Goal: Task Accomplishment & Management: Use online tool/utility

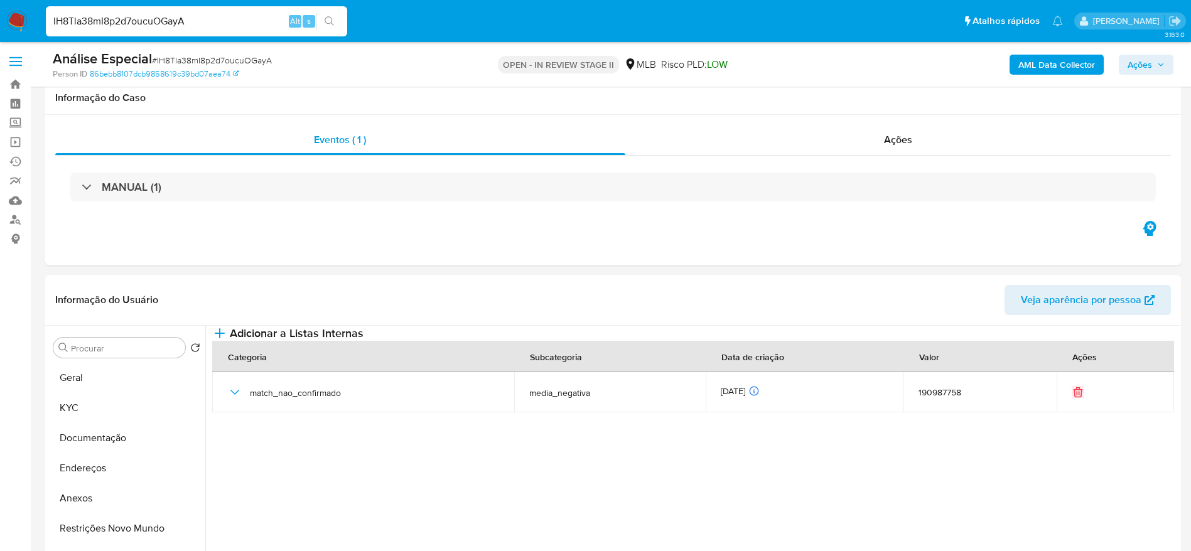
select select "10"
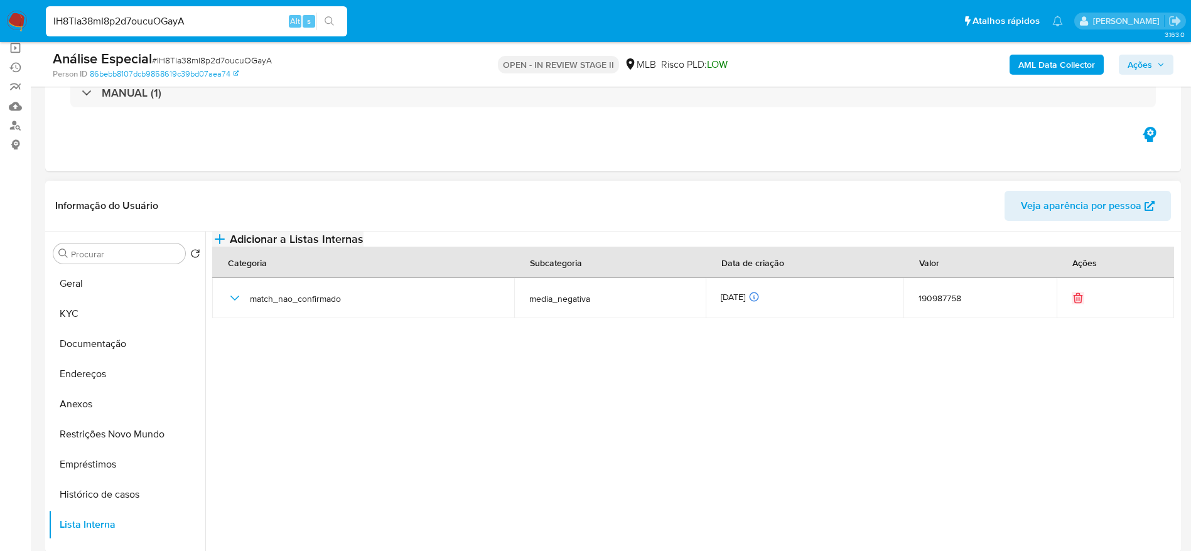
click at [363, 246] on span "Adicionar a Listas Internas" at bounding box center [297, 239] width 134 height 14
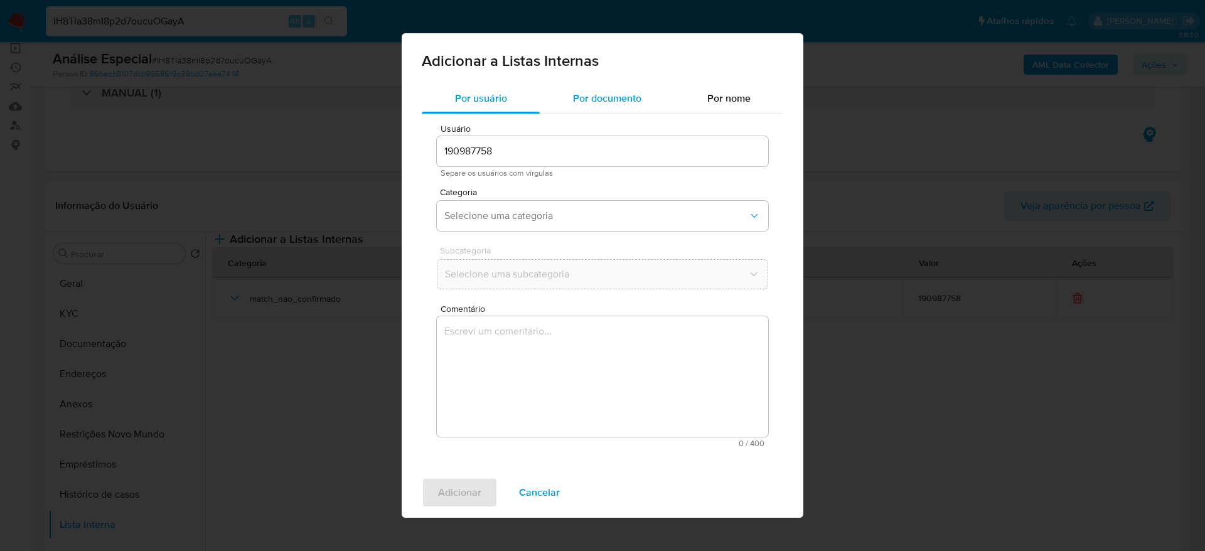
click at [608, 104] on span "Por documento" at bounding box center [607, 98] width 68 height 14
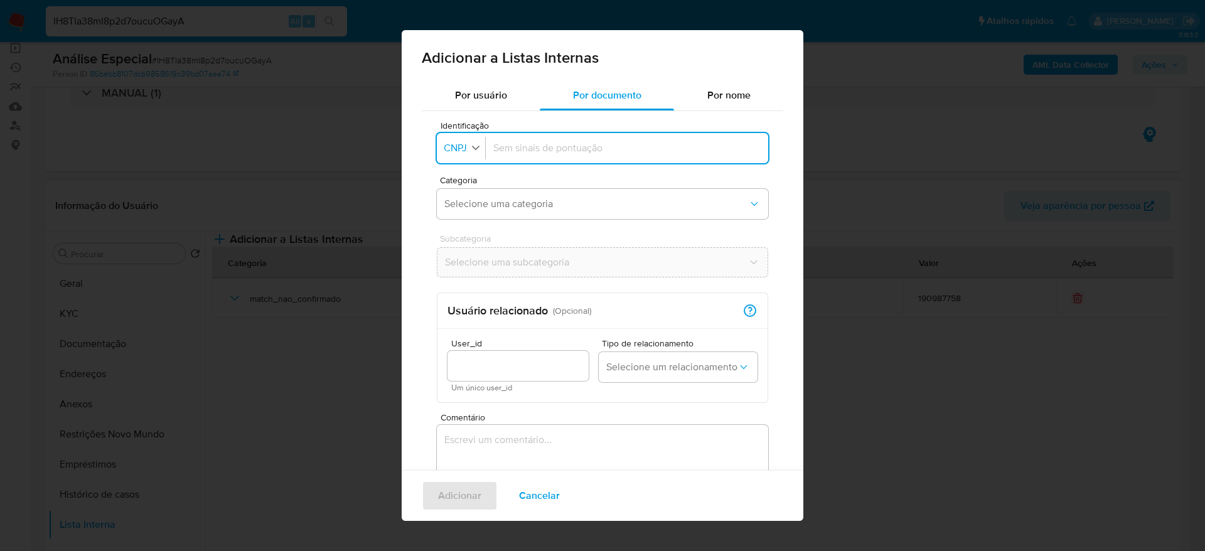
click at [462, 142] on span "CNPJ" at bounding box center [456, 148] width 26 height 13
click at [468, 205] on div "CPF" at bounding box center [457, 203] width 24 height 30
click at [614, 151] on input "Identificação" at bounding box center [624, 148] width 272 height 14
type input "43085939806"
click at [604, 187] on div "Categoria Selecione uma categoria" at bounding box center [602, 200] width 331 height 48
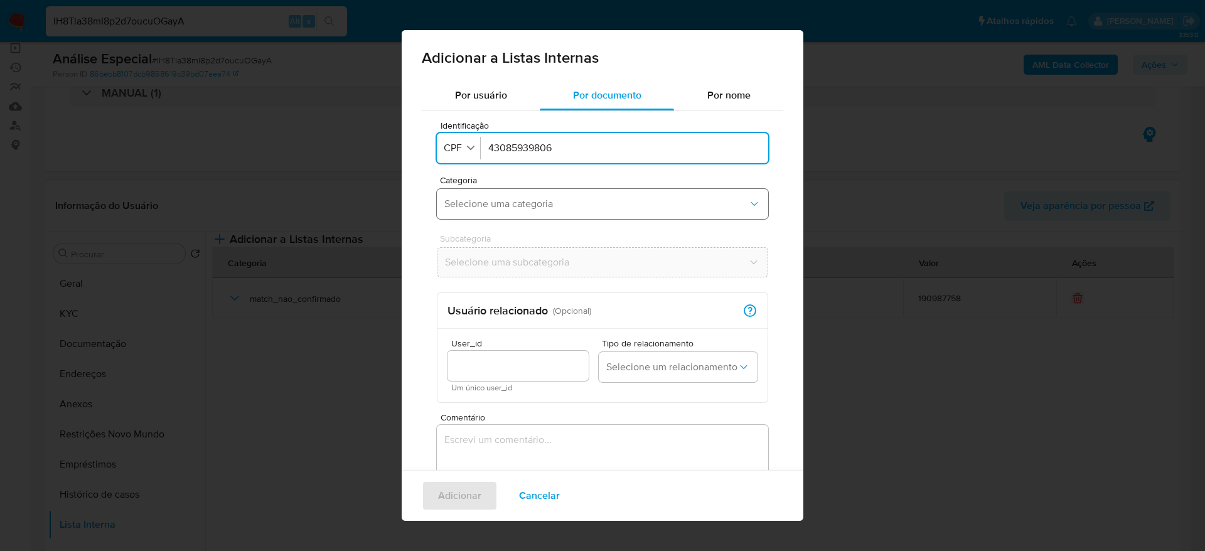
click at [606, 208] on span "Selecione uma categoria" at bounding box center [596, 204] width 304 height 13
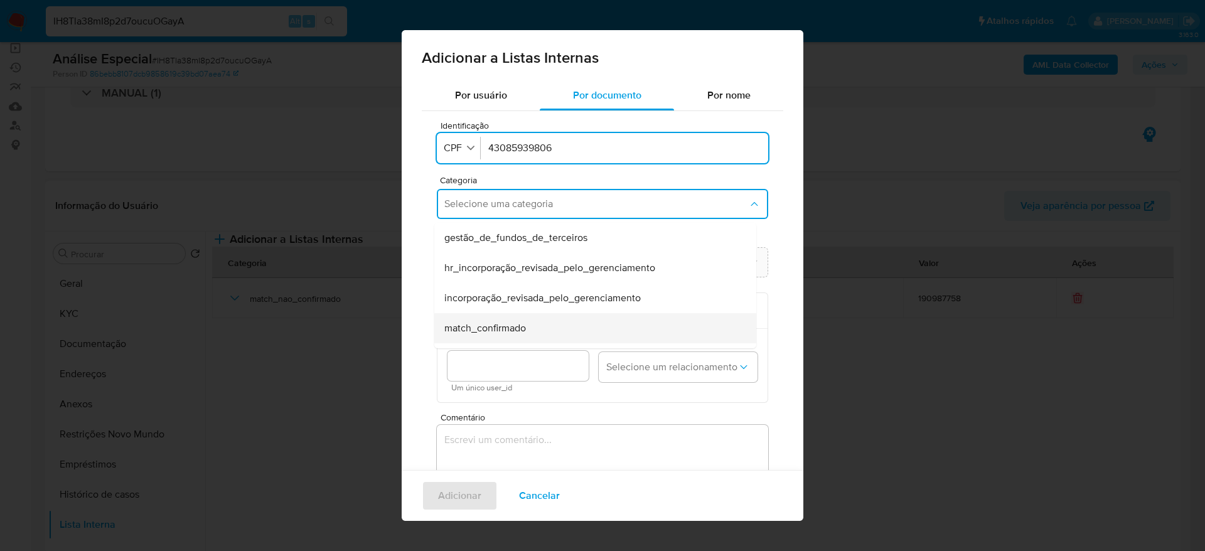
click at [552, 325] on div "match_confirmado" at bounding box center [591, 328] width 294 height 30
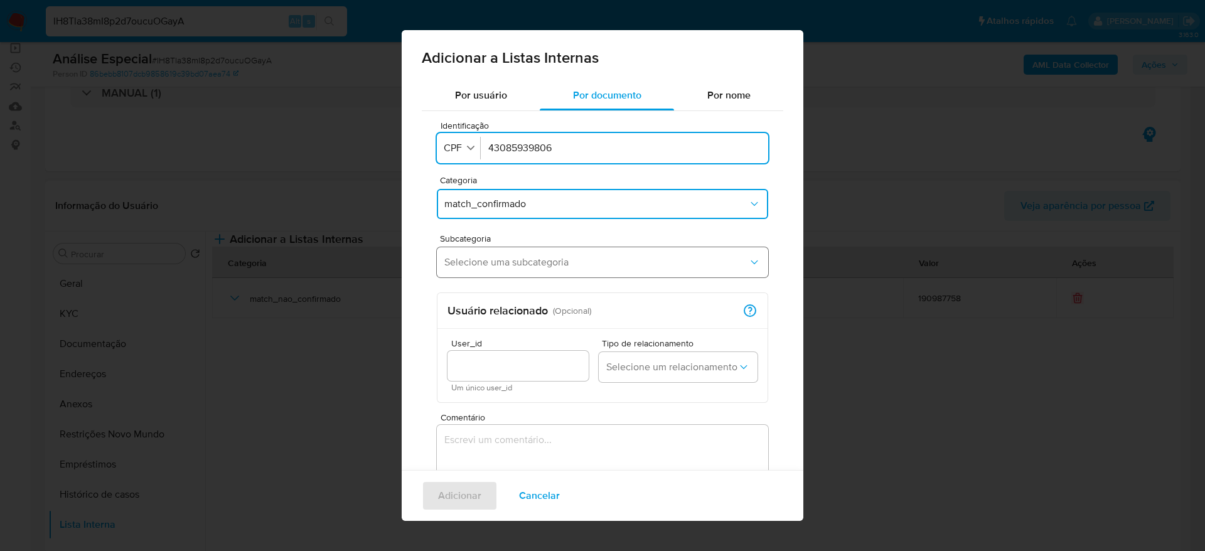
click at [563, 253] on button "Selecione uma subcategoria" at bounding box center [602, 262] width 331 height 30
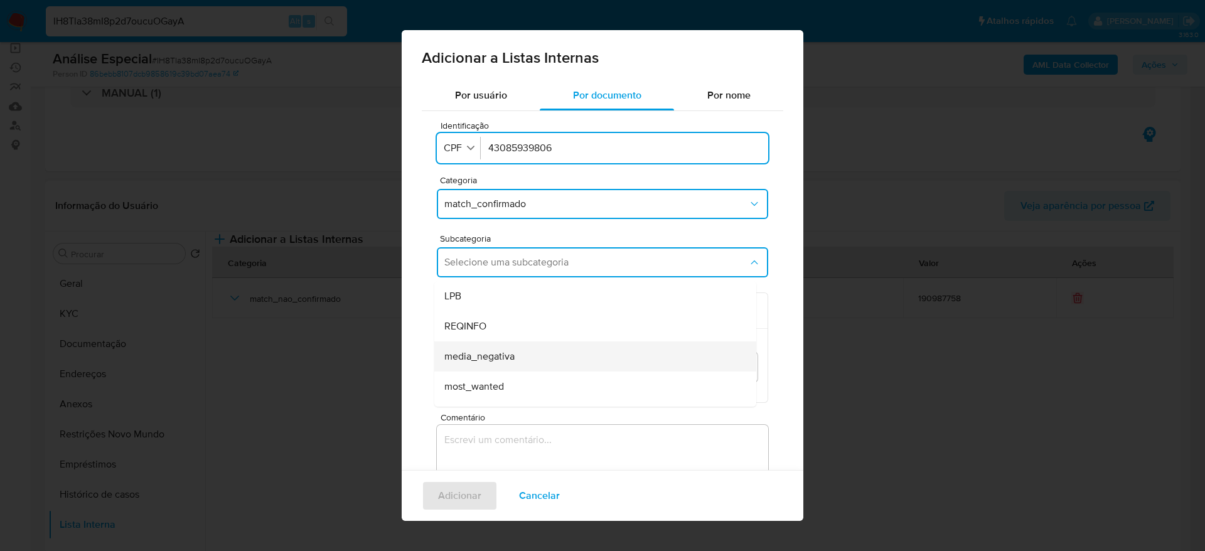
click at [567, 356] on div "media_negativa" at bounding box center [591, 356] width 294 height 30
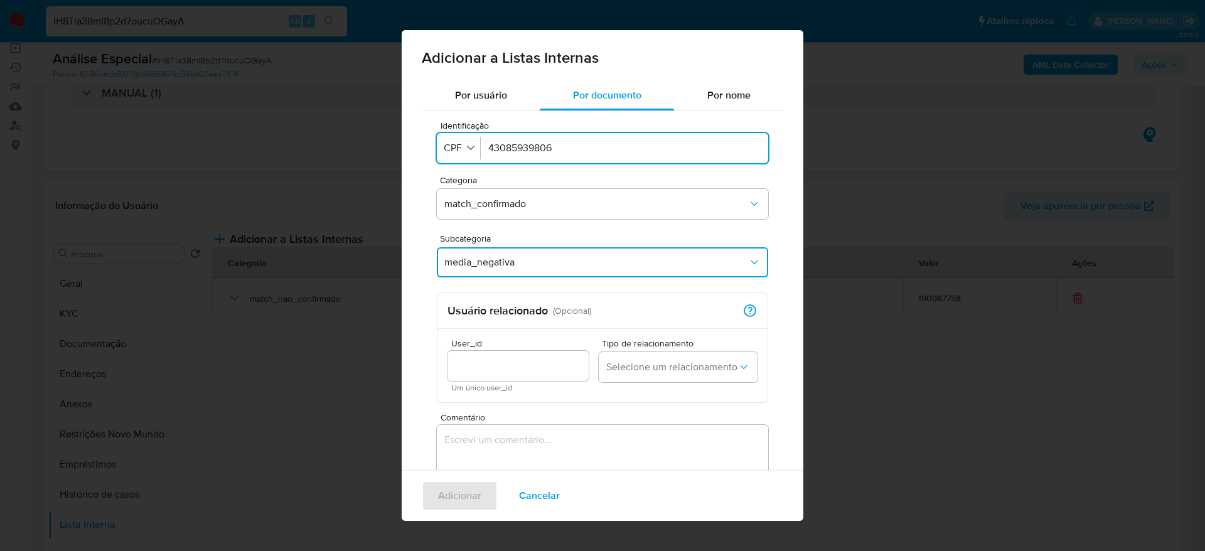
click at [541, 431] on textarea "Comentário" at bounding box center [602, 485] width 331 height 121
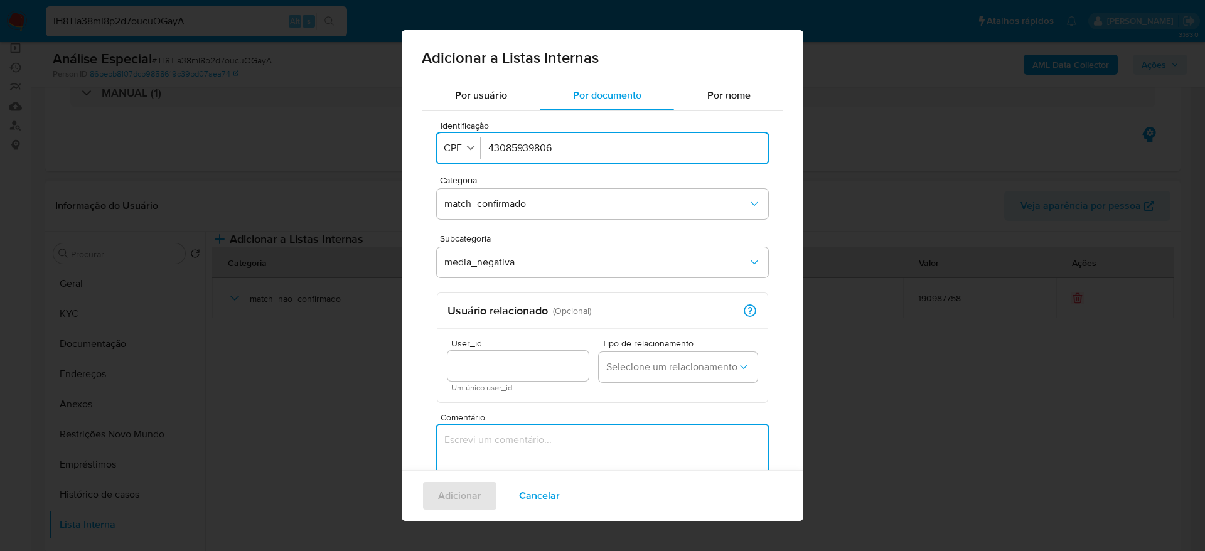
paste textarea "https://obastidor.com.br/justica/a-censura-cepeda/"
type textarea "https://obastidor.com.br/justica/a-censura-cepeda/"
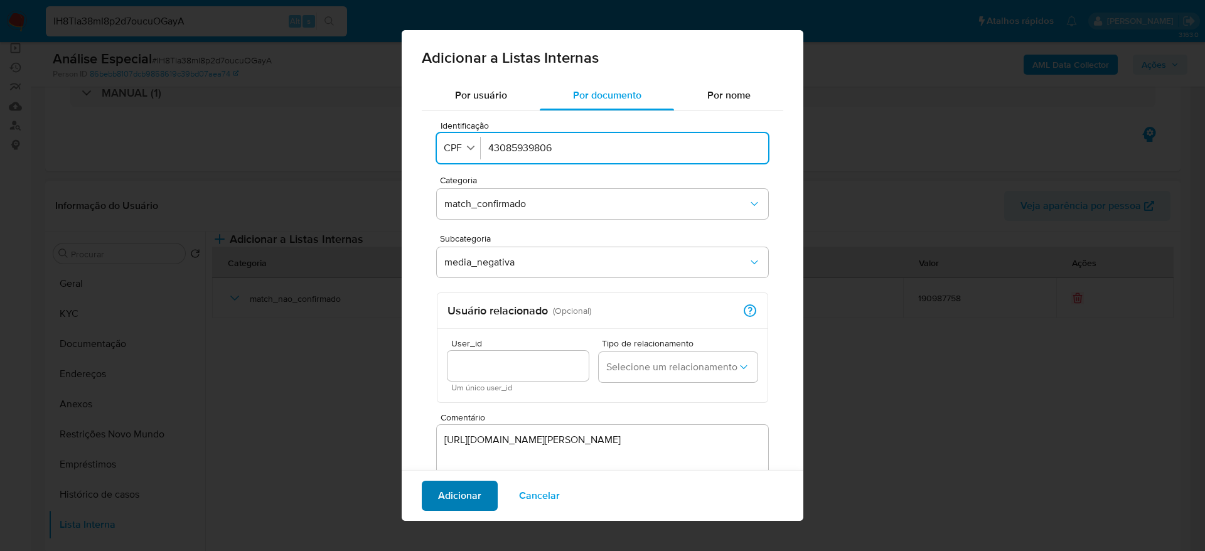
click at [493, 490] on button "Adicionar" at bounding box center [460, 496] width 76 height 30
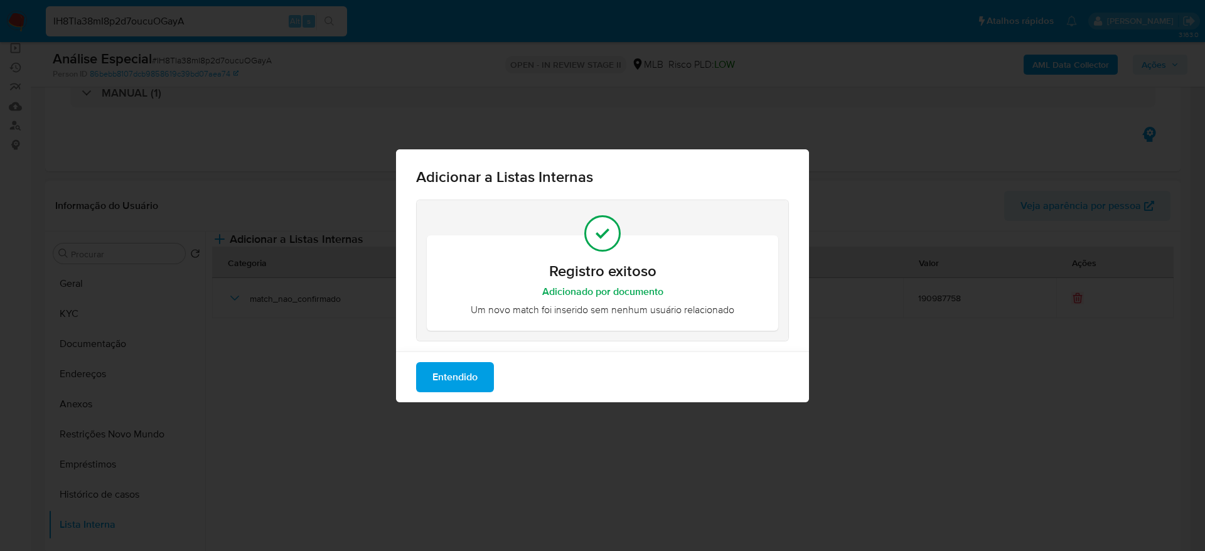
click at [476, 377] on span "Entendido" at bounding box center [454, 377] width 45 height 28
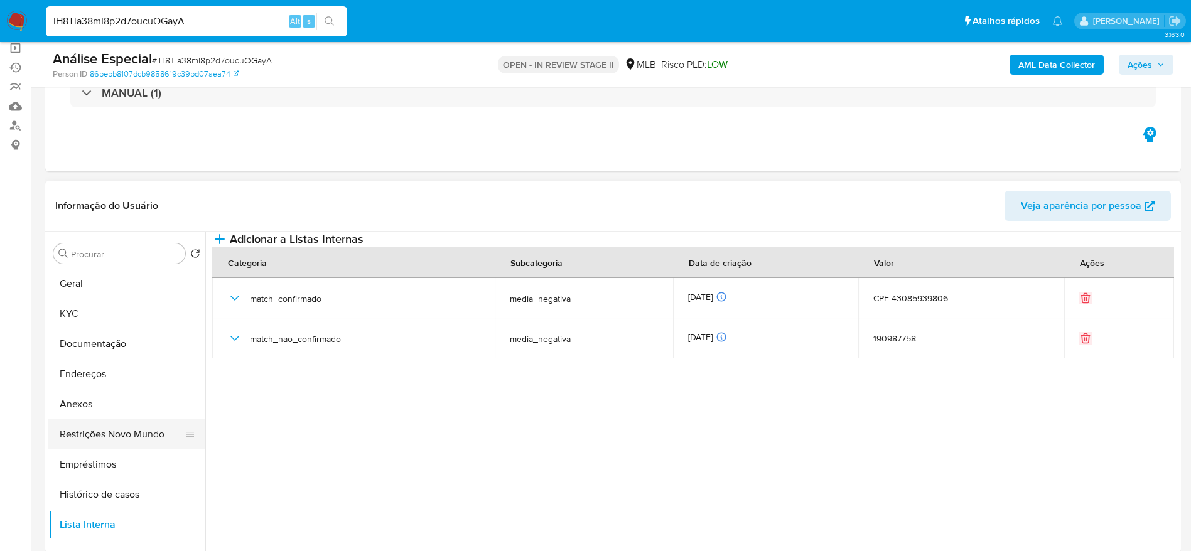
click at [121, 435] on button "Restrições Novo Mundo" at bounding box center [121, 434] width 147 height 30
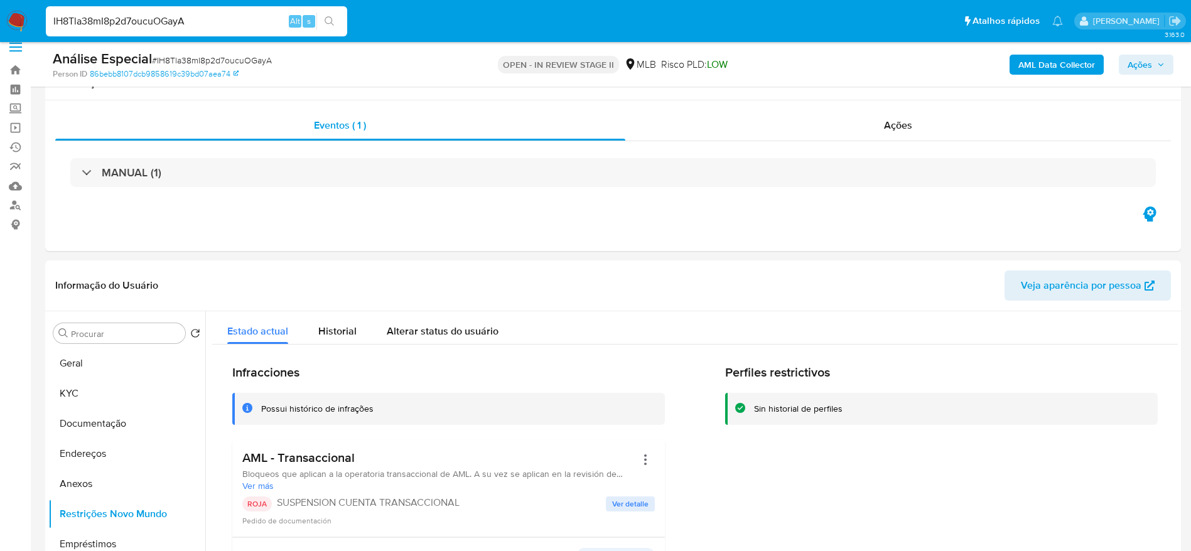
scroll to position [0, 0]
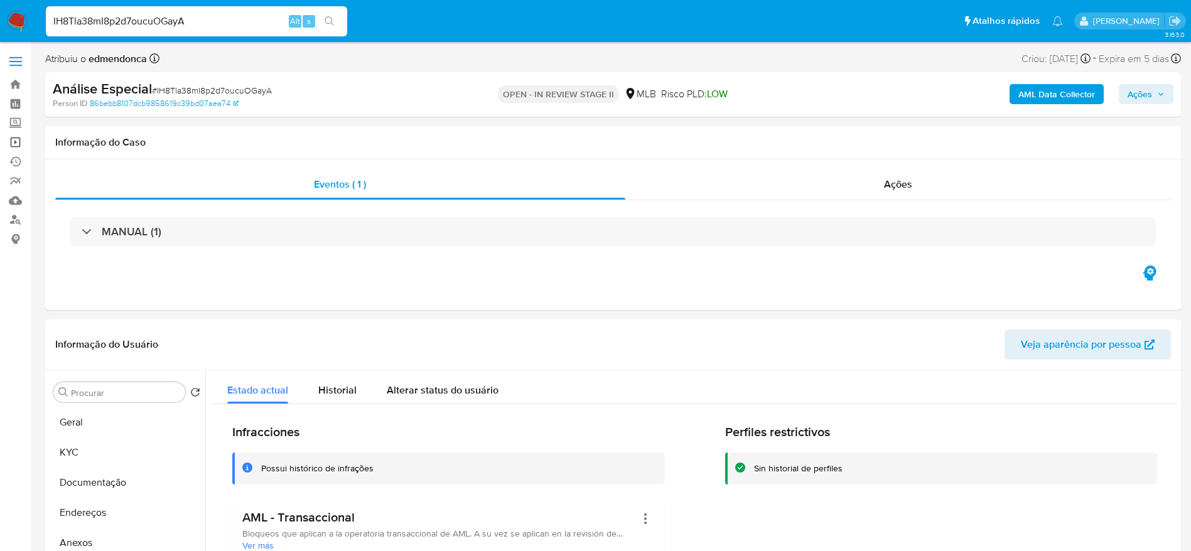
click at [19, 142] on link "Operações em massa" at bounding box center [74, 141] width 149 height 19
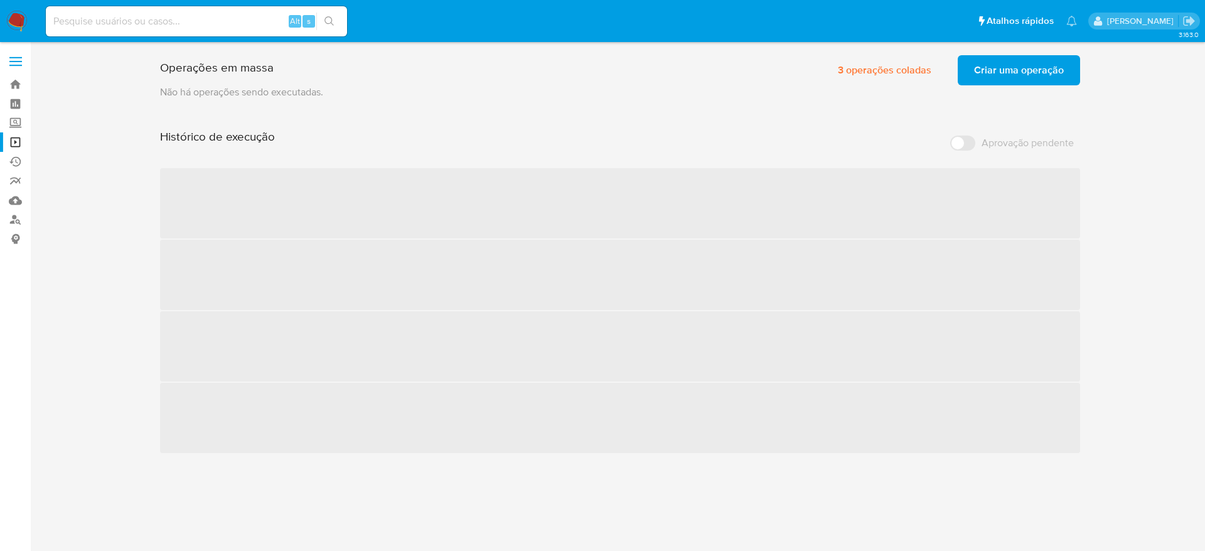
click at [1016, 64] on span "Criar uma operação" at bounding box center [1019, 70] width 90 height 28
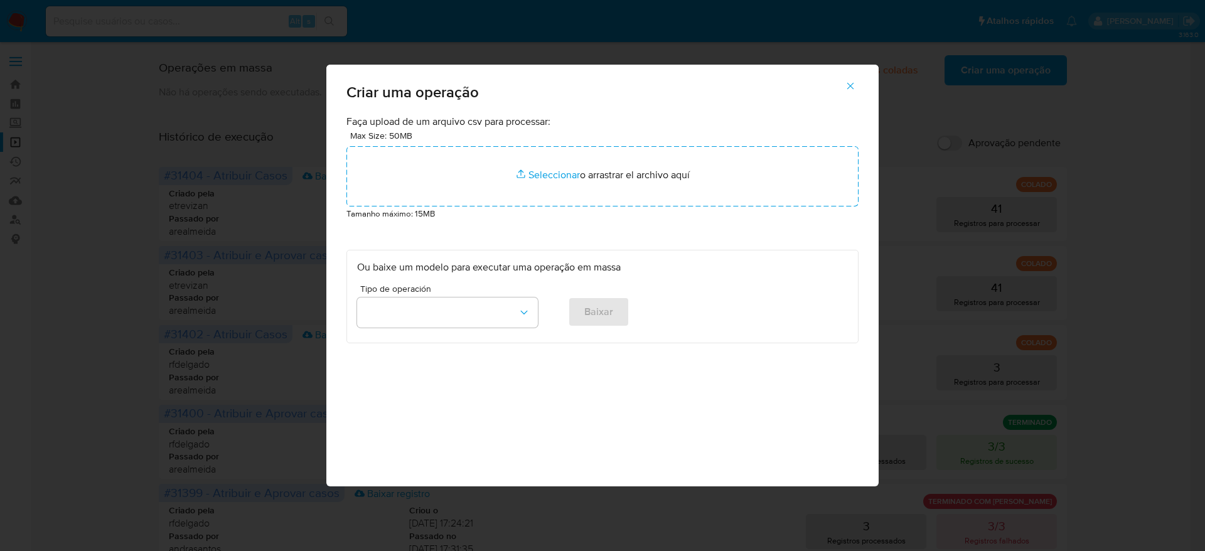
click at [594, 214] on p "Tamanho máximo: 15MB" at bounding box center [602, 214] width 512 height 14
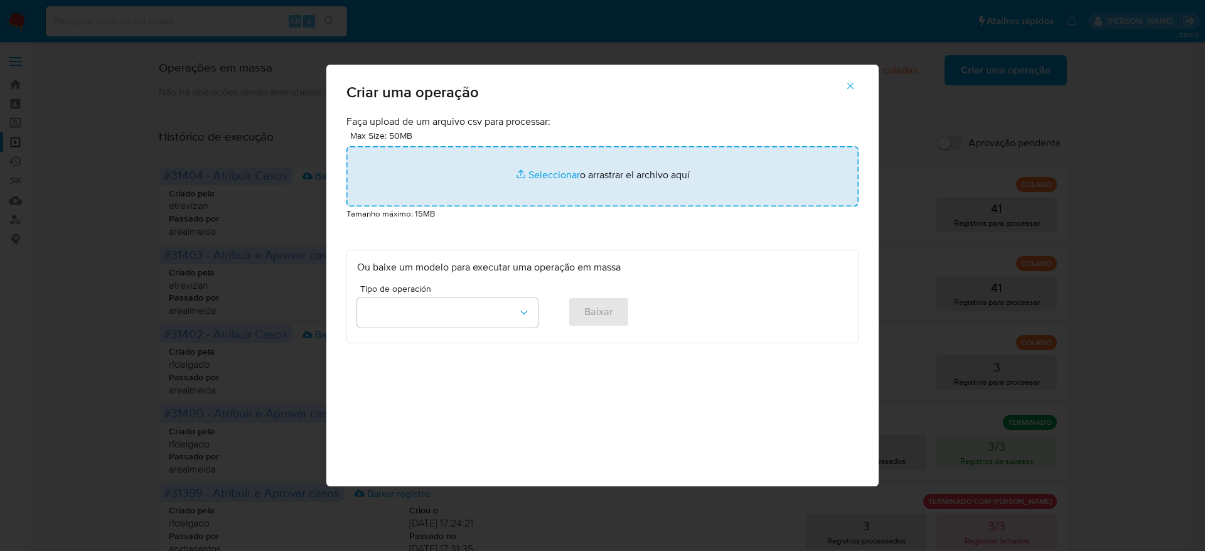
click at [605, 186] on input "file" at bounding box center [602, 176] width 512 height 60
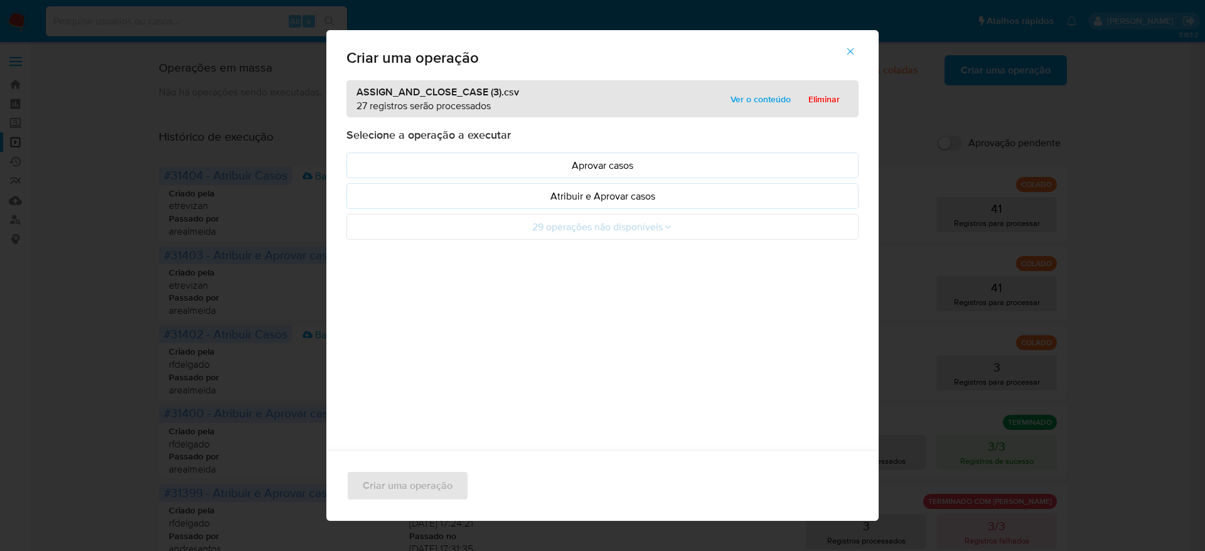
click at [744, 100] on span "Ver o conteúdo" at bounding box center [761, 99] width 60 height 18
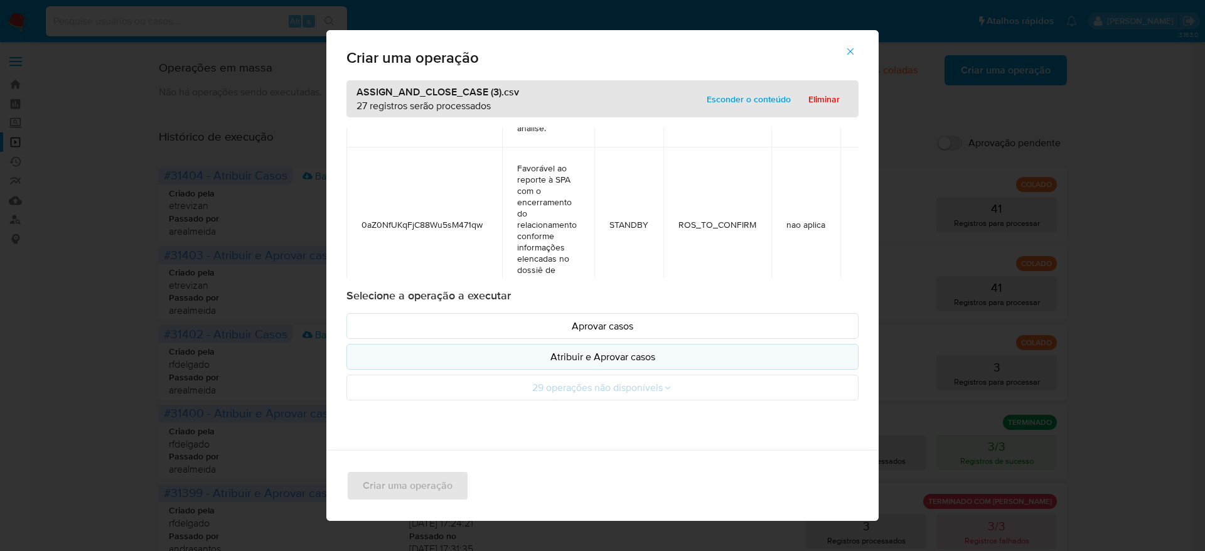
scroll to position [1318, 0]
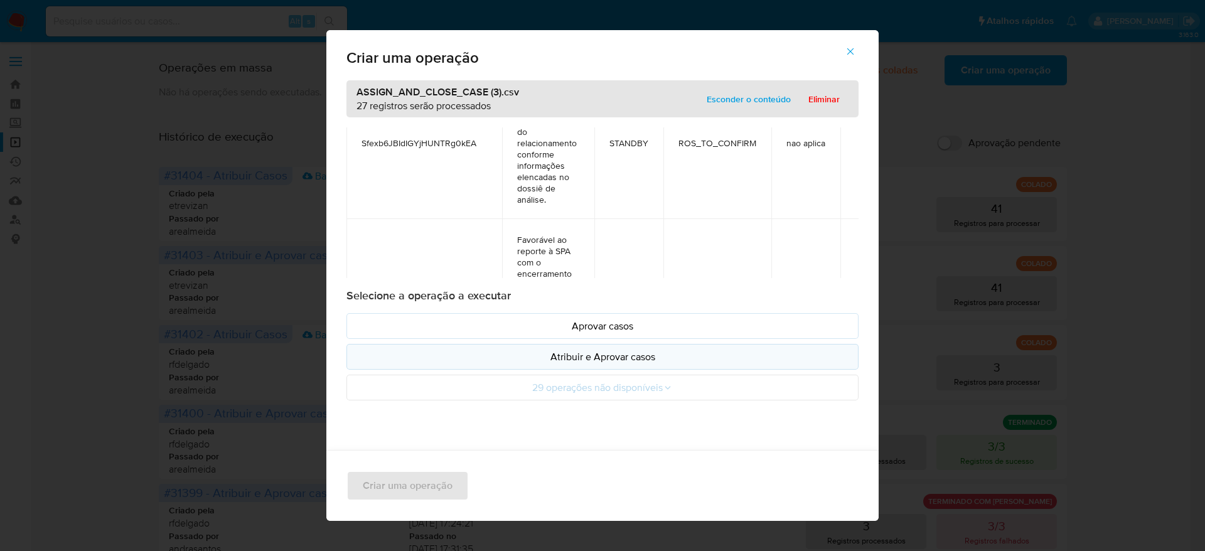
click at [618, 362] on p "Atribuir e Aprovar casos" at bounding box center [602, 357] width 491 height 14
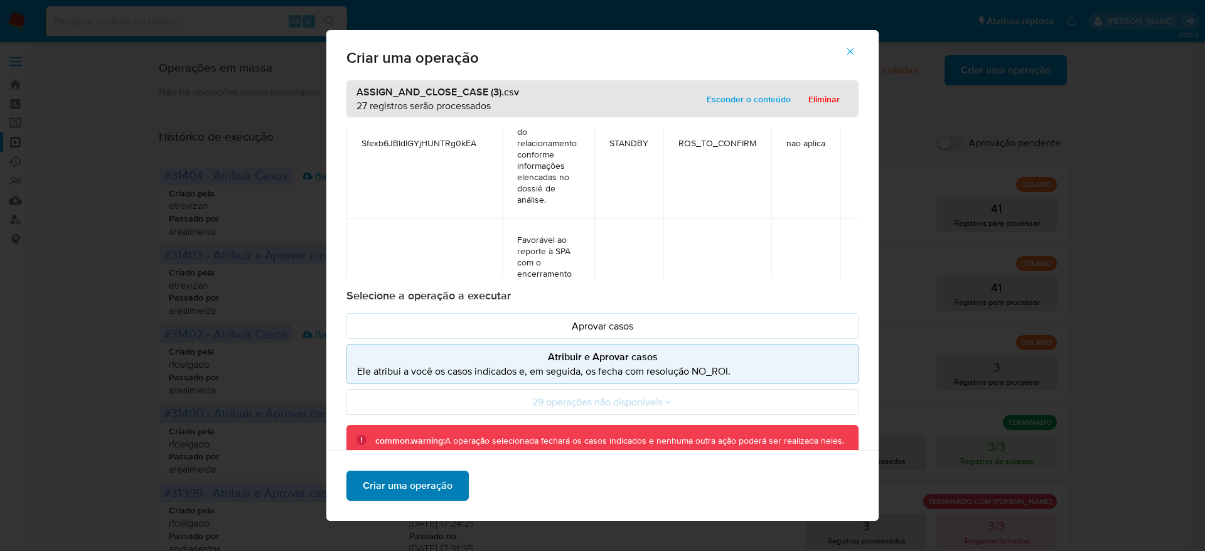
click at [425, 478] on span "Criar uma operação" at bounding box center [408, 486] width 90 height 28
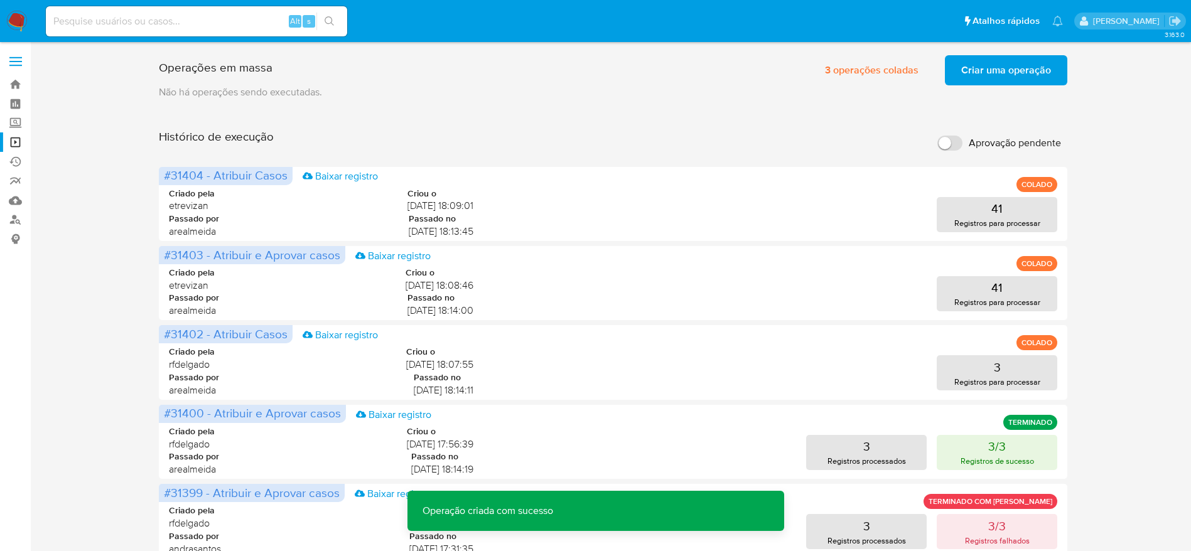
click at [1004, 75] on span "Criar uma operação" at bounding box center [1006, 70] width 90 height 28
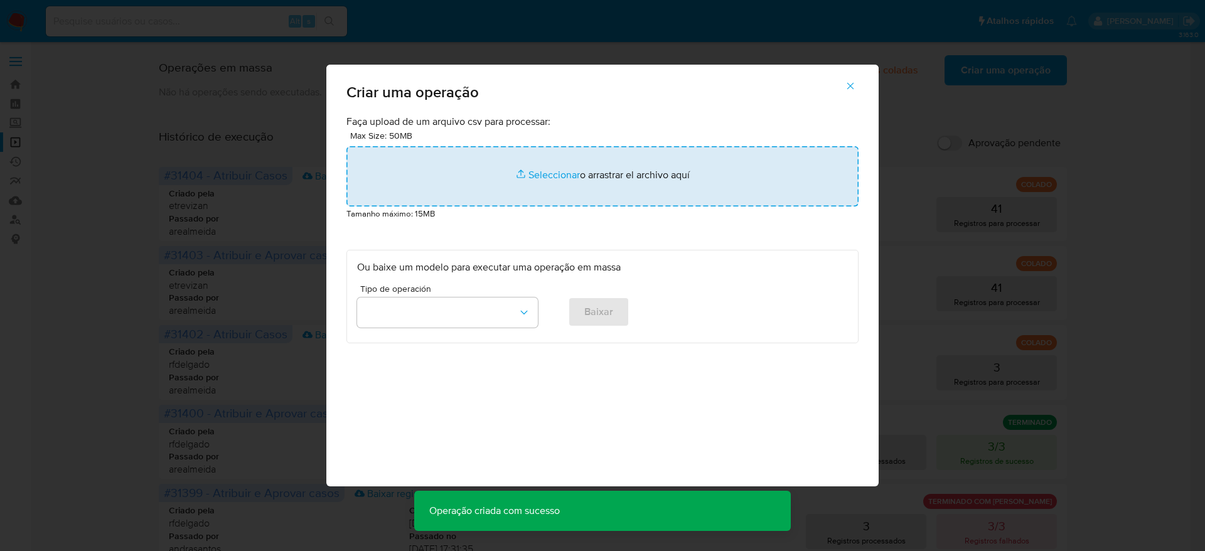
click at [582, 181] on input "file" at bounding box center [602, 176] width 512 height 60
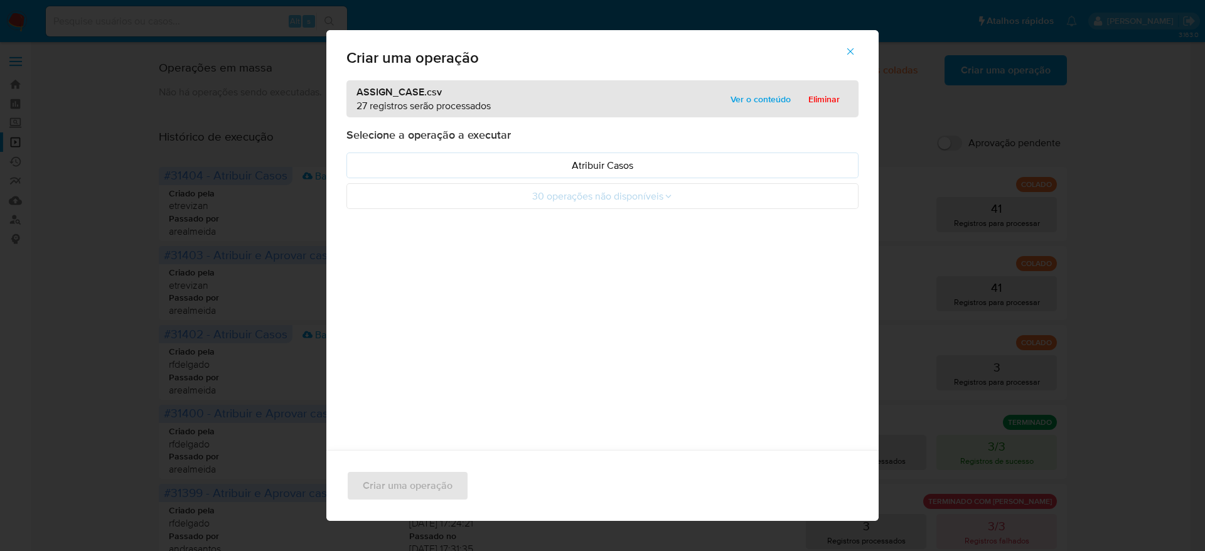
click at [763, 103] on span "Ver o conteúdo" at bounding box center [761, 99] width 60 height 18
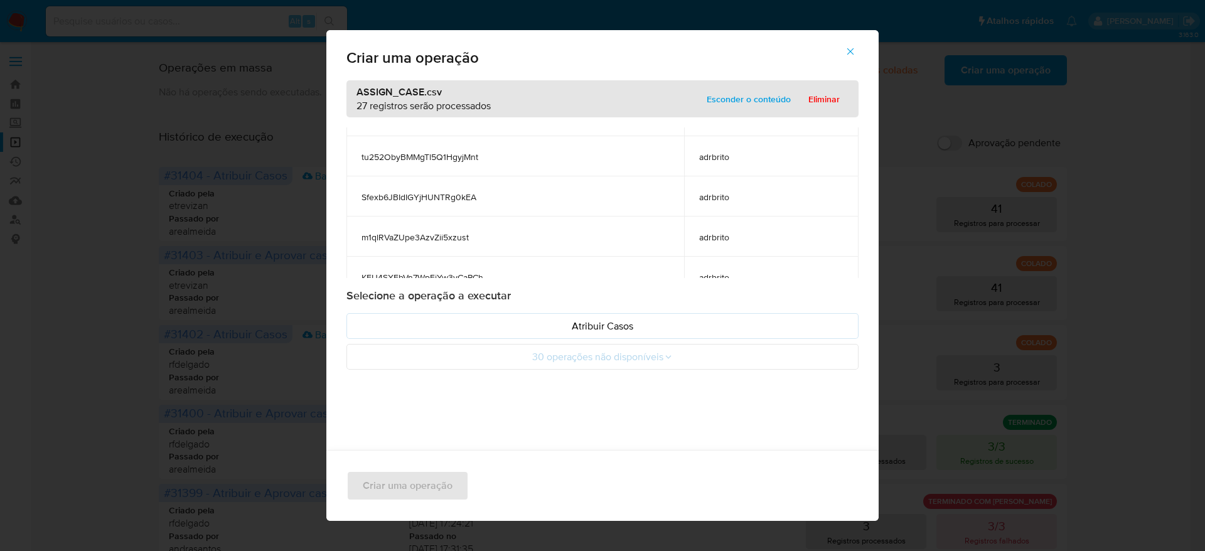
scroll to position [659, 0]
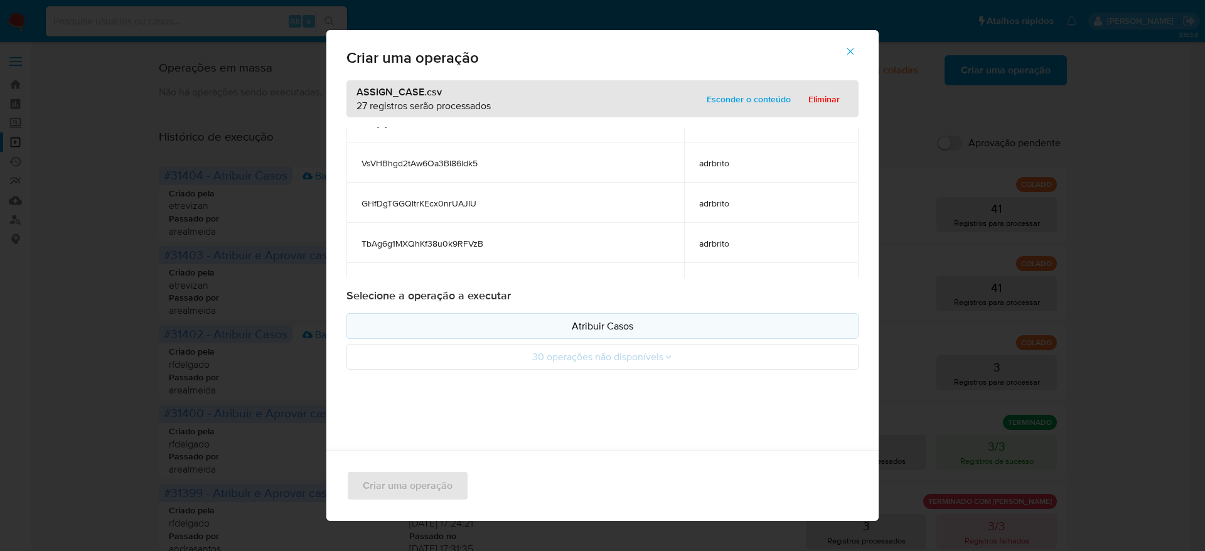
click at [682, 324] on p "Atribuir Casos" at bounding box center [602, 326] width 491 height 14
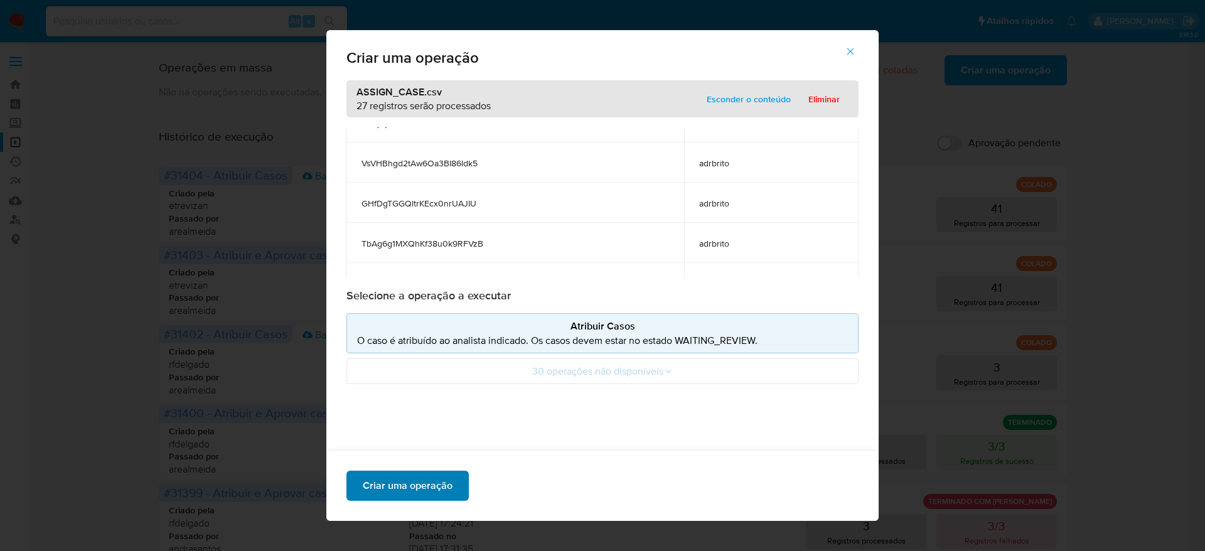
click at [415, 478] on span "Criar uma operação" at bounding box center [408, 486] width 90 height 28
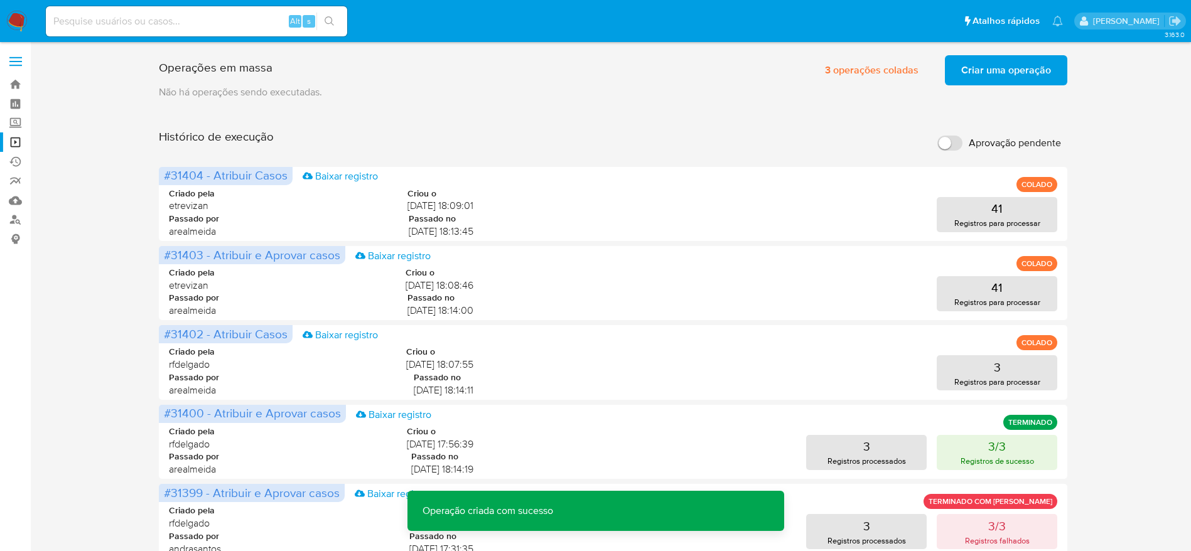
click at [987, 82] on span "Criar uma operação" at bounding box center [1006, 70] width 90 height 28
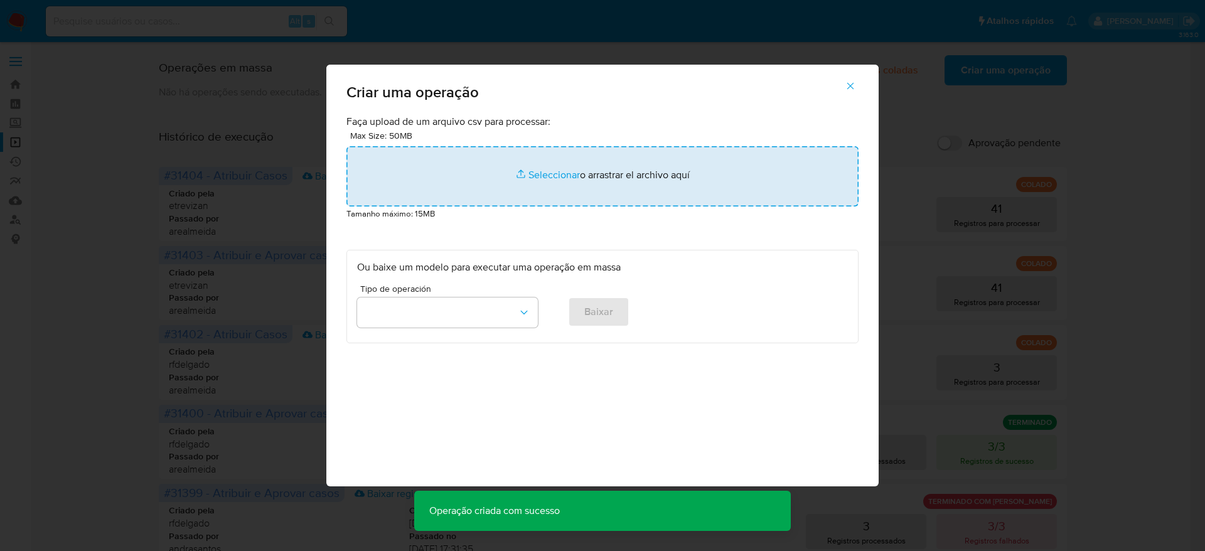
click at [604, 179] on input "file" at bounding box center [602, 176] width 512 height 60
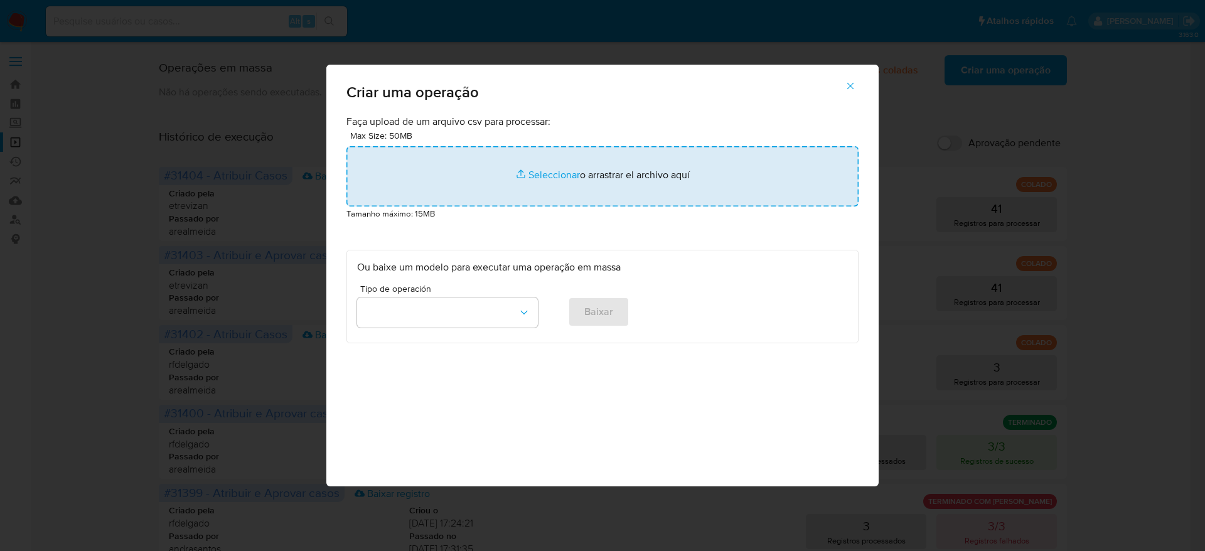
type input "C:\fakepath\ADVANCE_CASE.csv"
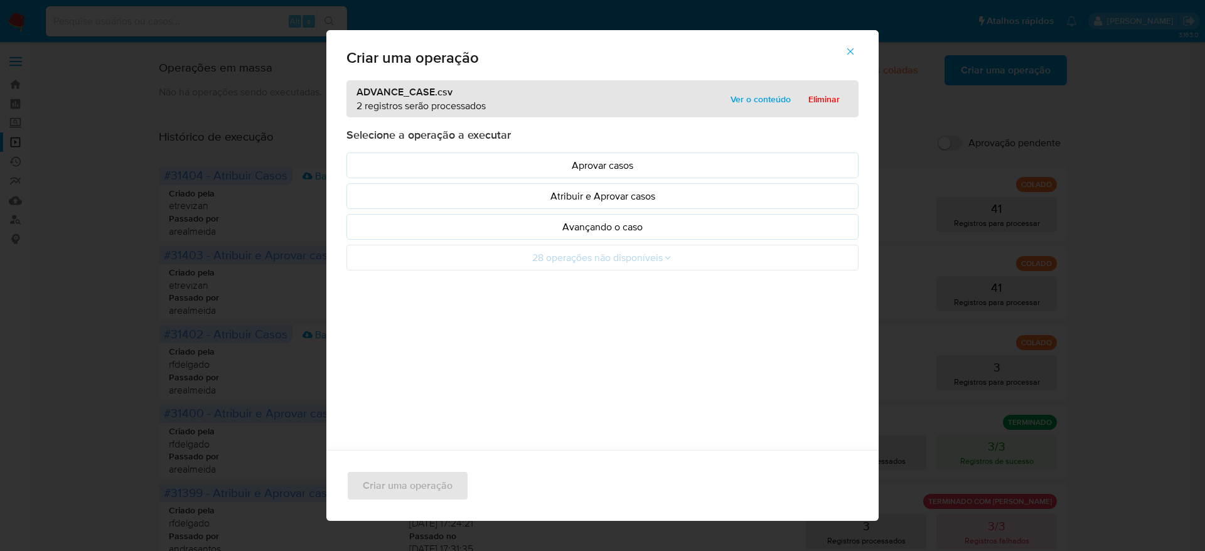
click at [777, 97] on span "Ver o conteúdo" at bounding box center [761, 99] width 60 height 18
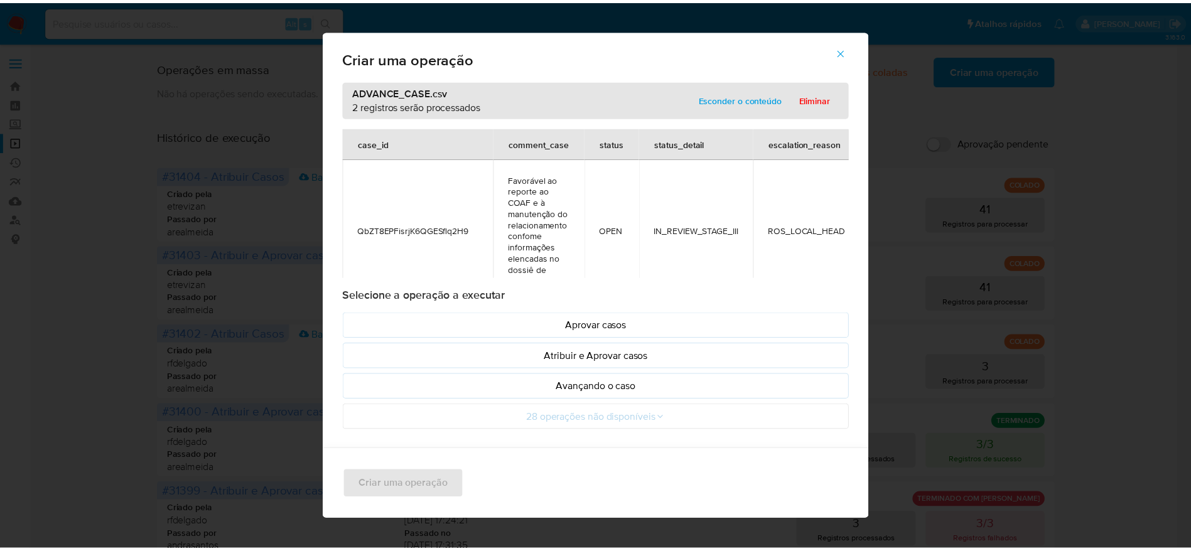
scroll to position [0, 240]
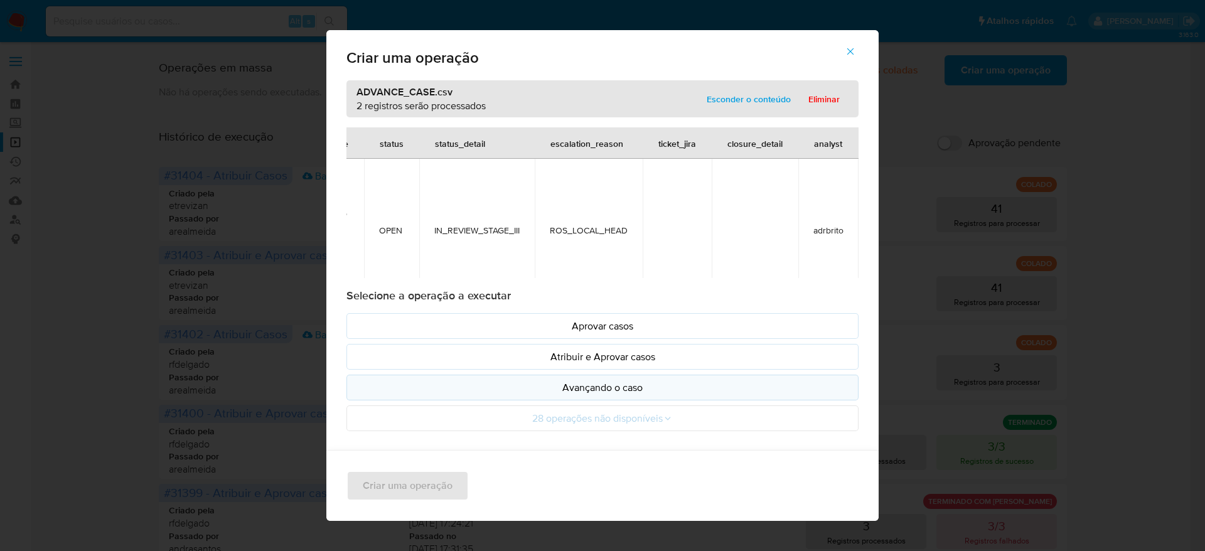
click at [669, 387] on p "Avançando o caso" at bounding box center [602, 387] width 491 height 14
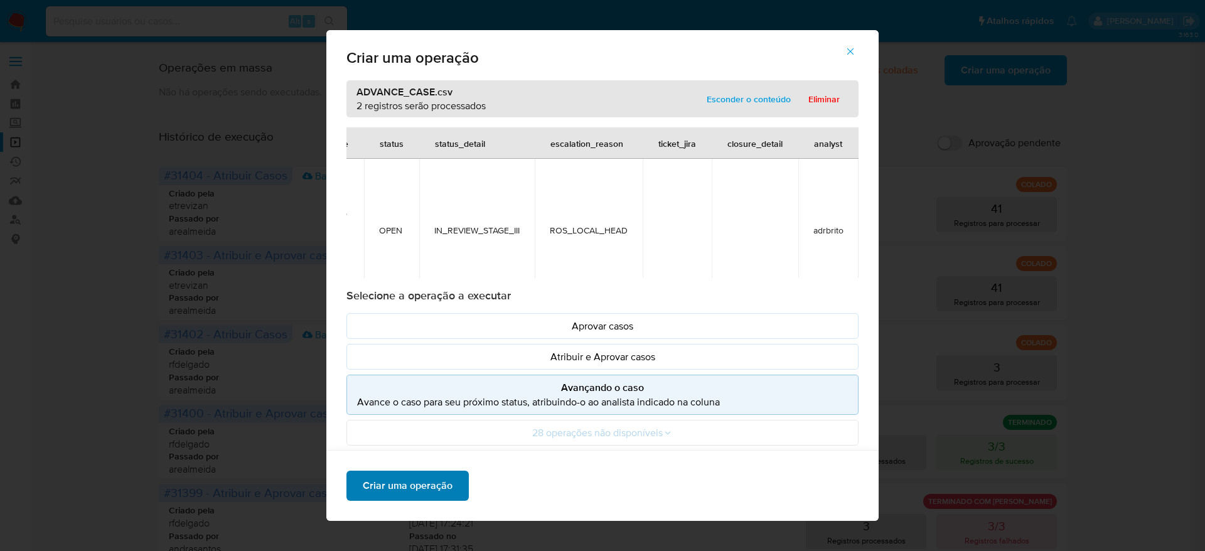
click at [403, 485] on span "Criar uma operação" at bounding box center [408, 486] width 90 height 28
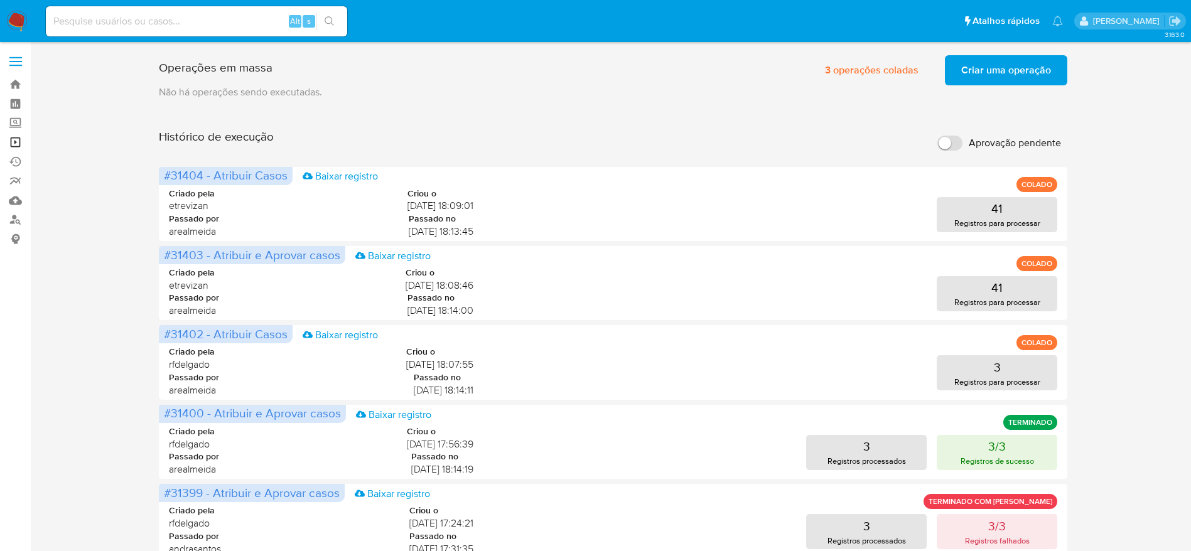
click at [8, 144] on link "Operações em massa" at bounding box center [74, 141] width 149 height 19
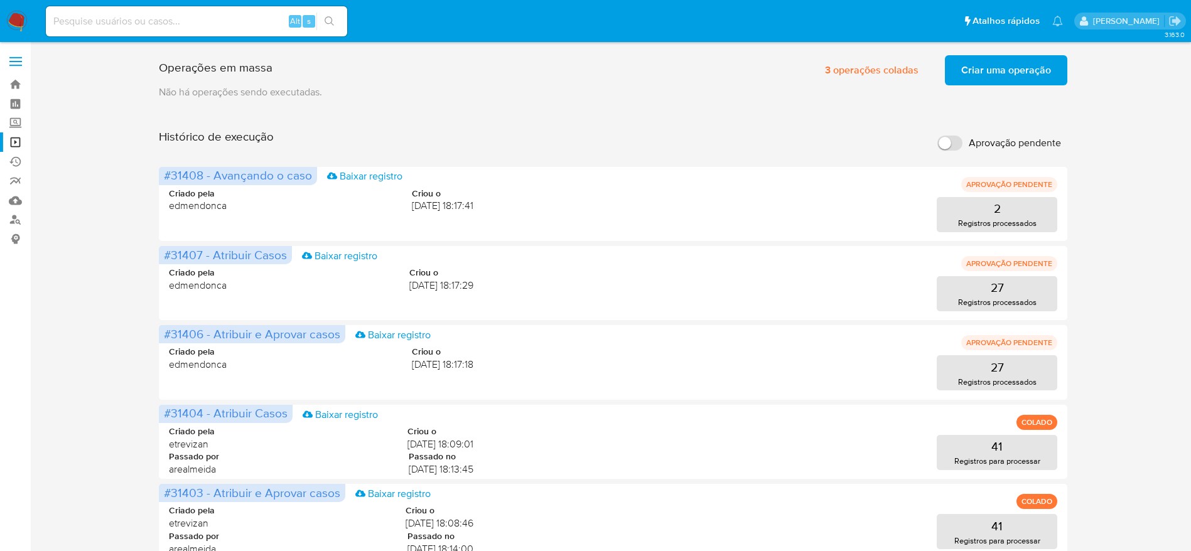
click at [1131, 262] on div "Operações em massa 3 operações coladas Criar uma operação Só pode haver no máxi…" at bounding box center [612, 522] width 1135 height 945
click at [18, 144] on link "Operações em massa" at bounding box center [74, 141] width 149 height 19
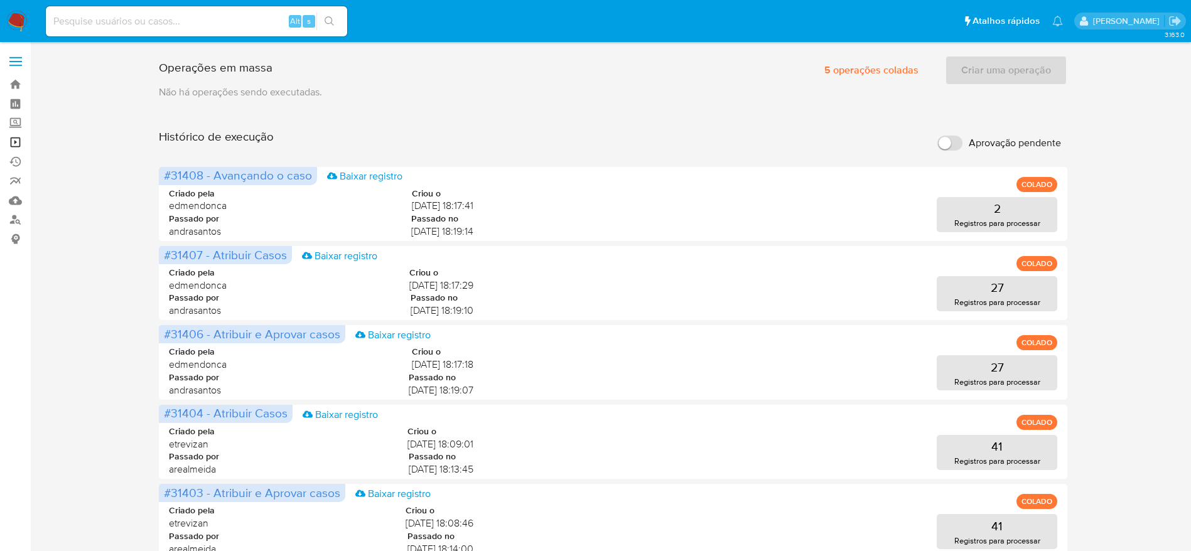
click at [18, 139] on link "Operações em massa" at bounding box center [74, 141] width 149 height 19
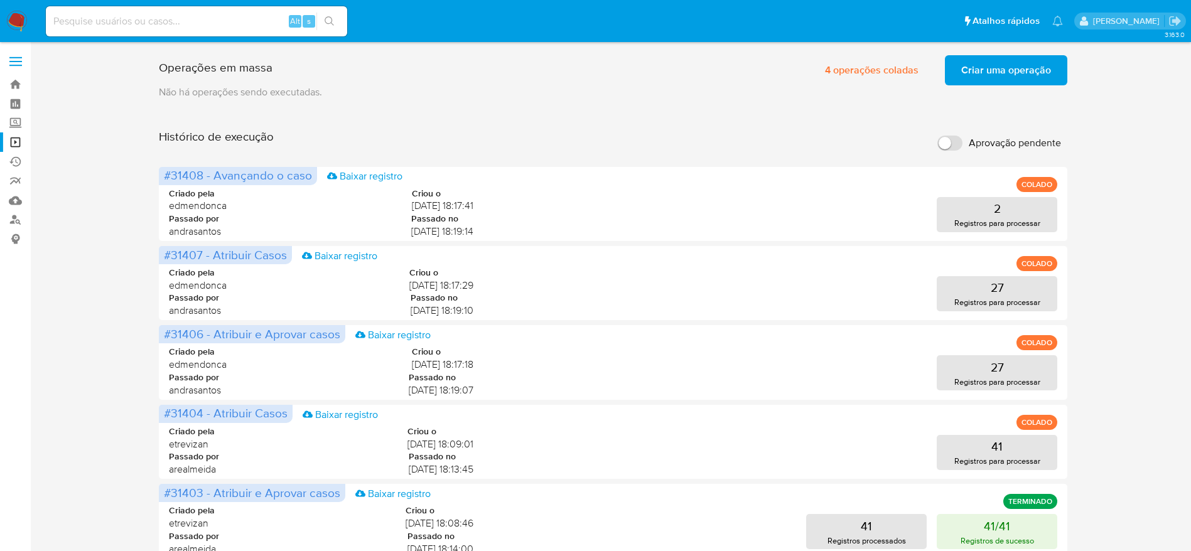
click at [232, 16] on input at bounding box center [196, 21] width 301 height 16
paste input "5iZuxfkIZdjef3nPqntF3xEA"
type input "5iZuxfkIZdjef3nPqntF3xEA"
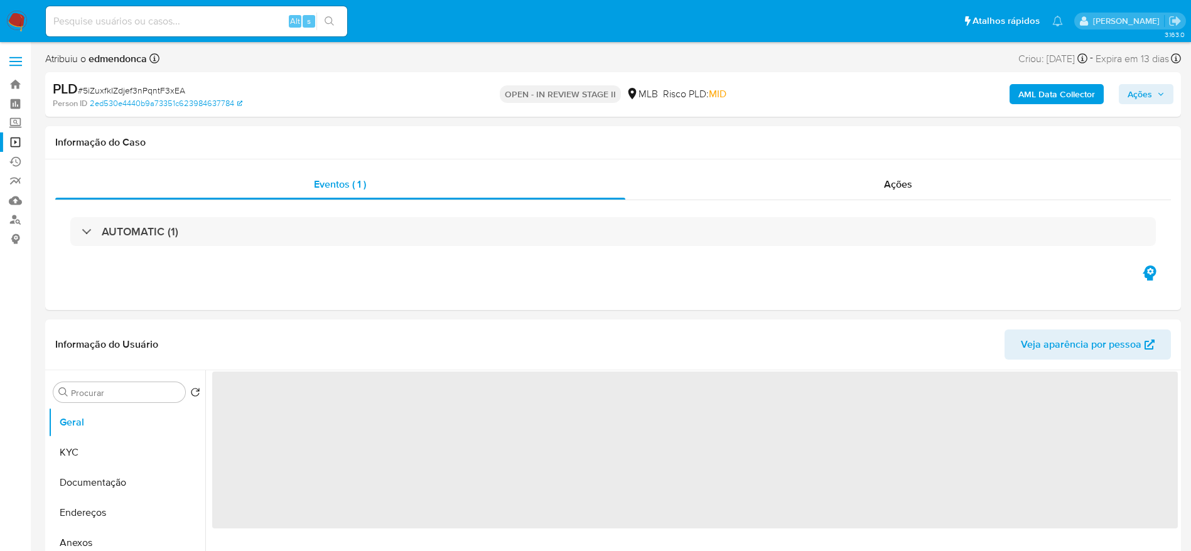
select select "10"
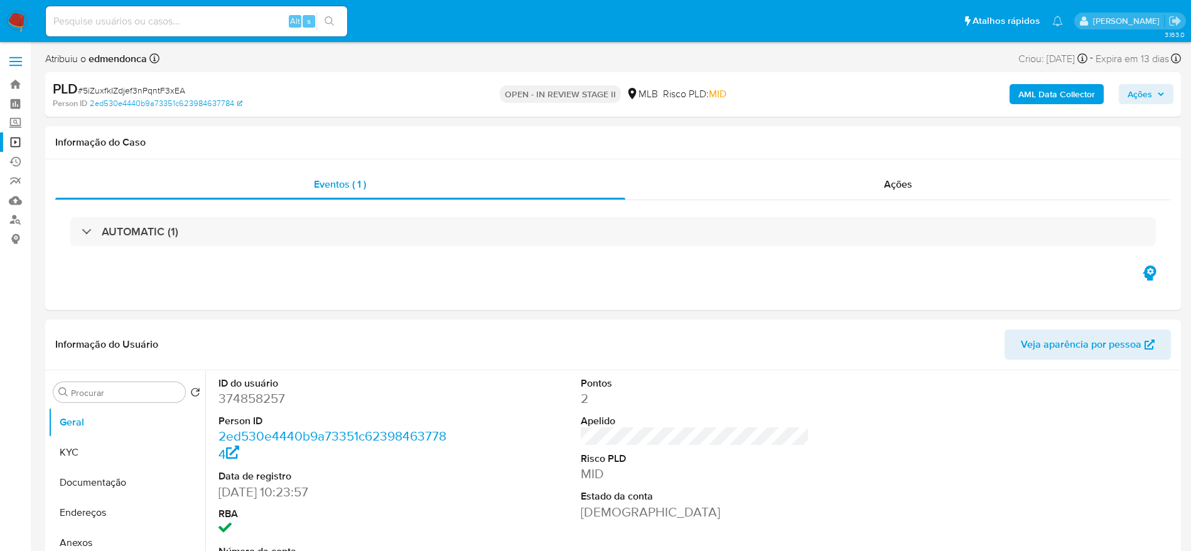
click at [24, 144] on link "Operações em massa" at bounding box center [74, 141] width 149 height 19
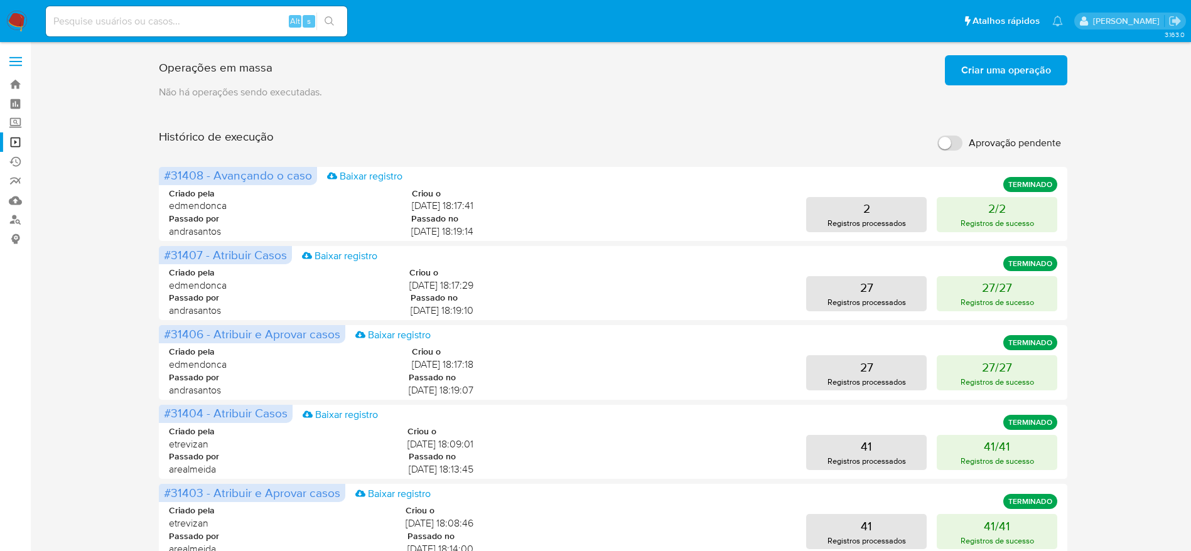
click at [227, 23] on input at bounding box center [196, 21] width 301 height 16
paste input "5iZuxfkIZdjef3nPqntF3xEA"
type input "5iZuxfkIZdjef3nPqntF3xEA"
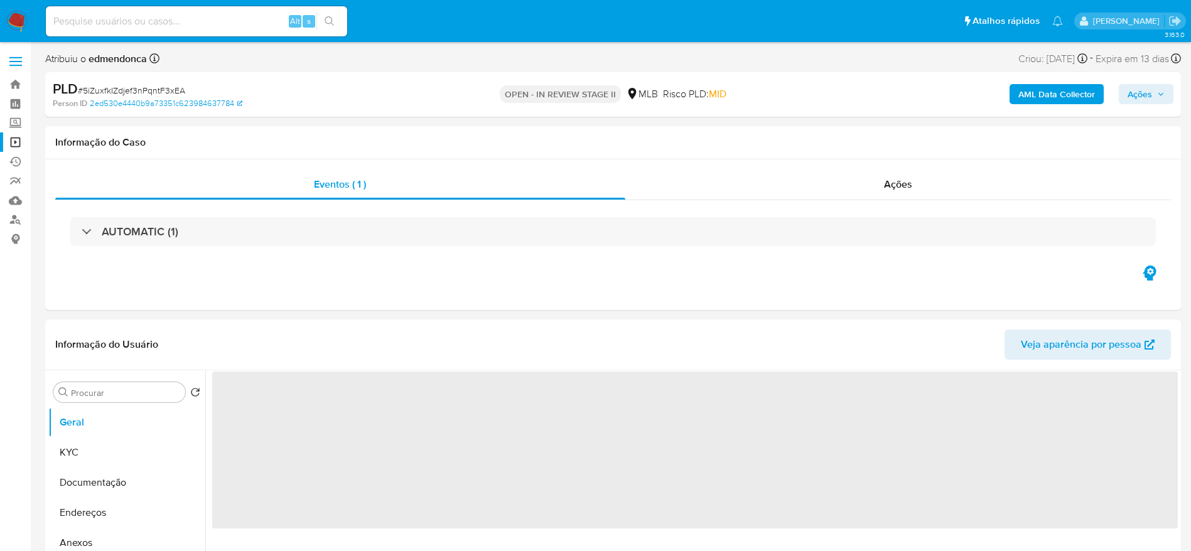
select select "10"
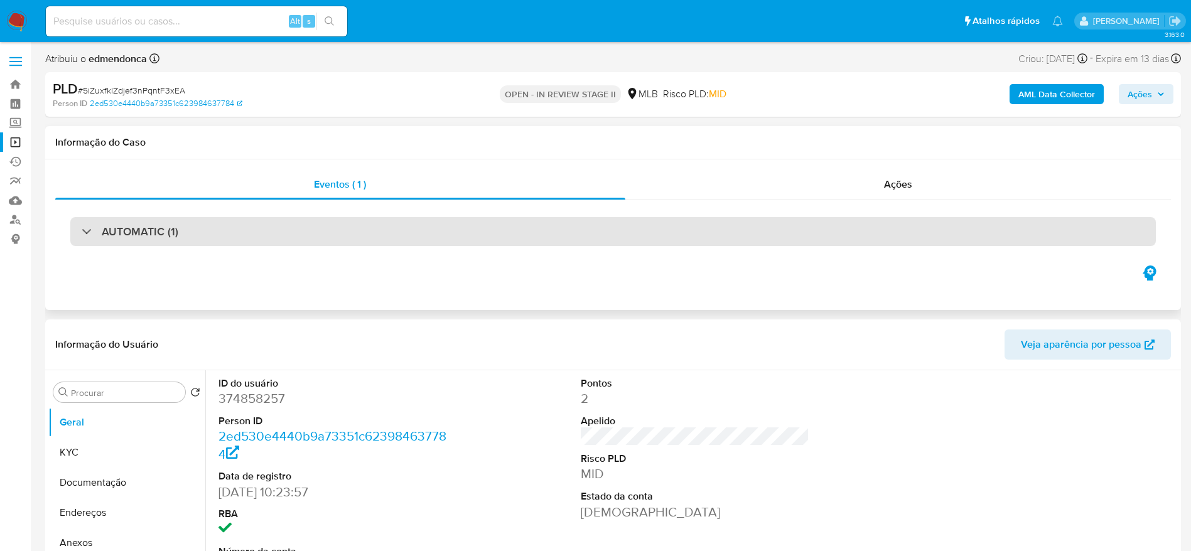
click at [96, 237] on div "AUTOMATIC (1)" at bounding box center [130, 232] width 97 height 14
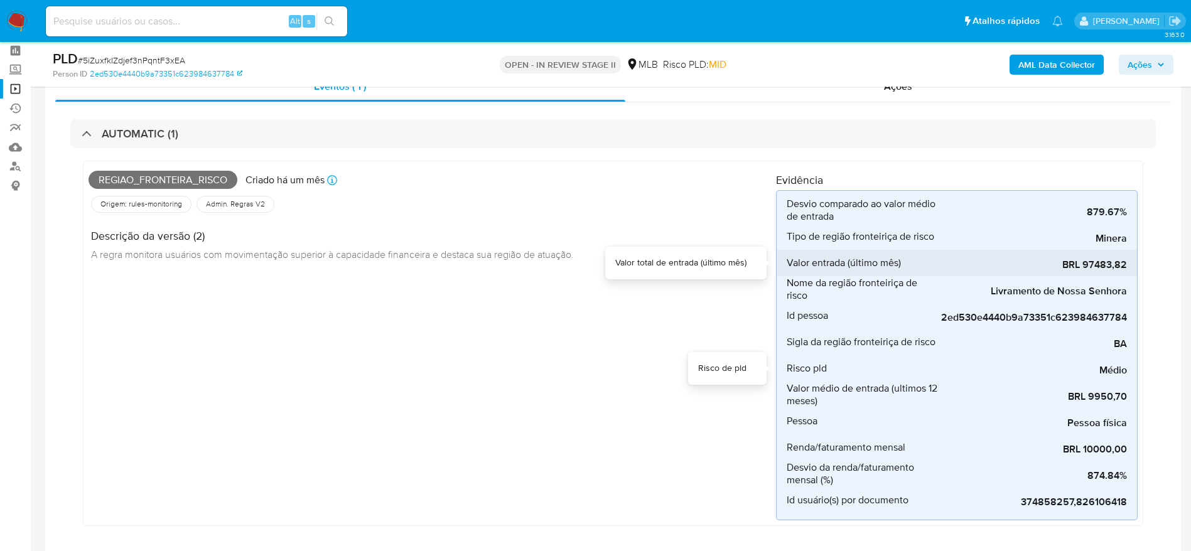
scroll to position [94, 0]
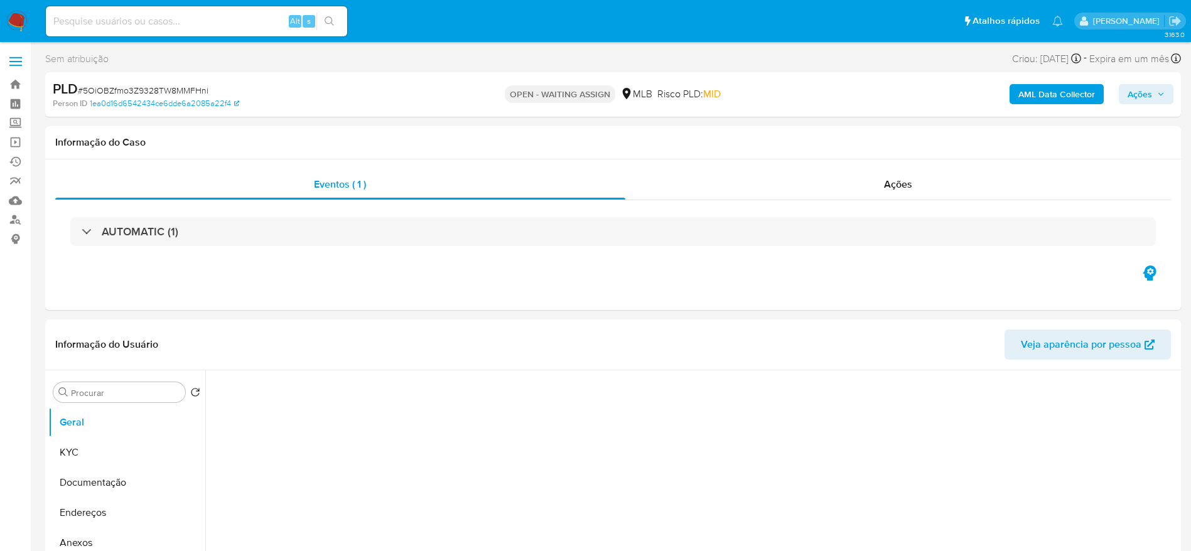
select select "10"
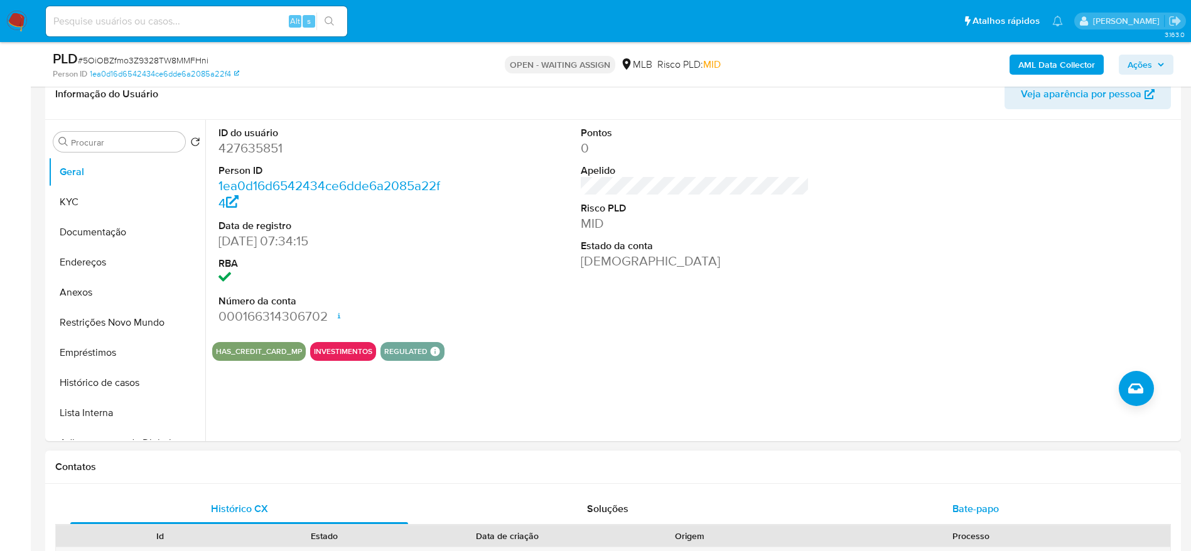
scroll to position [94, 0]
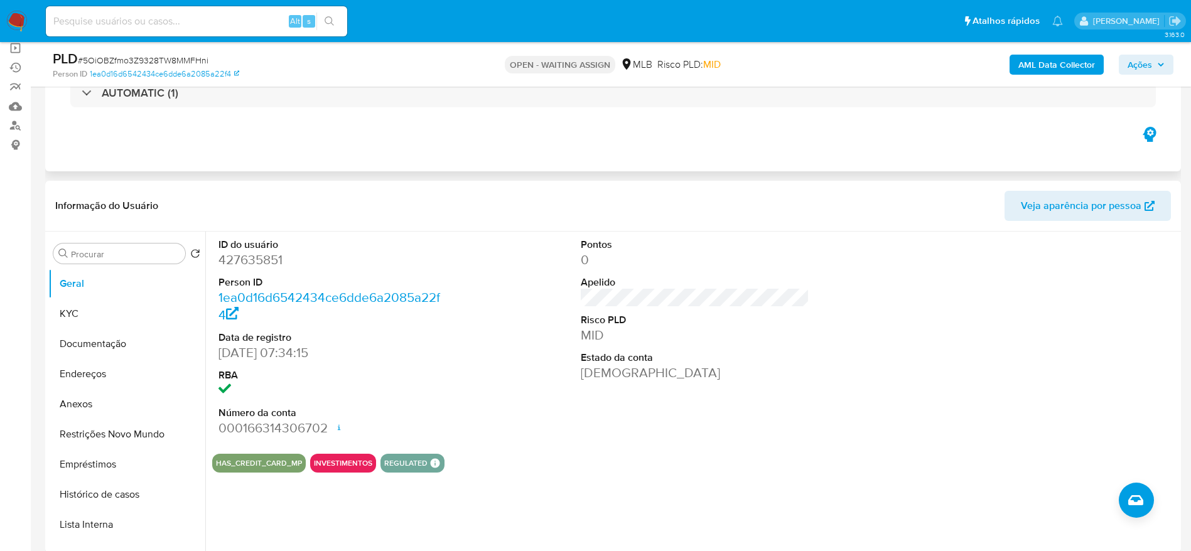
click at [157, 107] on div "AUTOMATIC (1)" at bounding box center [612, 93] width 1115 height 63
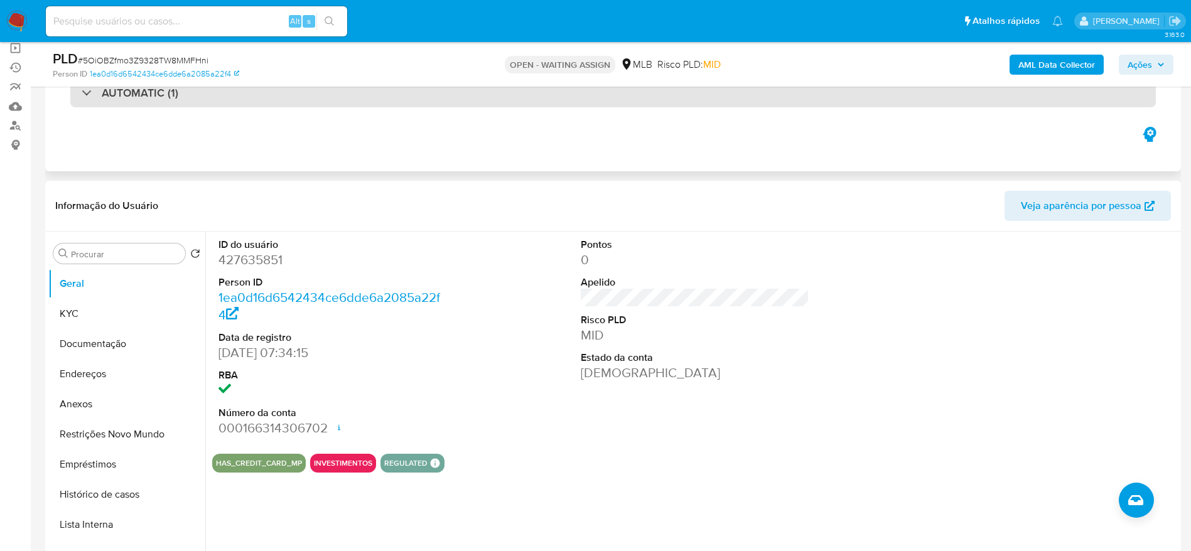
click at [159, 97] on h3 "AUTOMATIC (1)" at bounding box center [140, 93] width 77 height 14
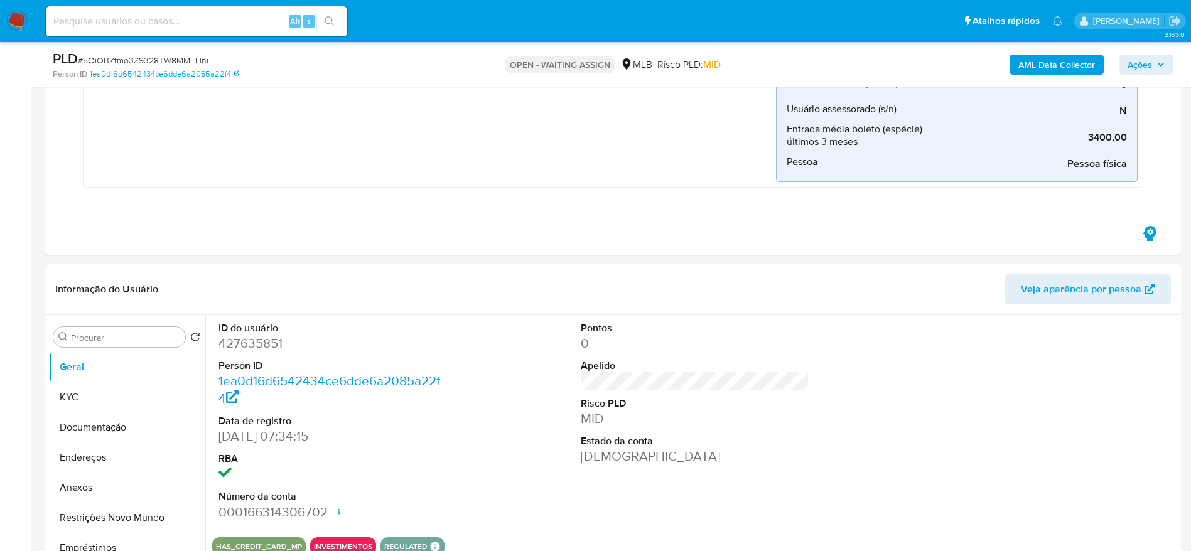
scroll to position [847, 0]
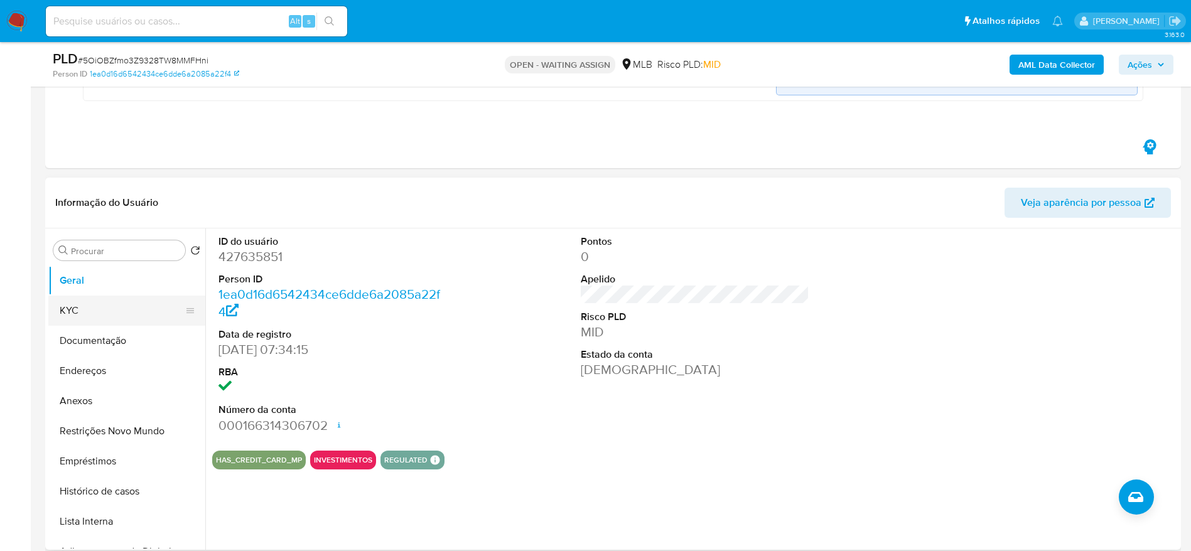
click at [72, 318] on button "KYC" at bounding box center [121, 311] width 147 height 30
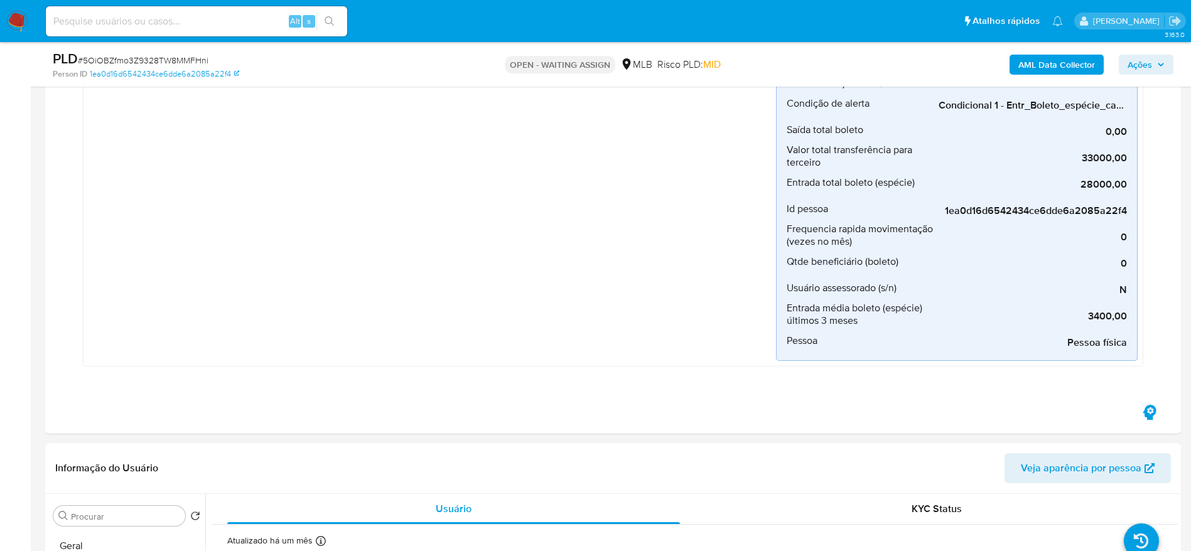
scroll to position [659, 0]
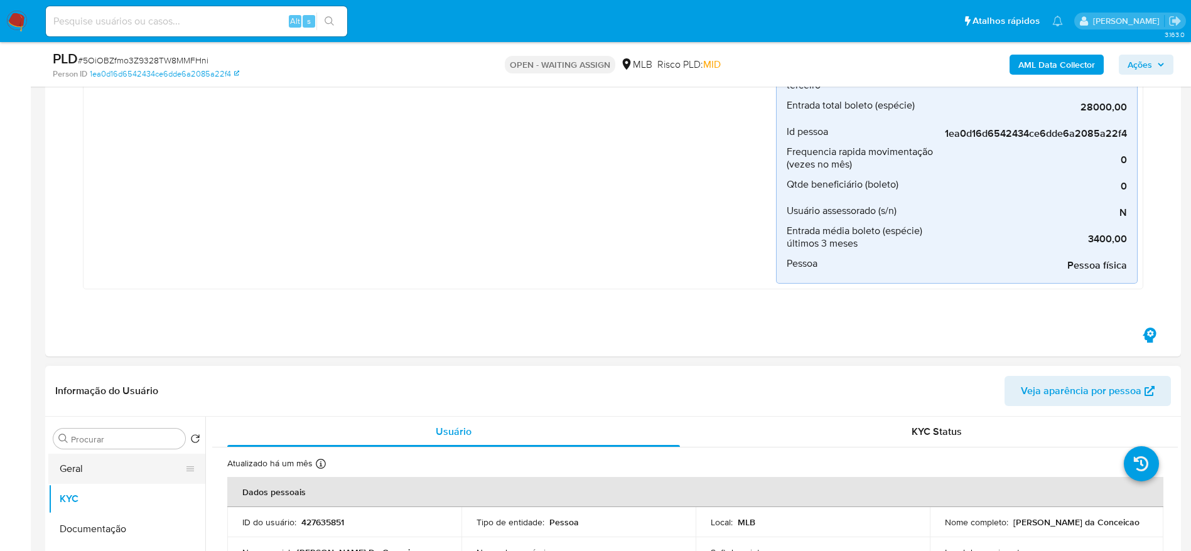
click at [88, 467] on button "Geral" at bounding box center [121, 469] width 147 height 30
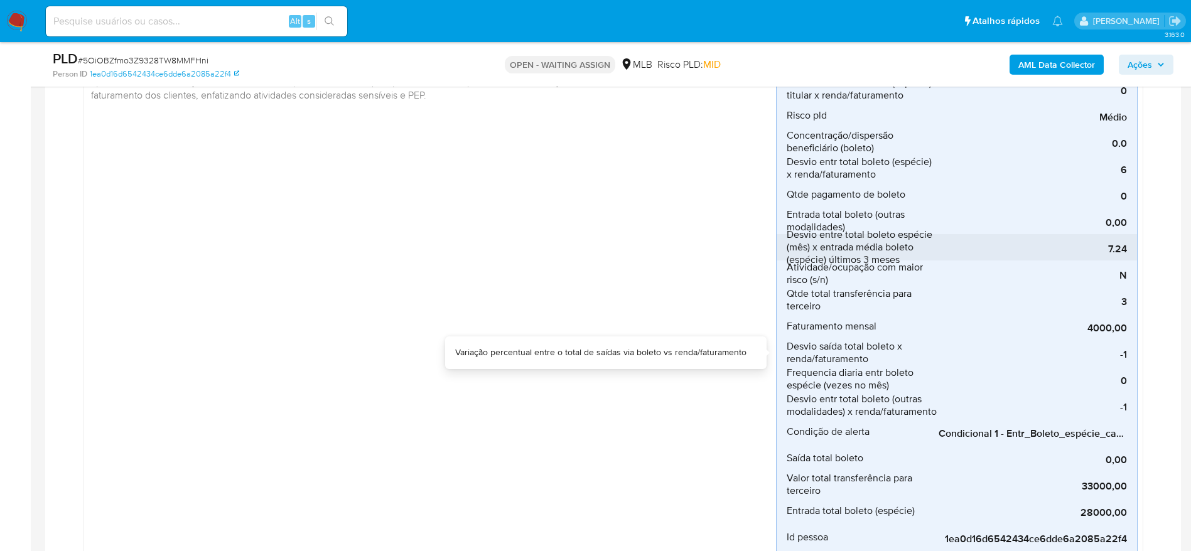
scroll to position [282, 0]
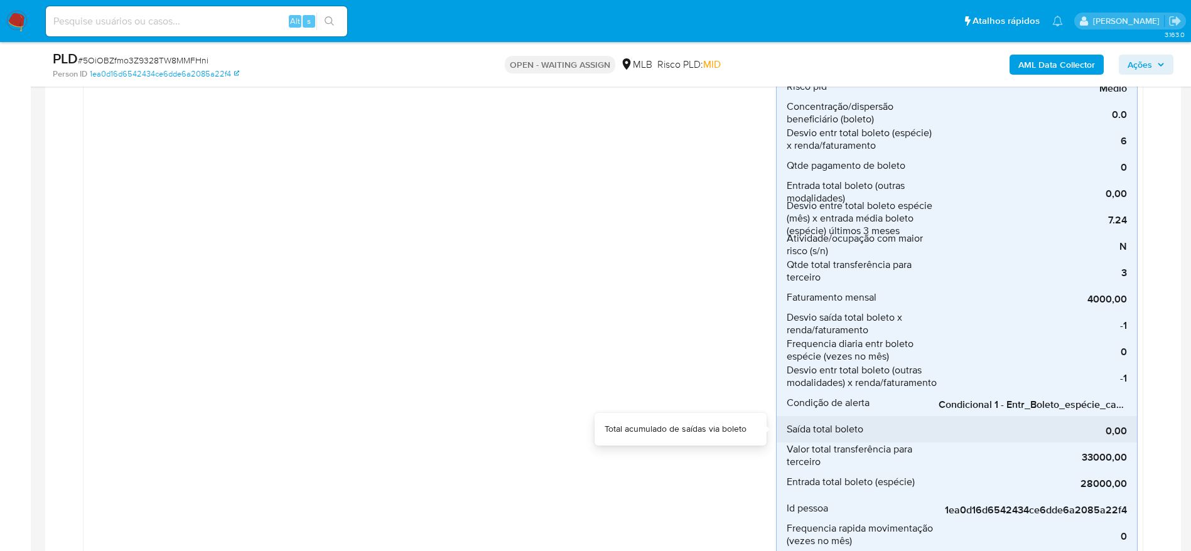
drag, startPoint x: 1026, startPoint y: 422, endPoint x: 1070, endPoint y: 421, distance: 44.6
click at [1070, 421] on div "0,00" at bounding box center [1032, 429] width 188 height 26
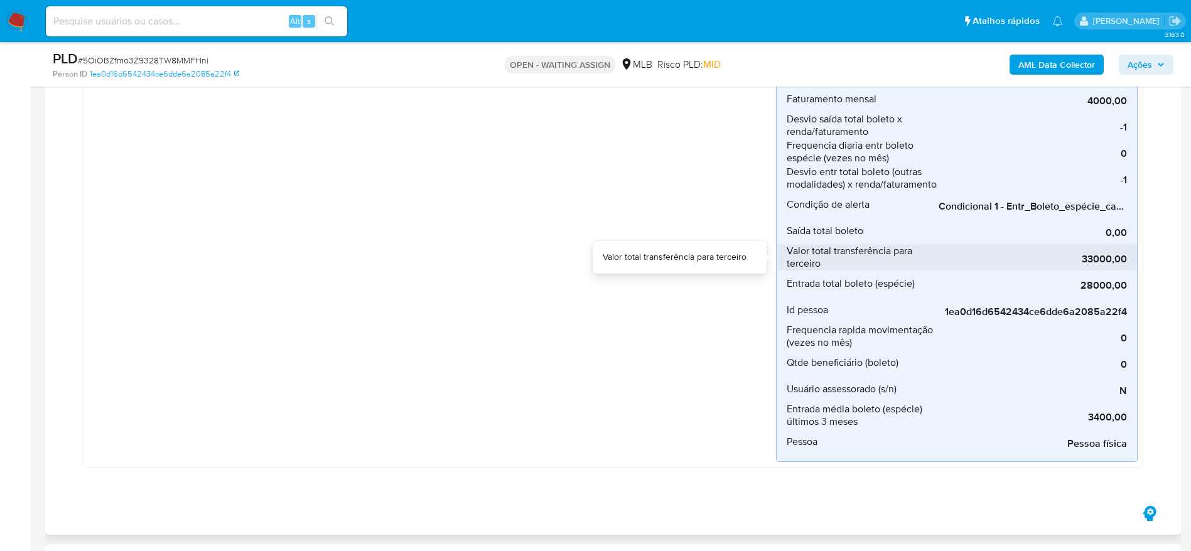
scroll to position [565, 0]
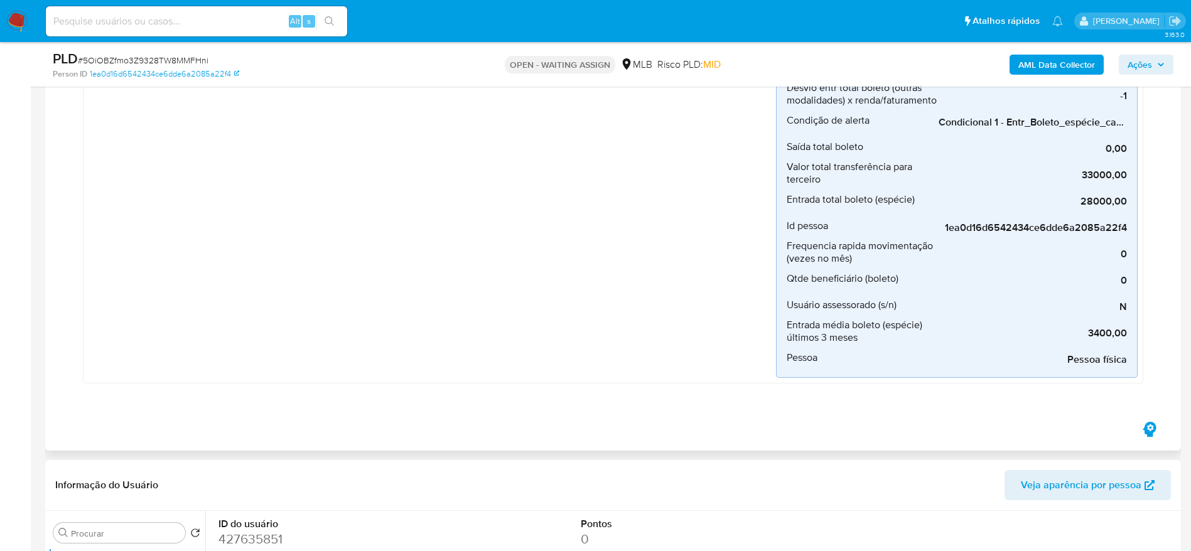
click at [510, 246] on div "Boleto_recebimento_em_especie Criado há 2 dias Criado: [DATE] 00:32:35 Origem: …" at bounding box center [432, 16] width 687 height 723
click at [491, 252] on div "Boleto_recebimento_em_especie Criado há 2 dias Criado: [DATE] 00:32:35 Origem: …" at bounding box center [432, 16] width 687 height 723
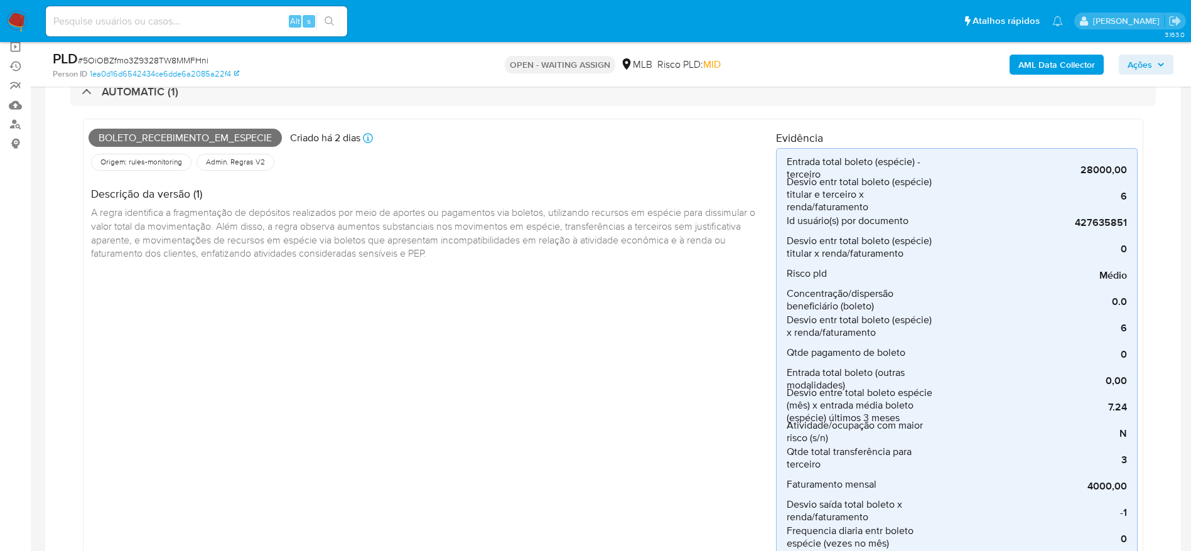
scroll to position [0, 0]
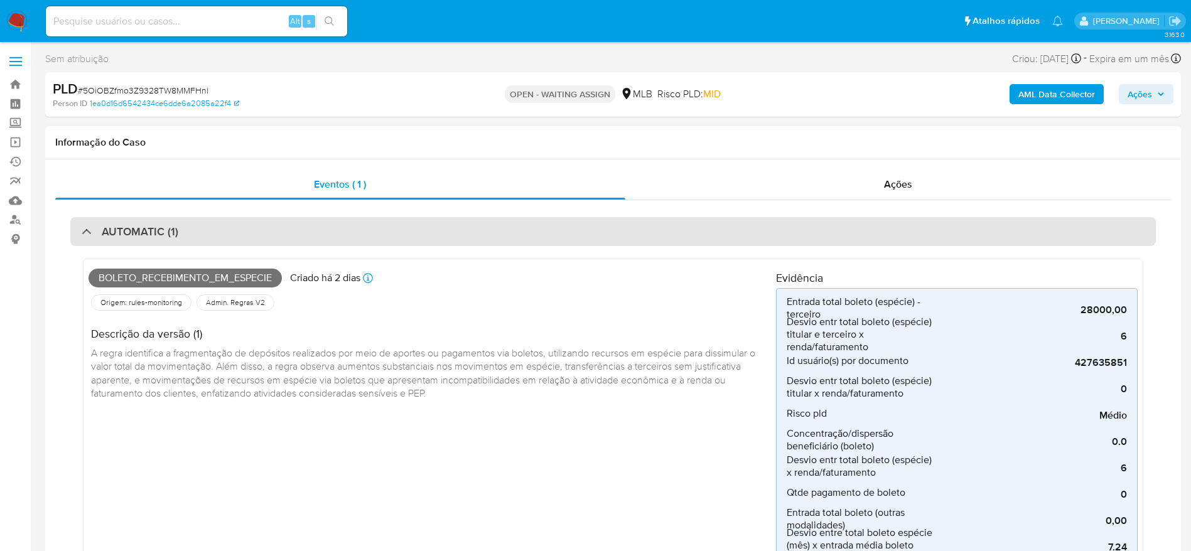
click at [146, 225] on h3 "AUTOMATIC (1)" at bounding box center [140, 232] width 77 height 14
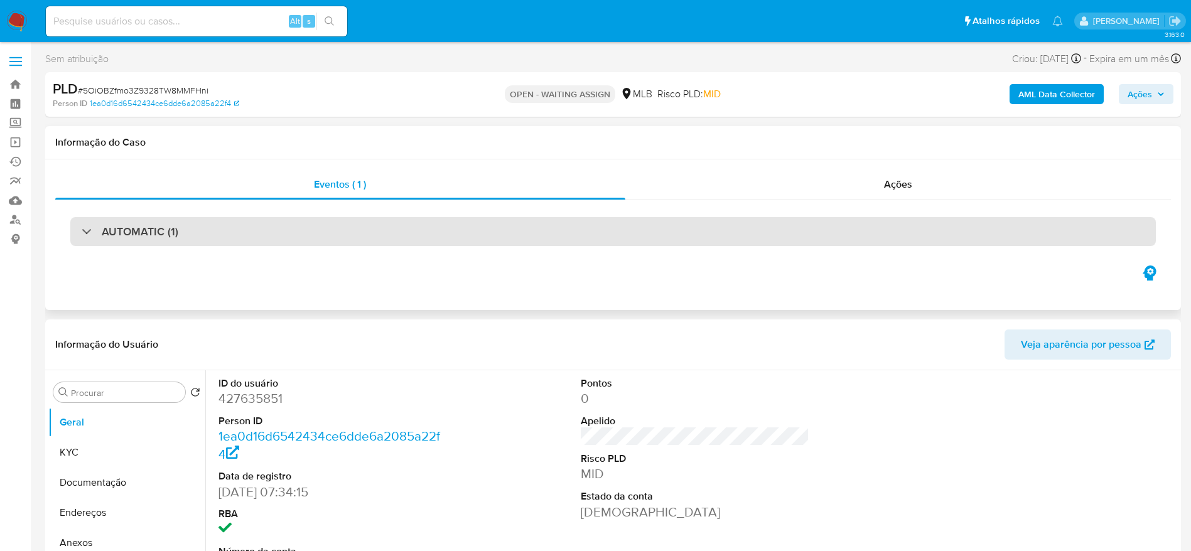
click at [102, 240] on div "AUTOMATIC (1)" at bounding box center [612, 231] width 1085 height 29
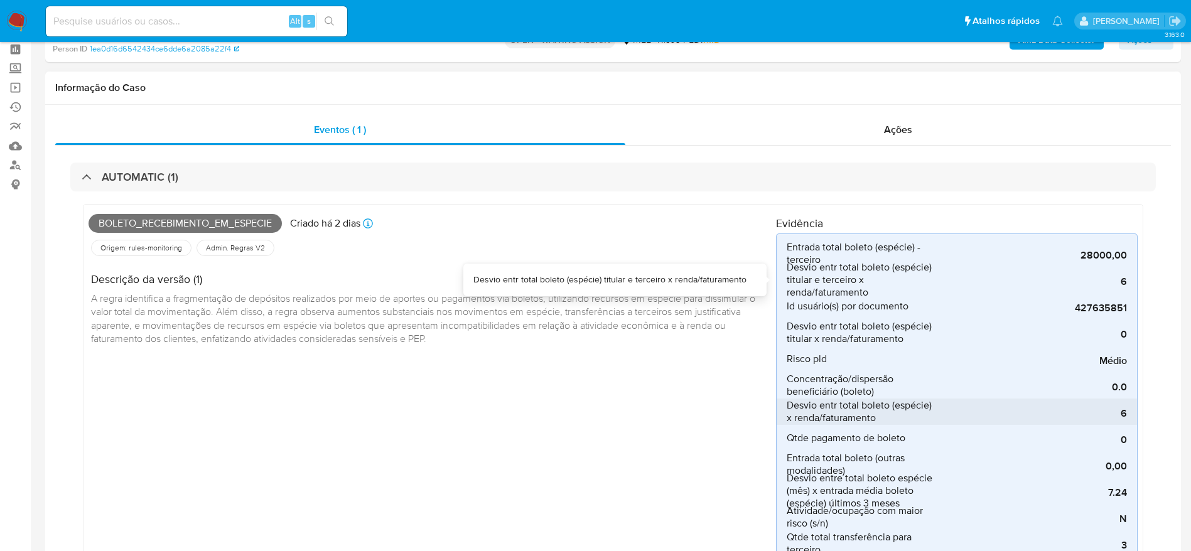
scroll to position [94, 0]
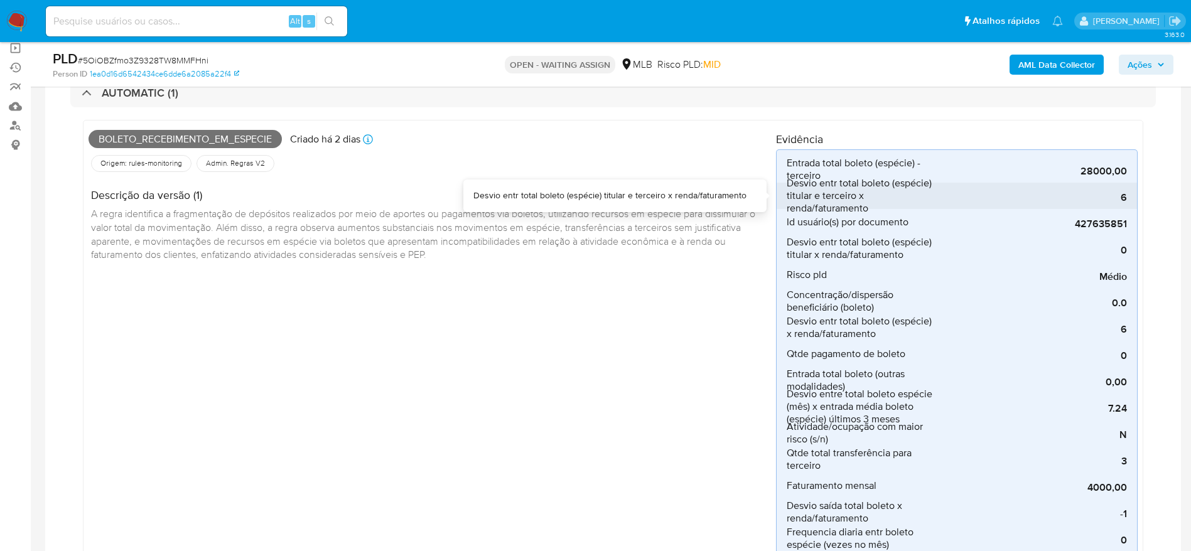
drag, startPoint x: 792, startPoint y: 183, endPoint x: 871, endPoint y: 205, distance: 81.9
click at [871, 205] on span "Desvio entr total boleto (espécie) titular e terceiro x renda/faturamento" at bounding box center [861, 196] width 151 height 38
click at [903, 200] on span "Desvio entr total boleto (espécie) titular e terceiro x renda/faturamento" at bounding box center [861, 196] width 151 height 38
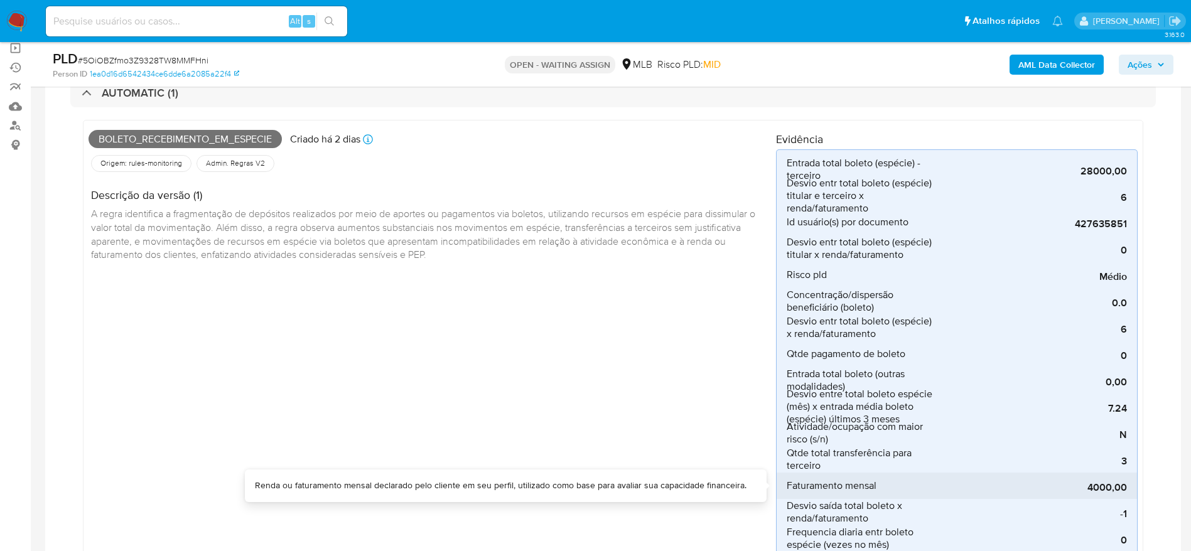
drag, startPoint x: 795, startPoint y: 488, endPoint x: 1130, endPoint y: 490, distance: 334.6
click at [1130, 490] on li "Faturamento mensal 4000,00" at bounding box center [956, 486] width 360 height 26
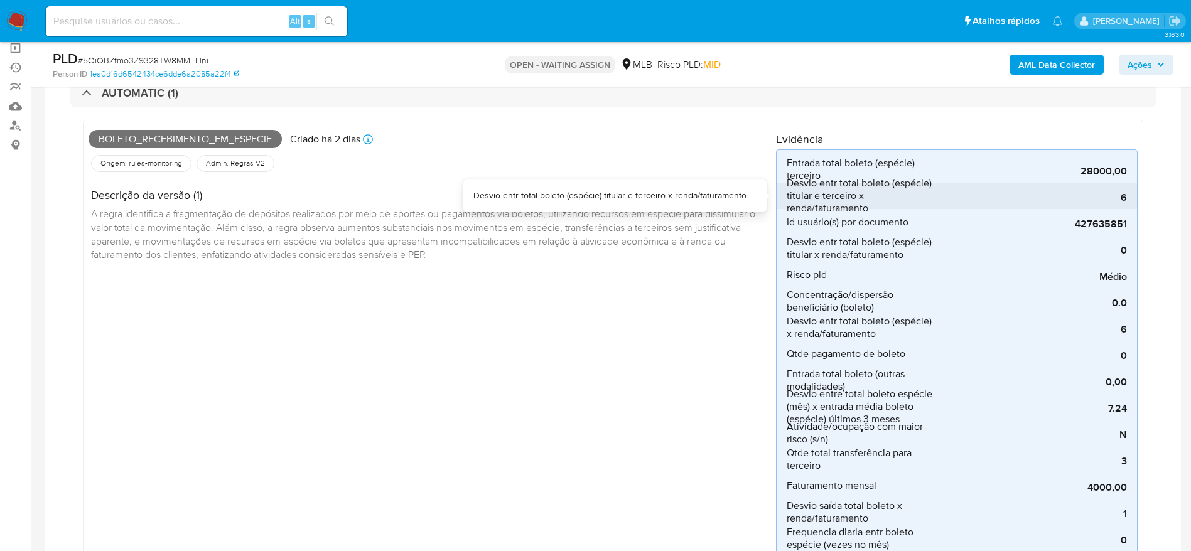
click at [1128, 201] on li "Desvio entr total boleto (espécie) titular e terceiro x renda/faturamento 6" at bounding box center [956, 196] width 360 height 26
drag, startPoint x: 1133, startPoint y: 199, endPoint x: 831, endPoint y: 208, distance: 302.0
click at [831, 208] on li "Desvio entr total boleto (espécie) titular e terceiro x renda/faturamento 6" at bounding box center [956, 196] width 360 height 26
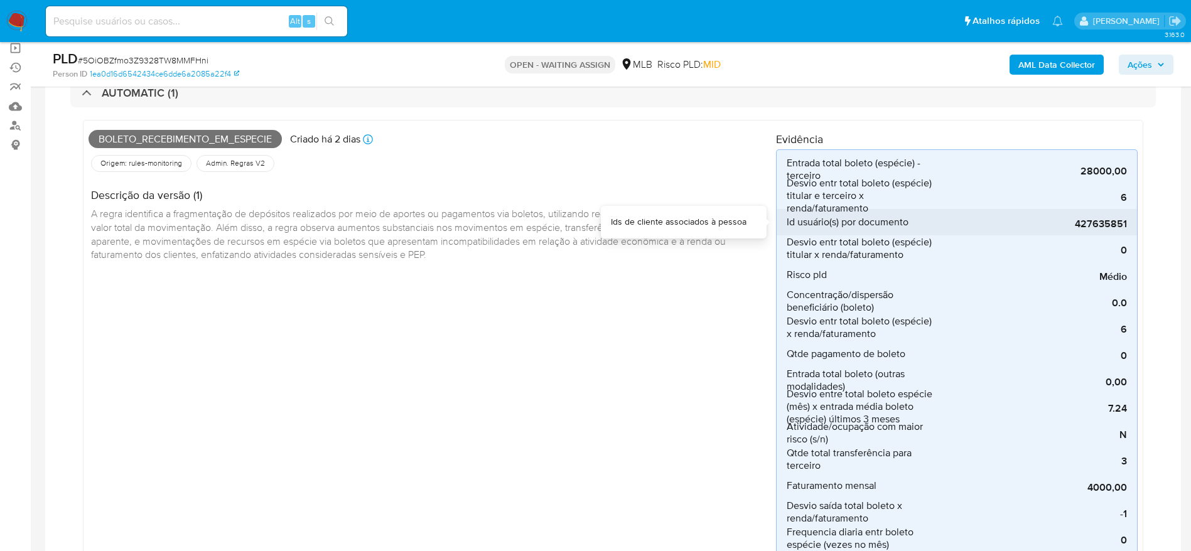
click at [1028, 215] on div "427635851" at bounding box center [1032, 222] width 188 height 26
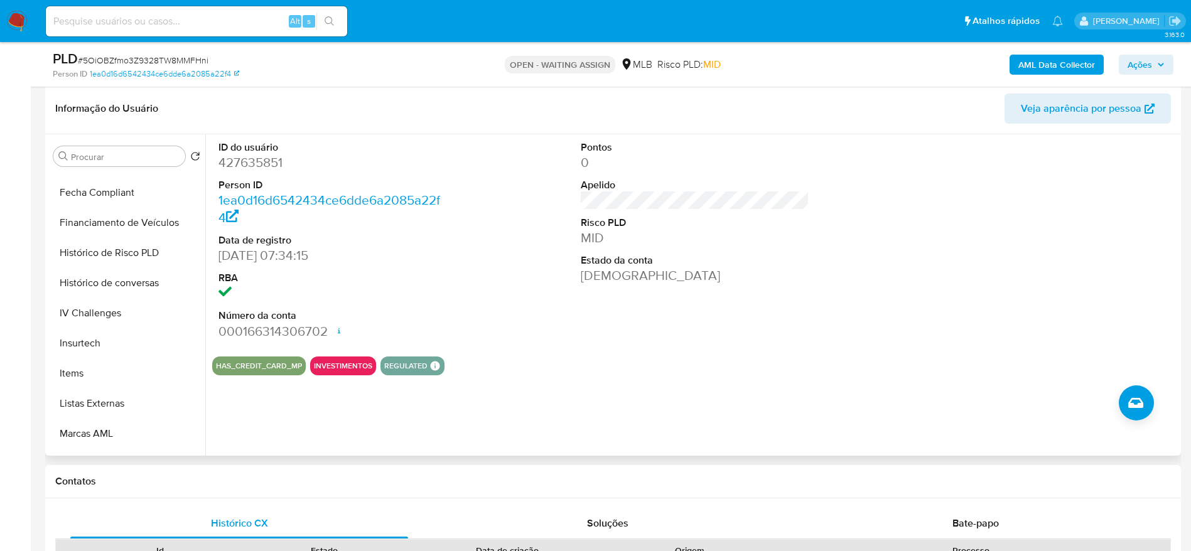
scroll to position [470, 0]
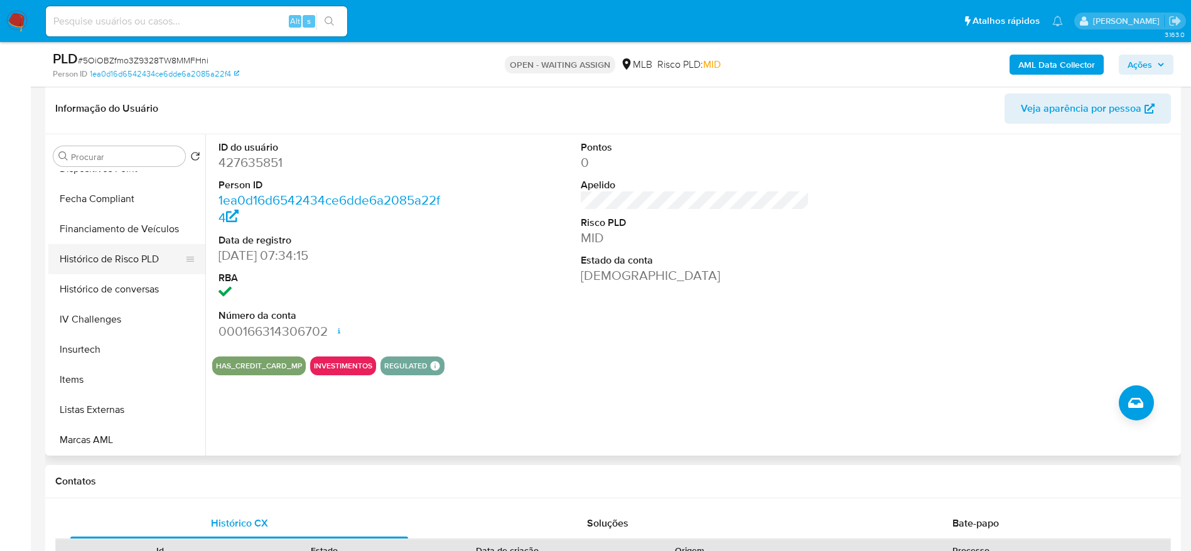
click at [151, 264] on button "Histórico de Risco PLD" at bounding box center [121, 259] width 147 height 30
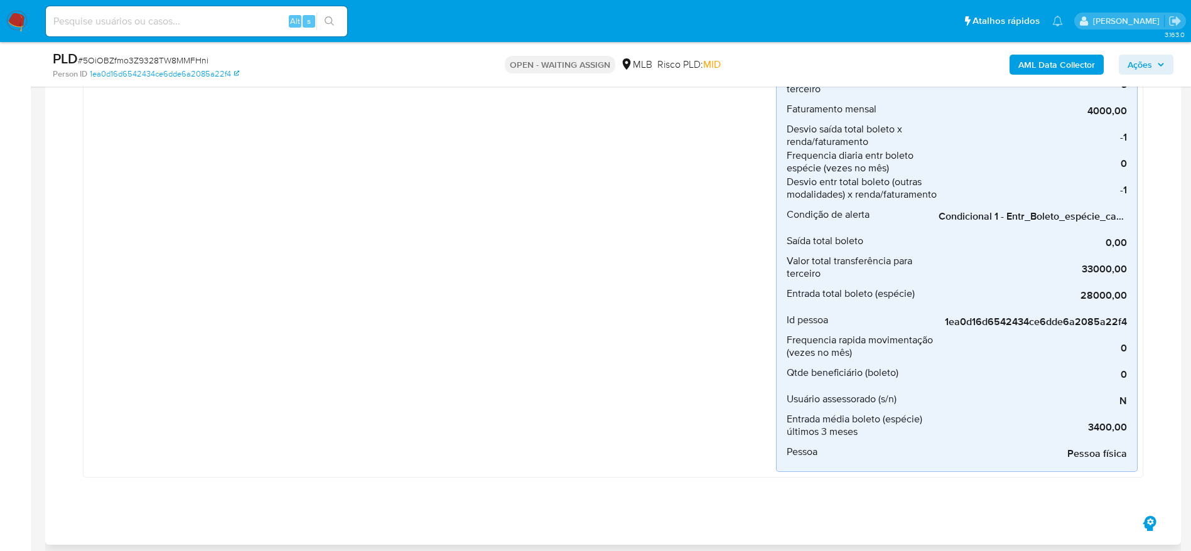
scroll to position [188, 0]
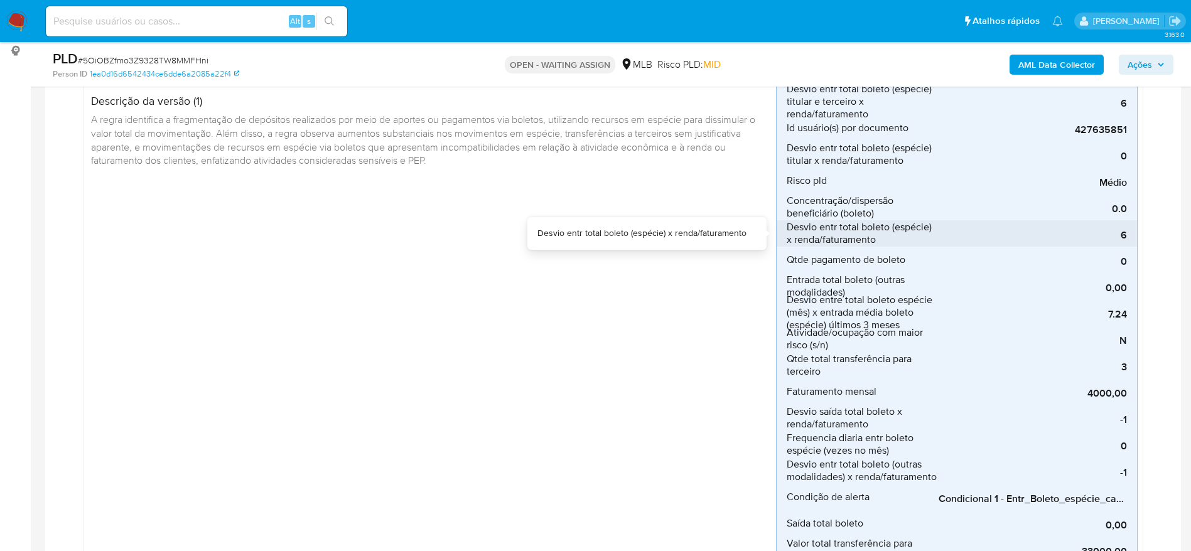
drag, startPoint x: 804, startPoint y: 231, endPoint x: 916, endPoint y: 230, distance: 111.7
click at [916, 230] on span "Desvio entr total boleto (espécie) x renda/faturamento" at bounding box center [861, 233] width 151 height 25
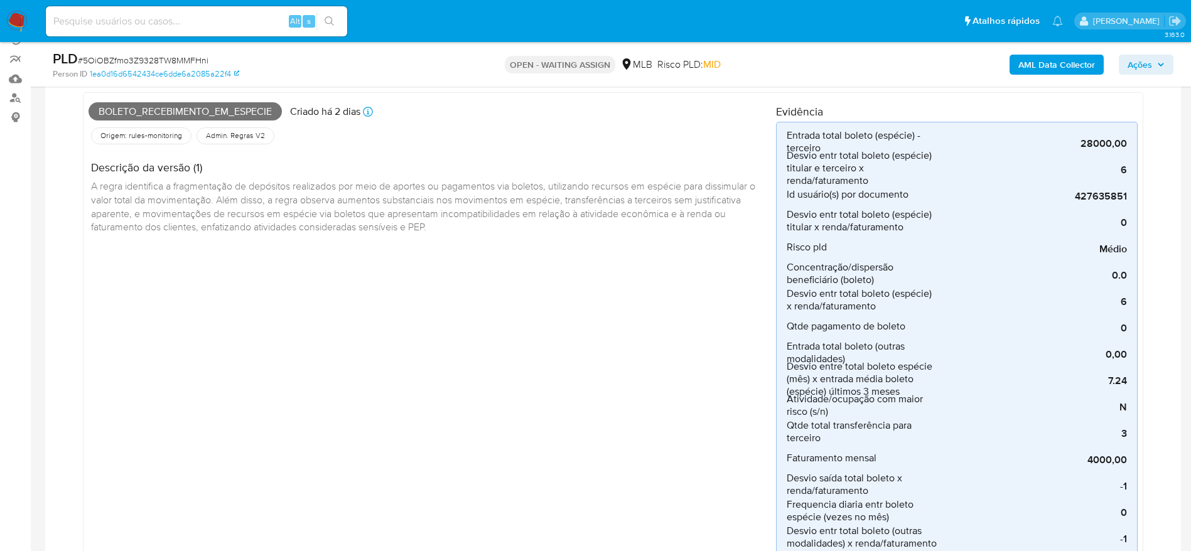
scroll to position [94, 0]
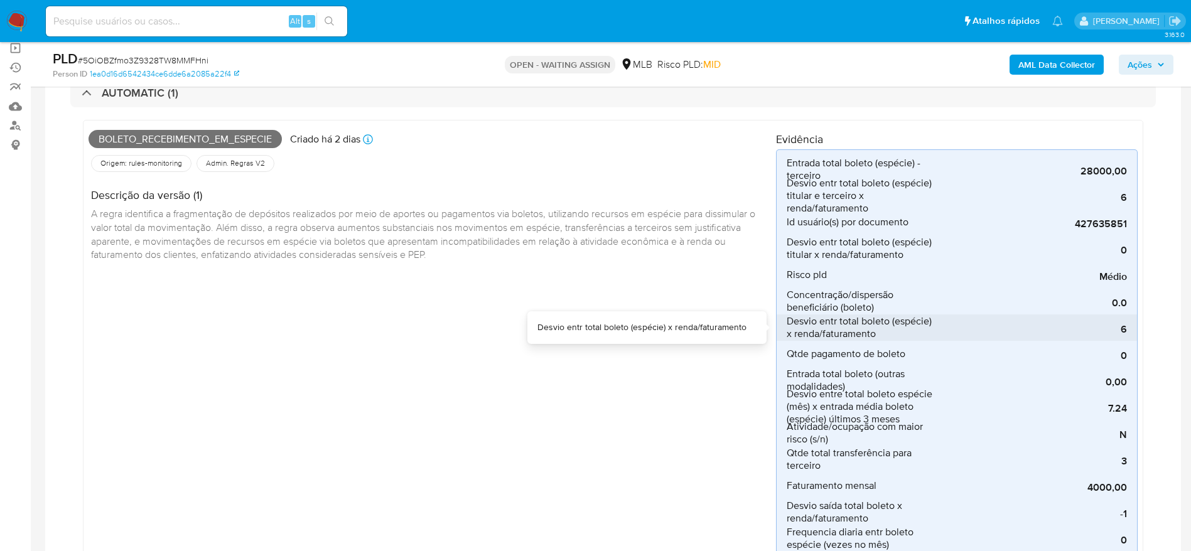
drag, startPoint x: 1129, startPoint y: 331, endPoint x: 789, endPoint y: 323, distance: 340.3
click at [789, 323] on li "Desvio entr total boleto (espécie) x renda/faturamento 6" at bounding box center [956, 327] width 360 height 26
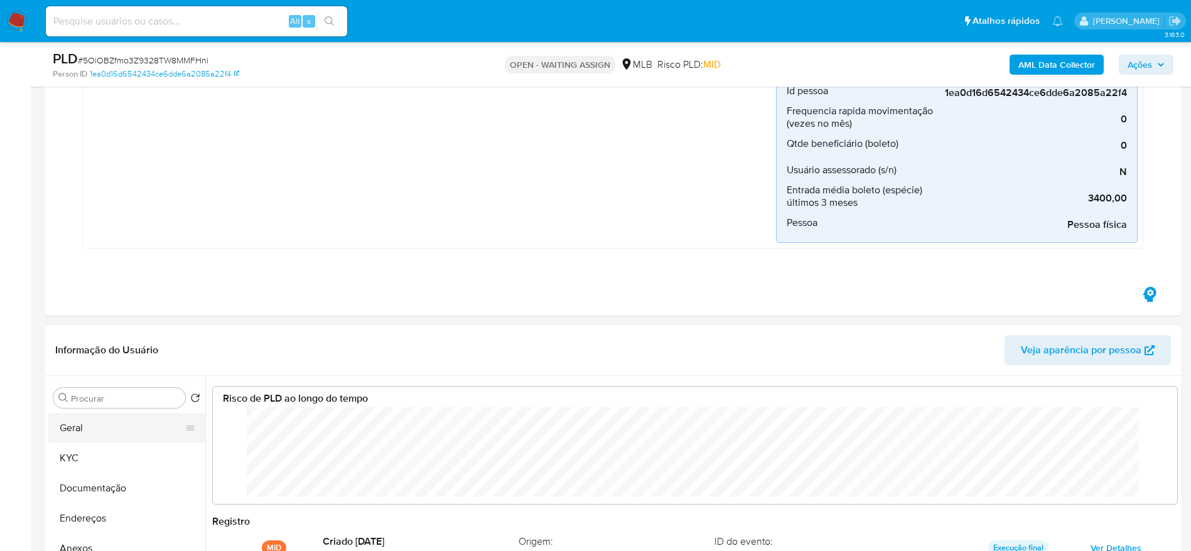
scroll to position [659, 0]
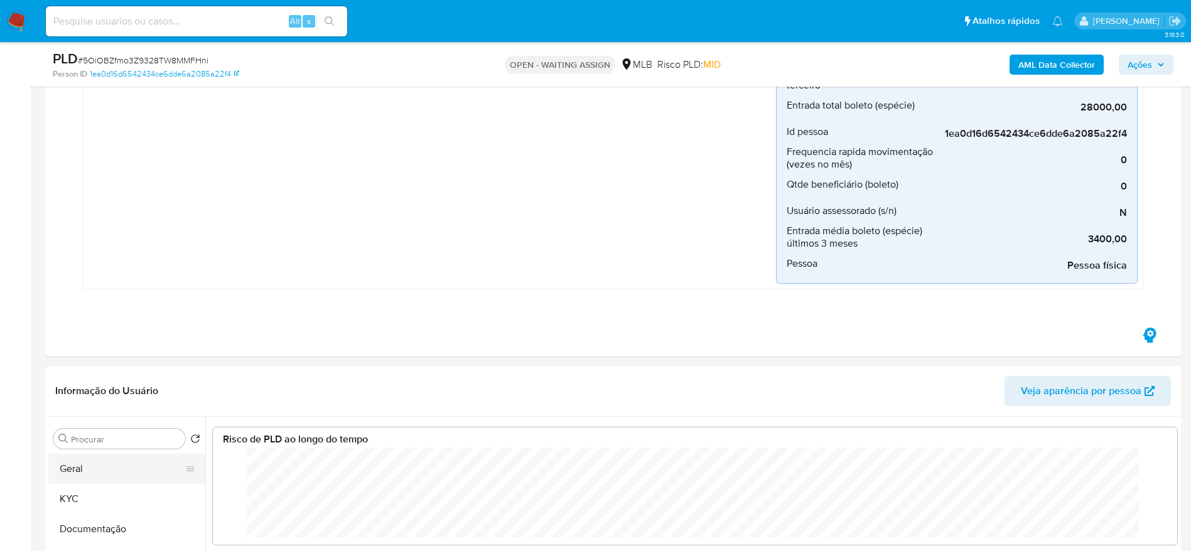
click at [98, 471] on button "Geral" at bounding box center [121, 469] width 147 height 30
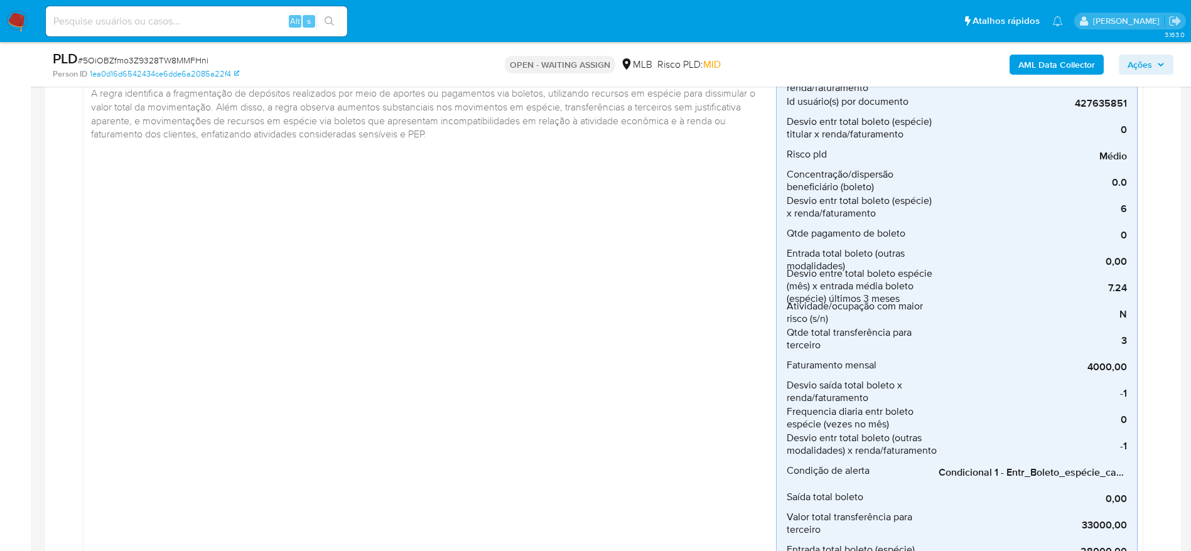
scroll to position [188, 0]
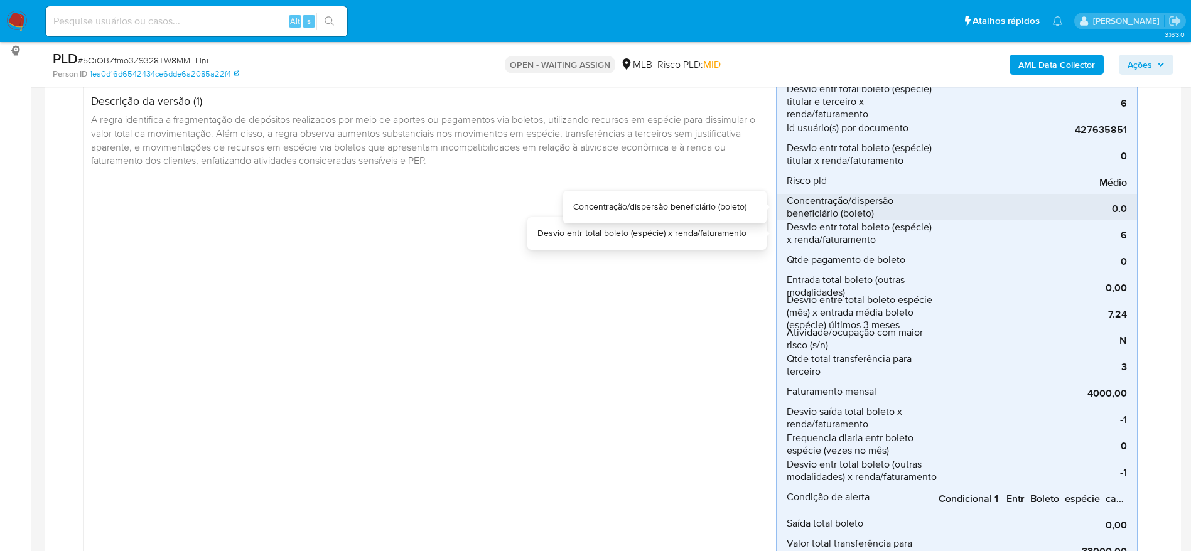
click at [999, 207] on span "0.0" at bounding box center [1032, 209] width 188 height 13
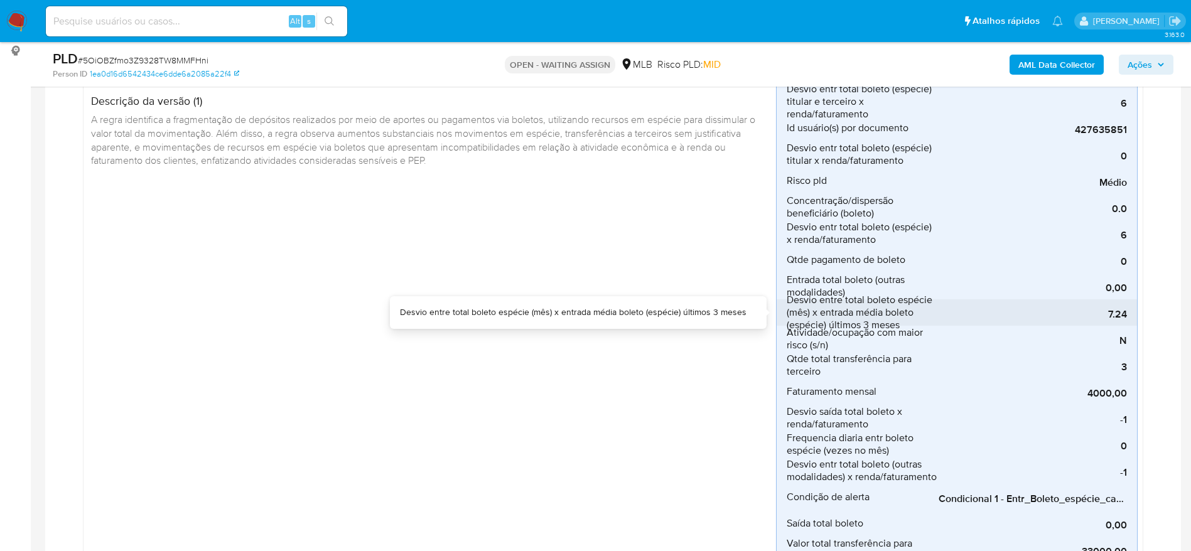
click at [890, 294] on span "Desvio entre total boleto espécie (mês) x entrada média boleto (espécie) último…" at bounding box center [861, 313] width 151 height 38
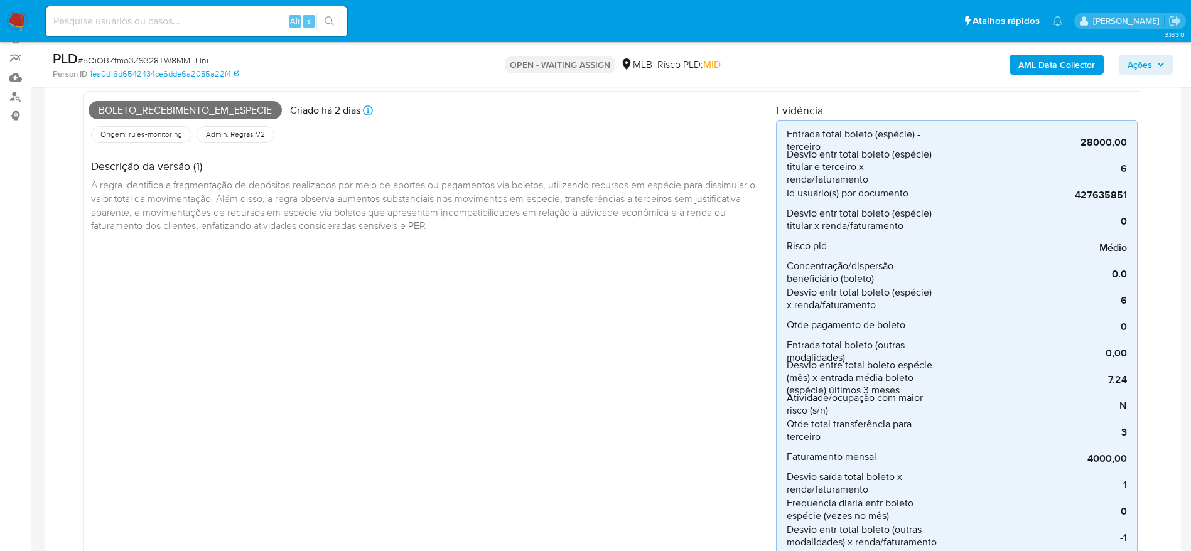
scroll to position [94, 0]
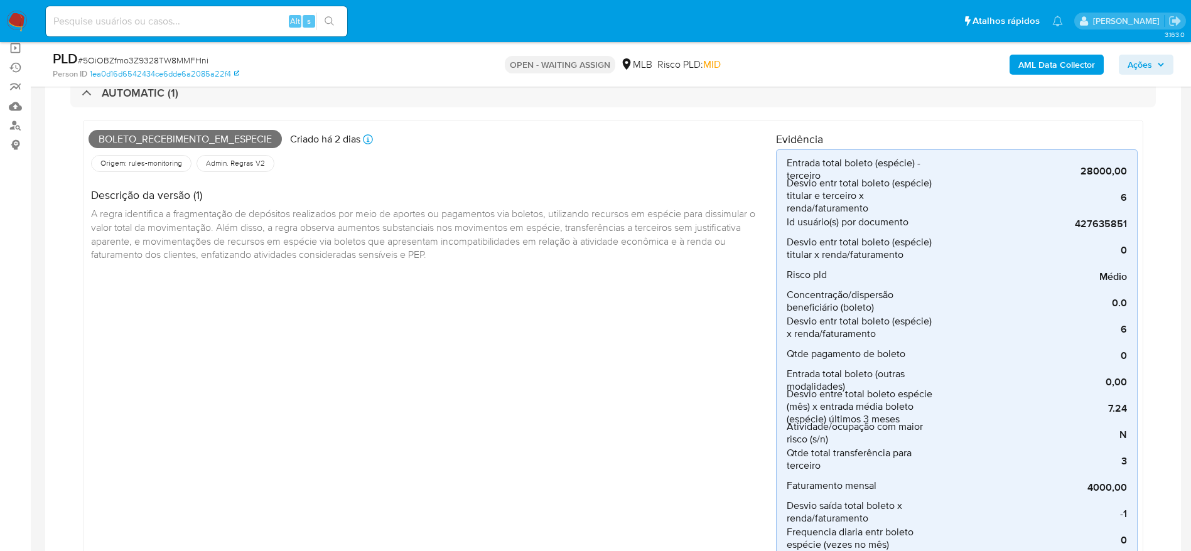
click at [636, 276] on div "Boleto_recebimento_em_especie Criado há 2 dias Criado: [DATE] 00:32:35 Origem: …" at bounding box center [432, 487] width 687 height 723
drag, startPoint x: 788, startPoint y: 324, endPoint x: 1127, endPoint y: 333, distance: 339.1
click at [1127, 333] on li "Desvio entr total boleto (espécie) x renda/faturamento 6" at bounding box center [956, 327] width 360 height 26
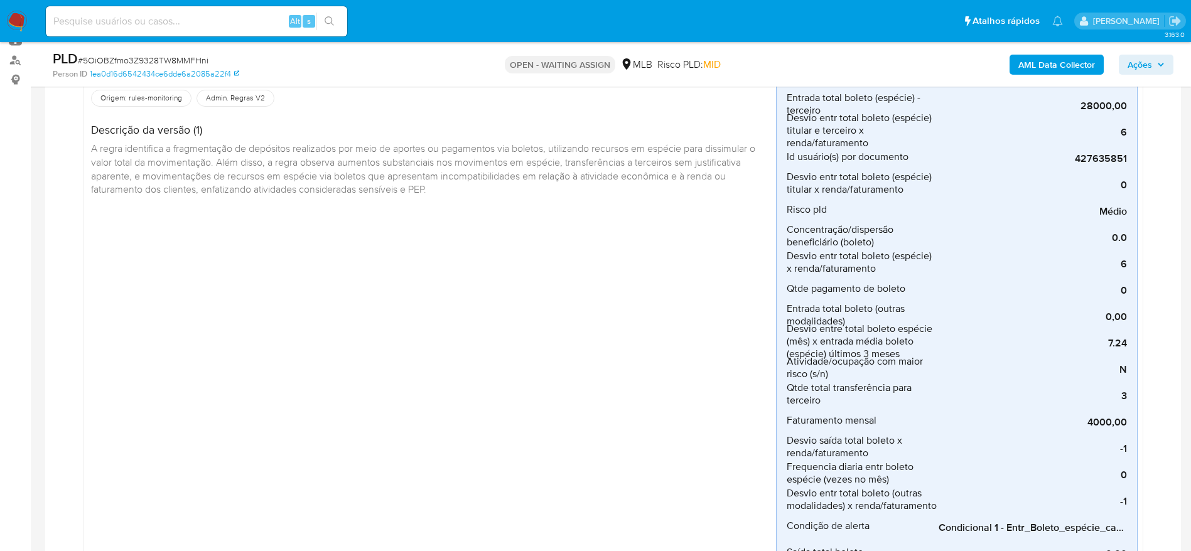
scroll to position [188, 0]
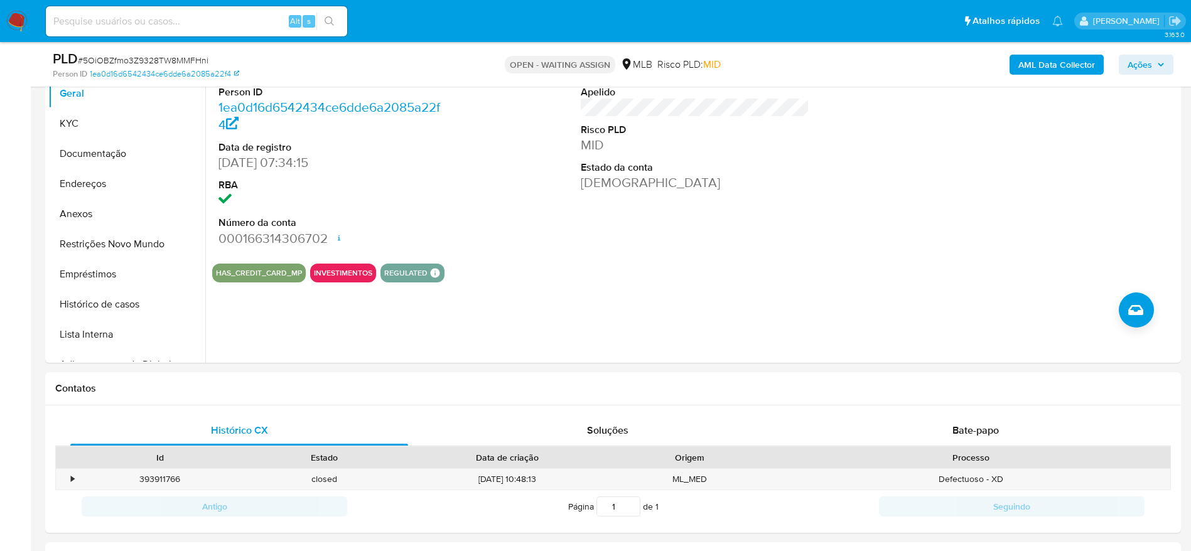
scroll to position [1036, 0]
click at [101, 115] on button "KYC" at bounding box center [121, 122] width 147 height 30
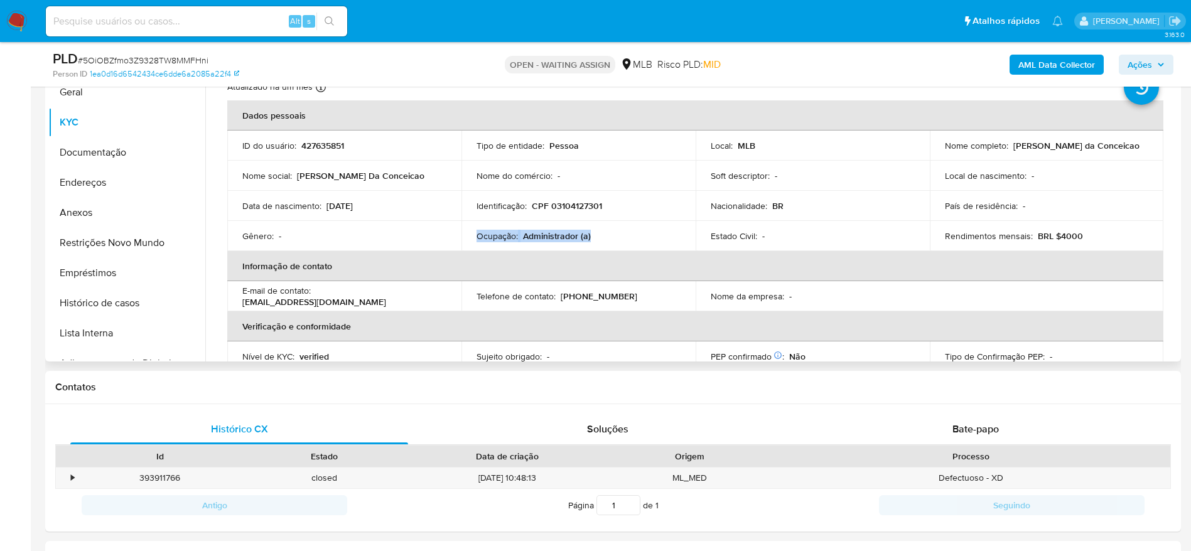
drag, startPoint x: 599, startPoint y: 237, endPoint x: 461, endPoint y: 227, distance: 138.5
click at [461, 227] on td "Ocupação : Administrador (a)" at bounding box center [578, 236] width 234 height 30
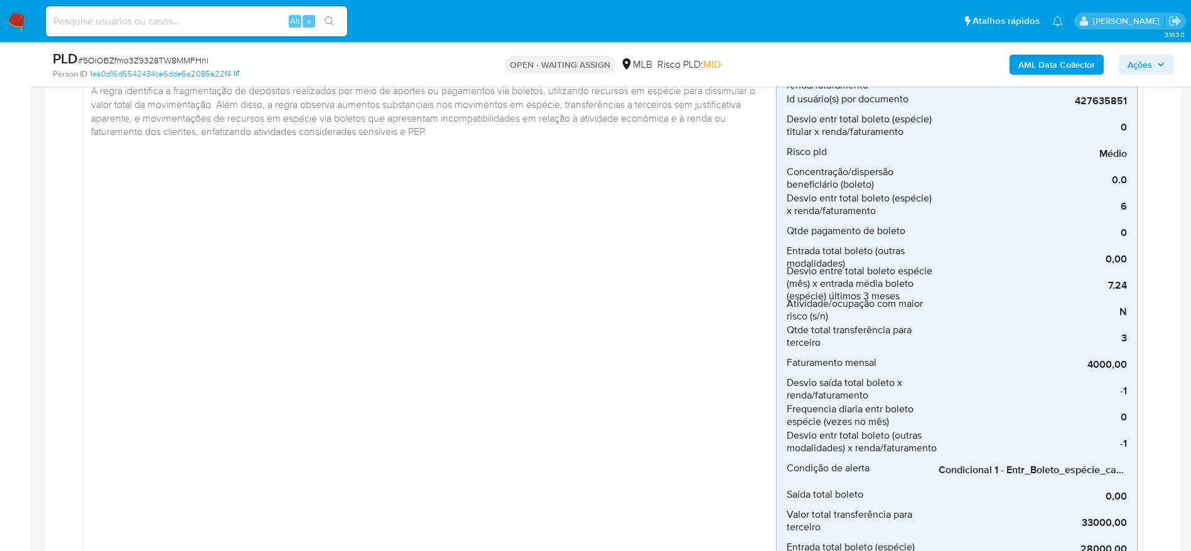
scroll to position [188, 0]
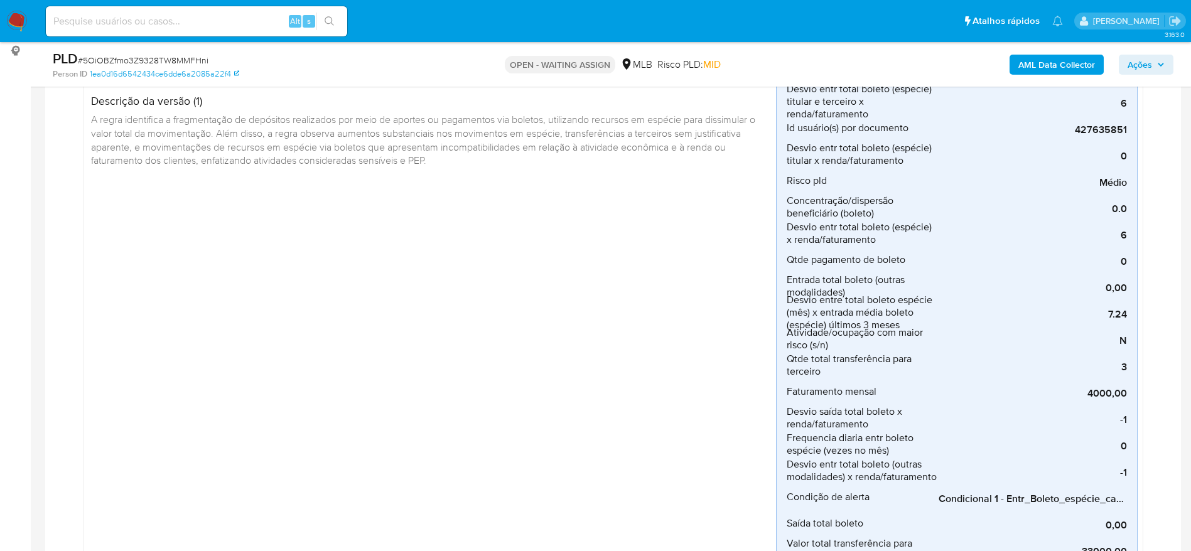
click at [753, 376] on div "Boleto_recebimento_em_especie Criado há 2 dias Criado: [DATE] 00:32:35 Origem: …" at bounding box center [432, 392] width 687 height 723
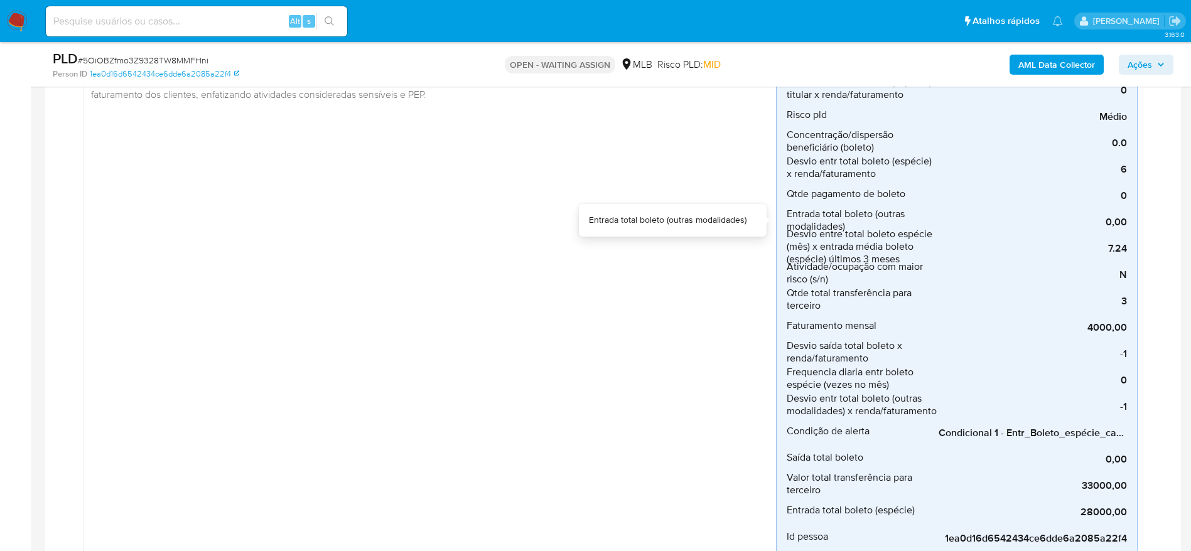
scroll to position [282, 0]
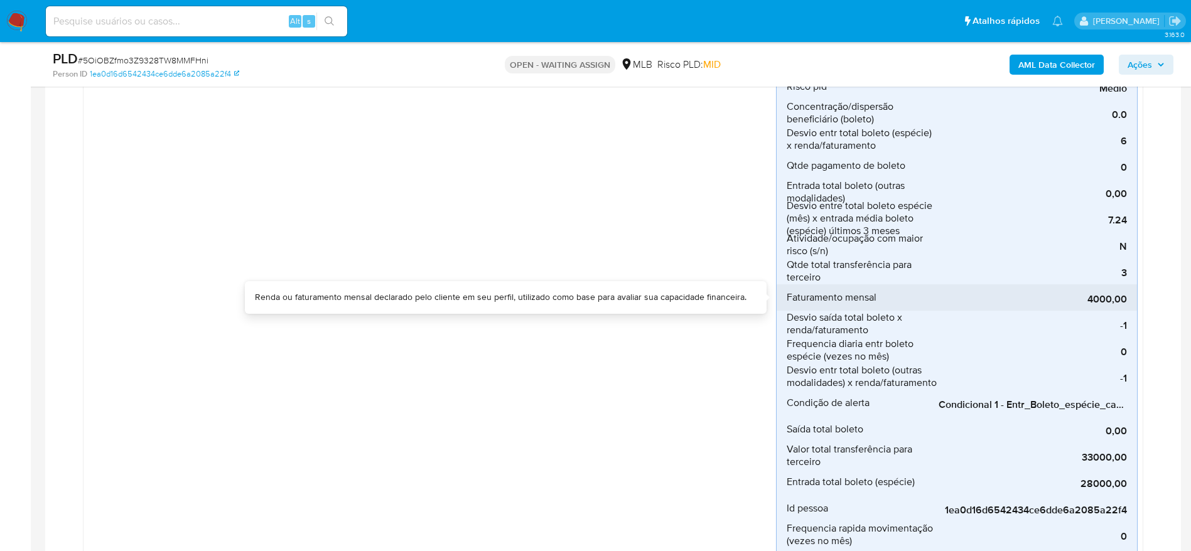
click at [832, 298] on span "Faturamento mensal" at bounding box center [831, 297] width 90 height 13
drag, startPoint x: 832, startPoint y: 298, endPoint x: 1131, endPoint y: 299, distance: 299.4
click at [1131, 299] on li "Faturamento mensal 4000,00" at bounding box center [956, 297] width 360 height 26
click at [1129, 299] on li "Faturamento mensal 4000,00" at bounding box center [956, 297] width 360 height 26
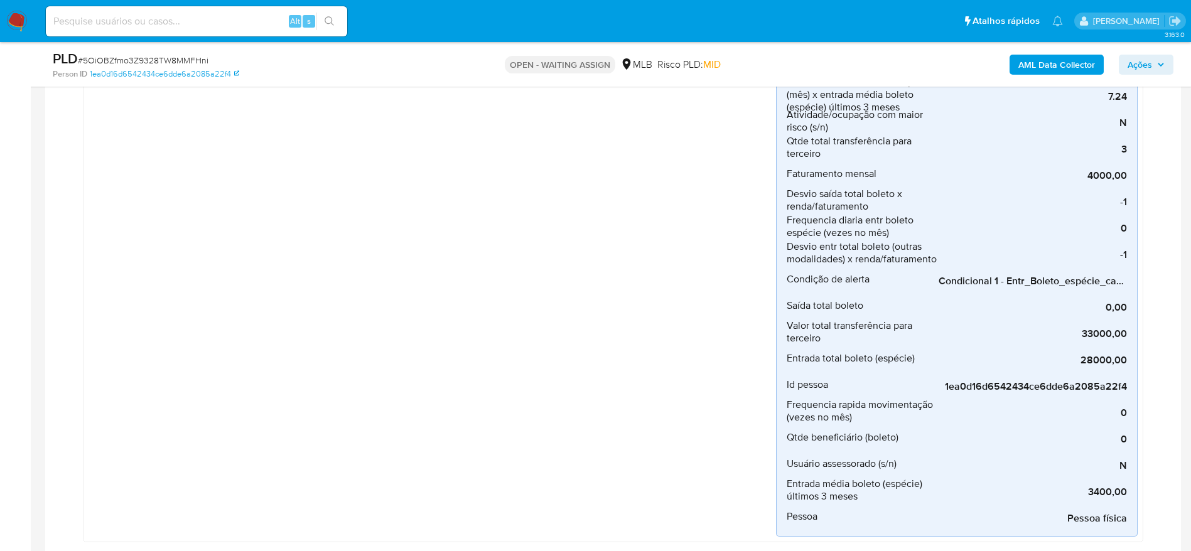
scroll to position [377, 0]
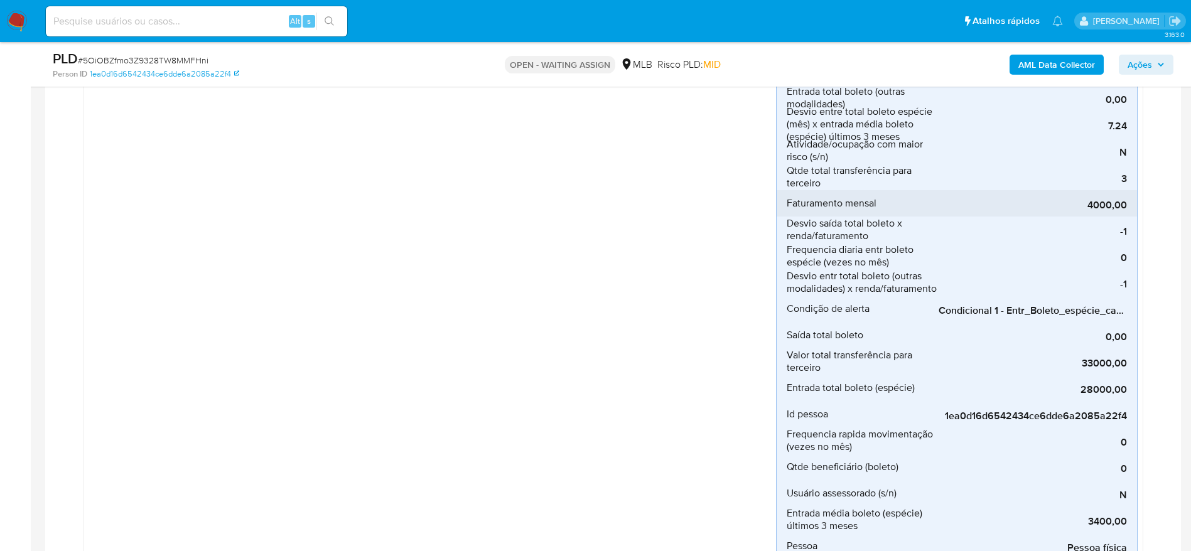
drag, startPoint x: 1089, startPoint y: 207, endPoint x: 1126, endPoint y: 201, distance: 37.4
click at [1126, 201] on span "4000,00" at bounding box center [1032, 205] width 188 height 13
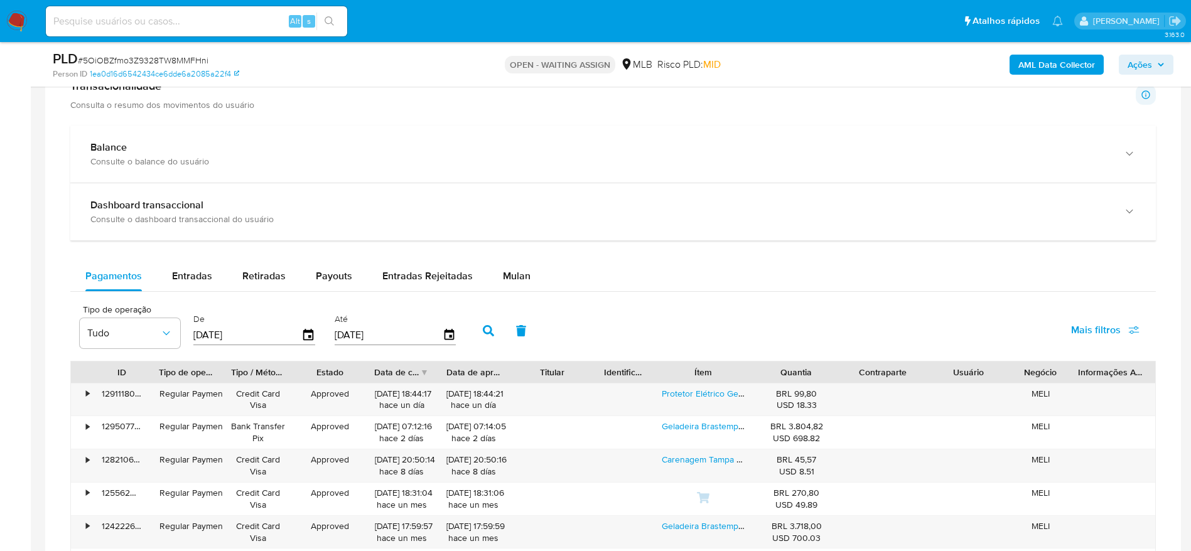
scroll to position [1601, 0]
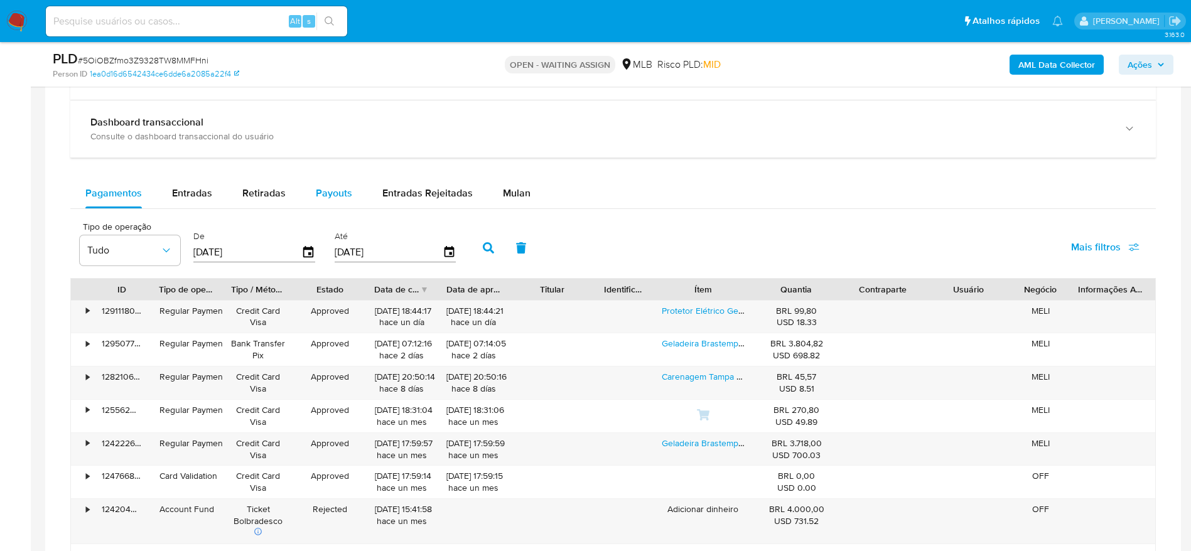
click at [344, 195] on span "Payouts" at bounding box center [334, 193] width 36 height 14
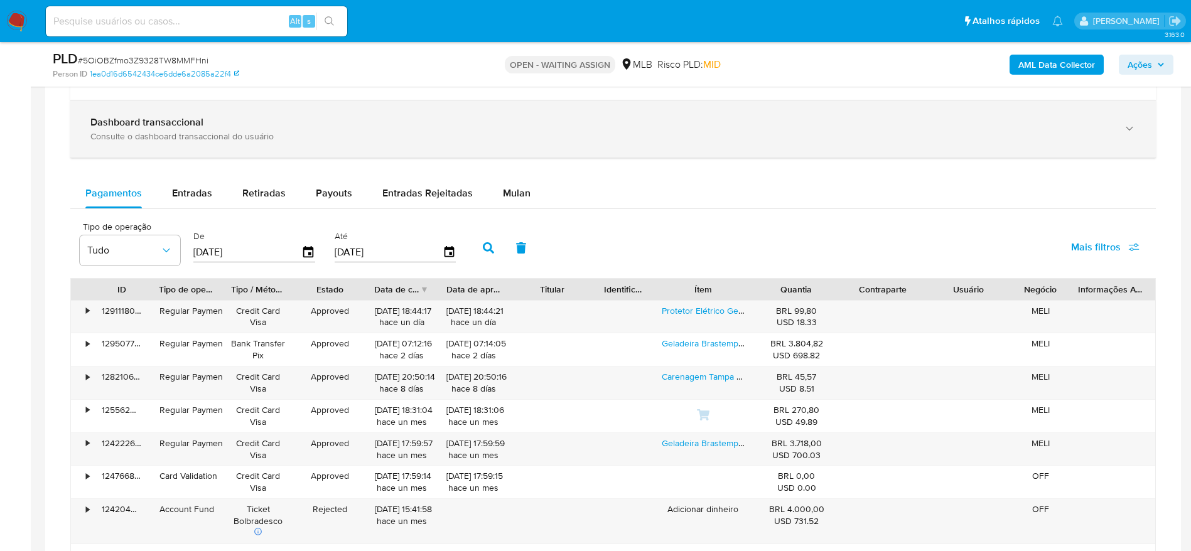
select select "10"
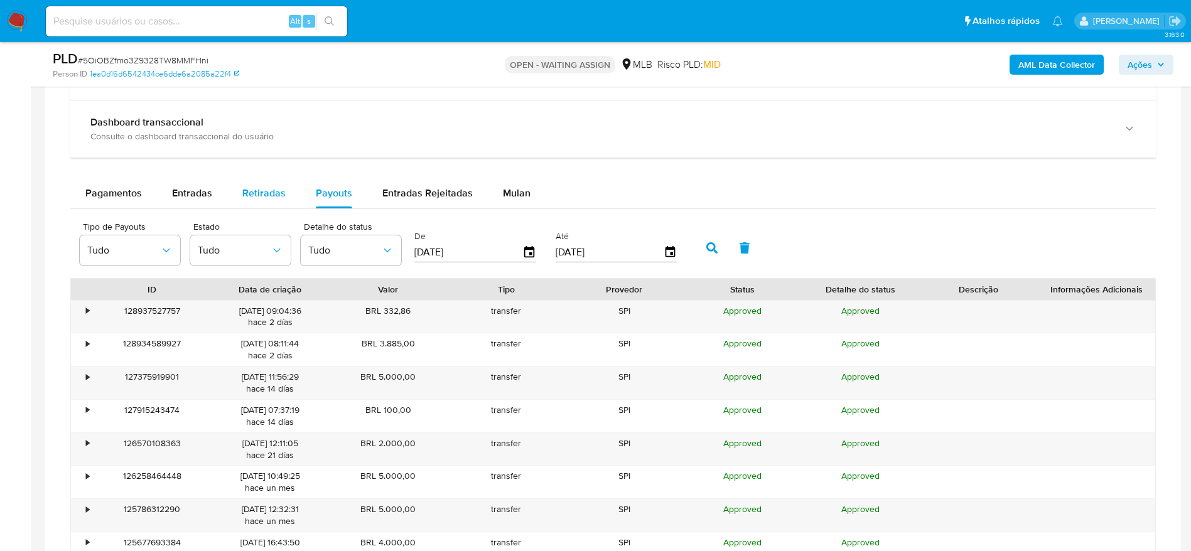
click at [249, 190] on span "Retiradas" at bounding box center [263, 193] width 43 height 14
select select "10"
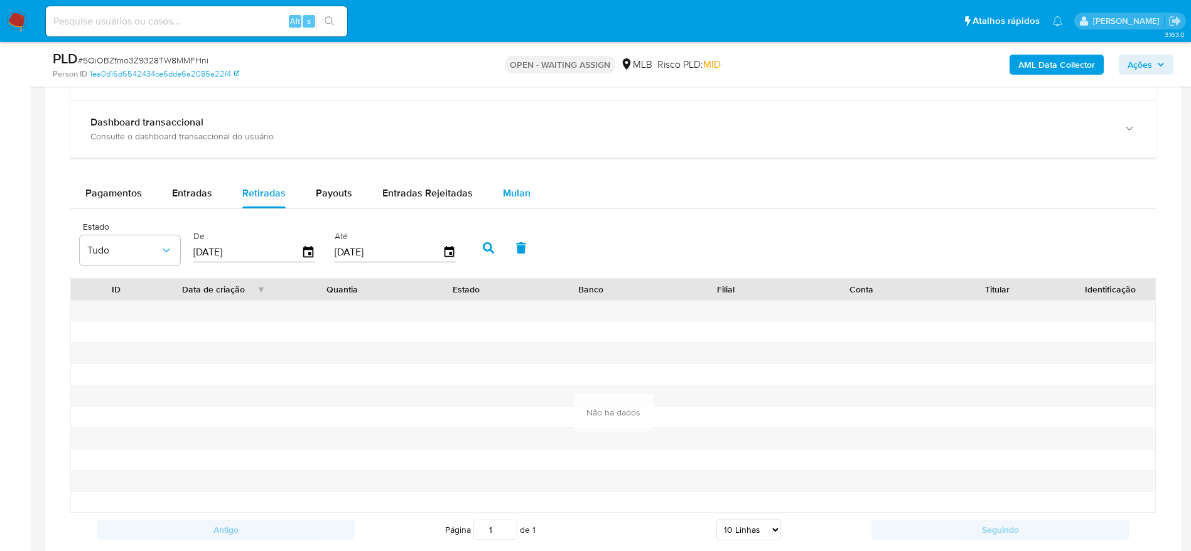
click at [505, 180] on div "Mulan" at bounding box center [517, 193] width 28 height 30
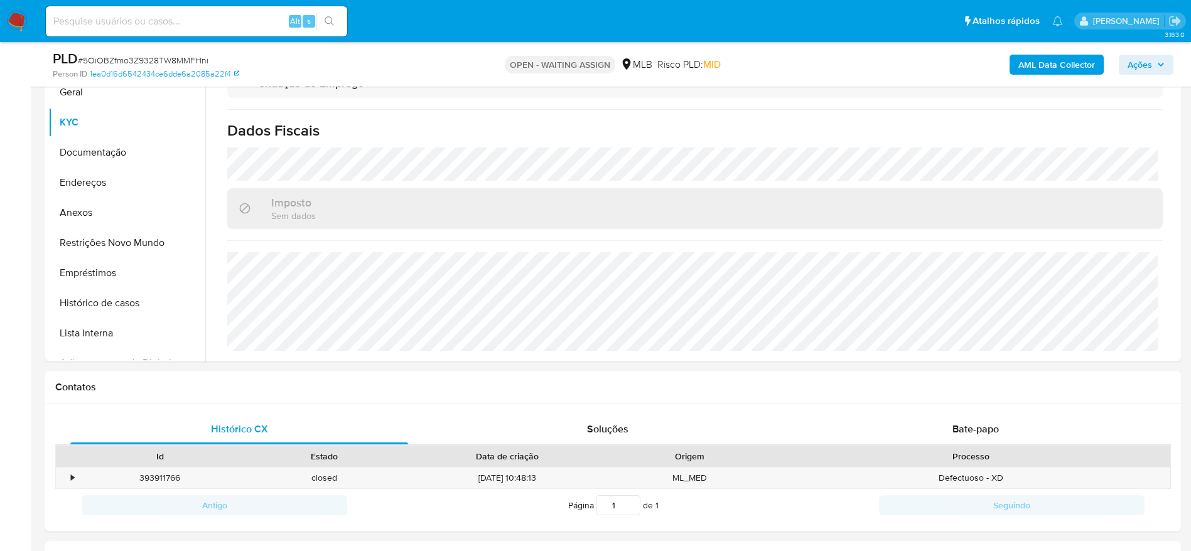
scroll to position [1506, 0]
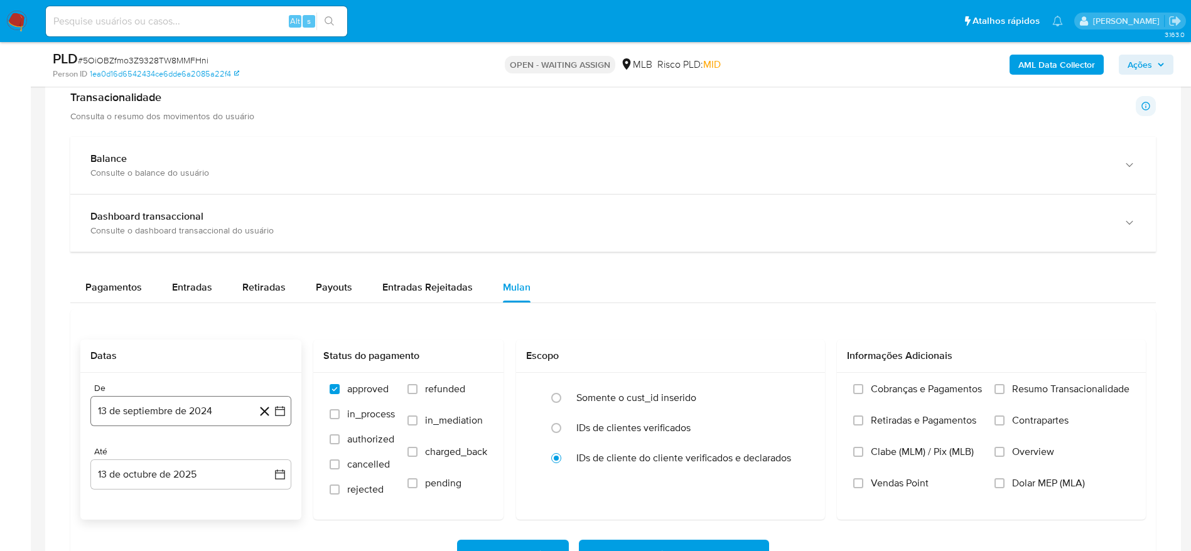
click at [220, 404] on button "13 de septiembre de 2024" at bounding box center [190, 411] width 201 height 30
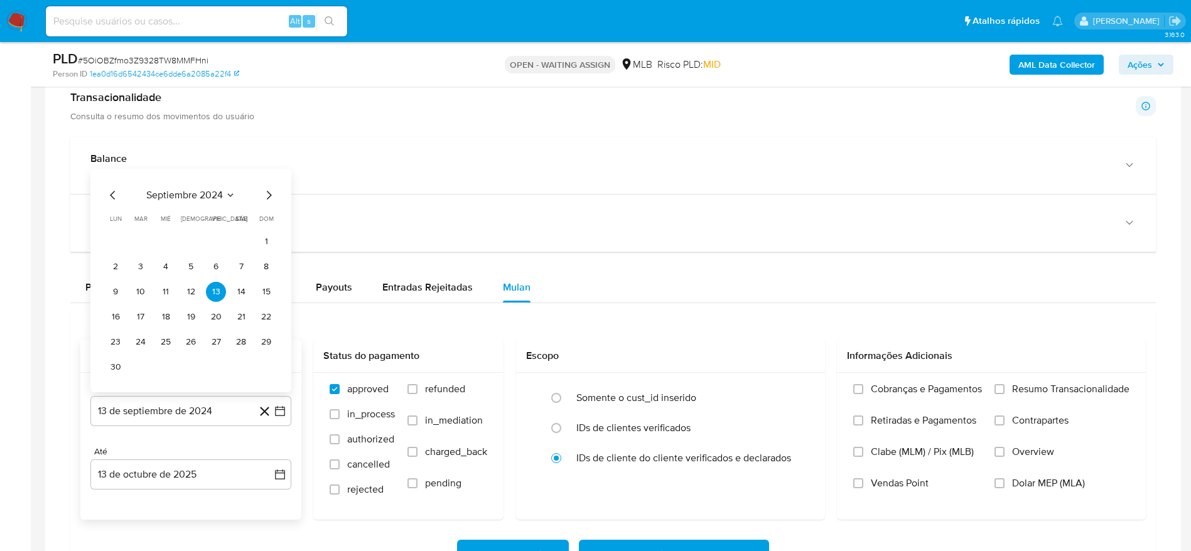
click at [178, 202] on div "septiembre 2024" at bounding box center [190, 195] width 171 height 15
click at [187, 198] on span "septiembre 2024" at bounding box center [184, 195] width 77 height 13
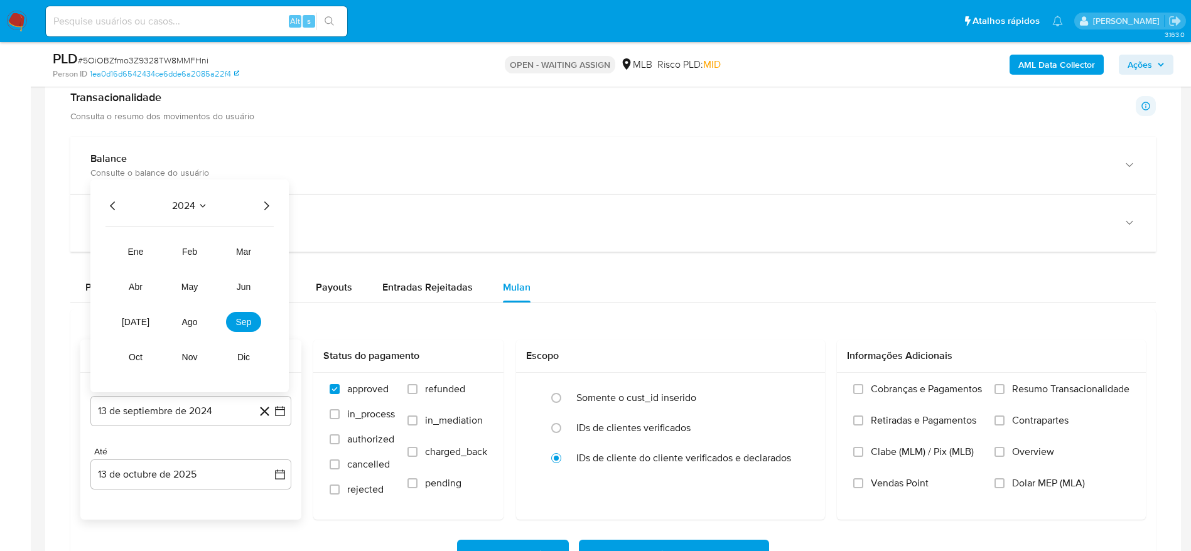
click at [267, 207] on icon "Año siguiente" at bounding box center [266, 205] width 5 height 9
click at [240, 324] on span "sep" at bounding box center [244, 322] width 16 height 10
click at [117, 263] on button "1" at bounding box center [115, 267] width 20 height 20
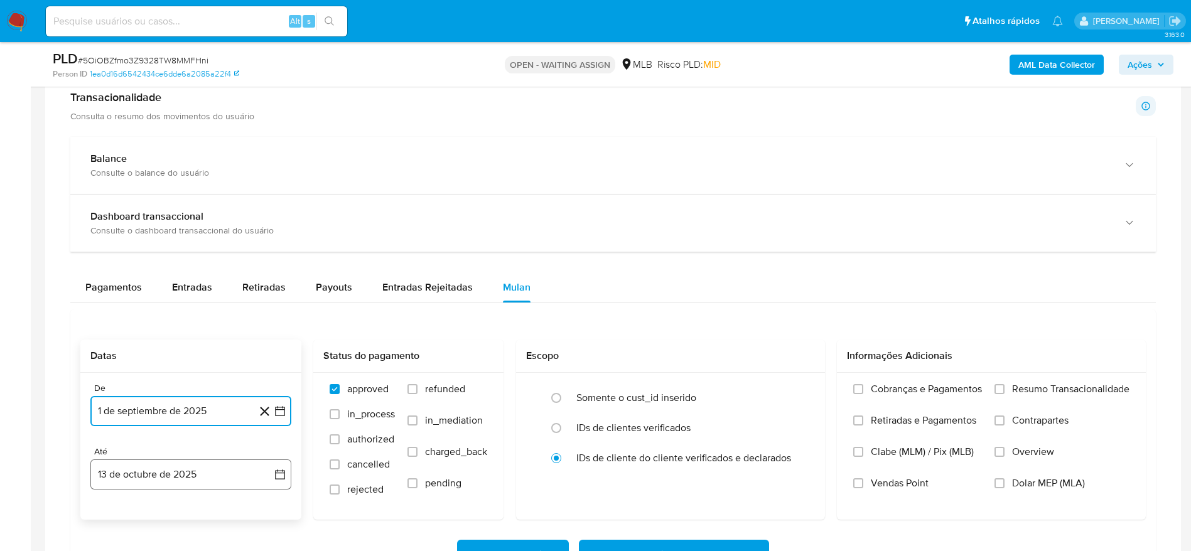
click at [216, 474] on button "13 de octubre de 2025" at bounding box center [190, 474] width 201 height 30
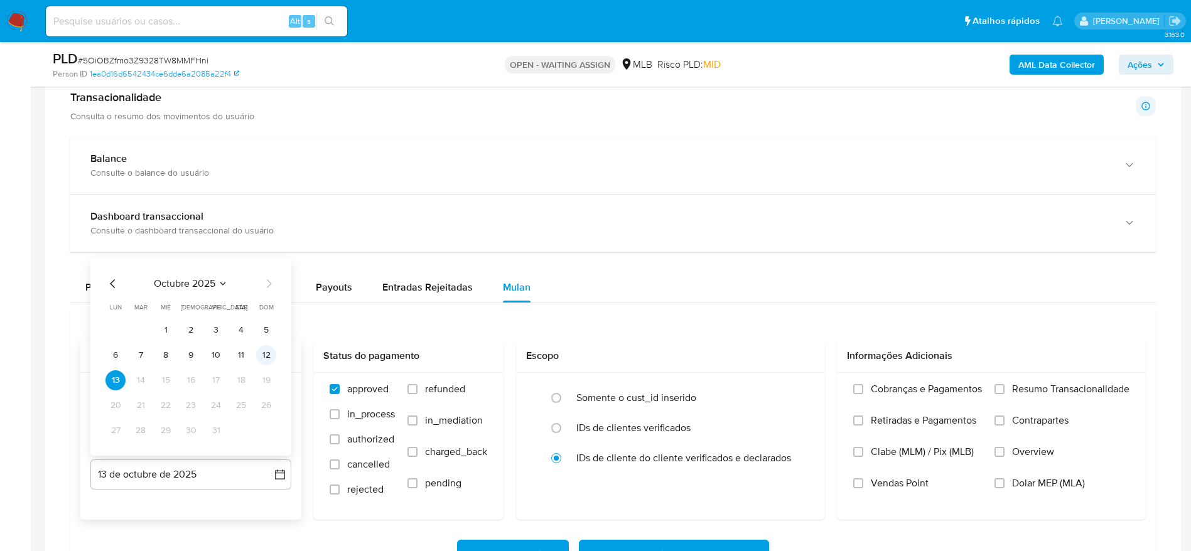
click at [271, 355] on button "12" at bounding box center [266, 355] width 20 height 20
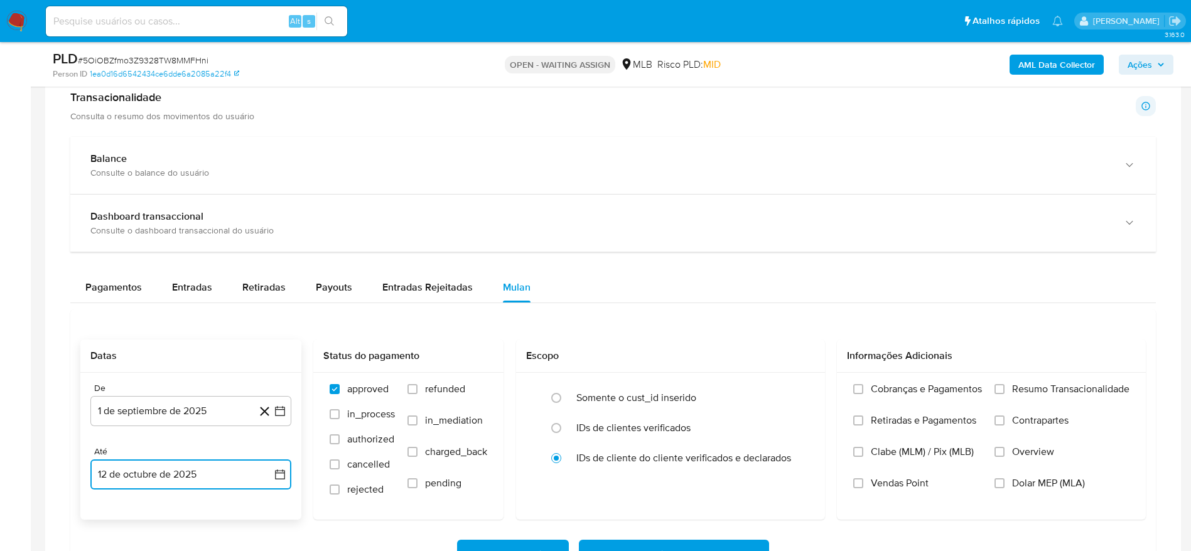
scroll to position [1601, 0]
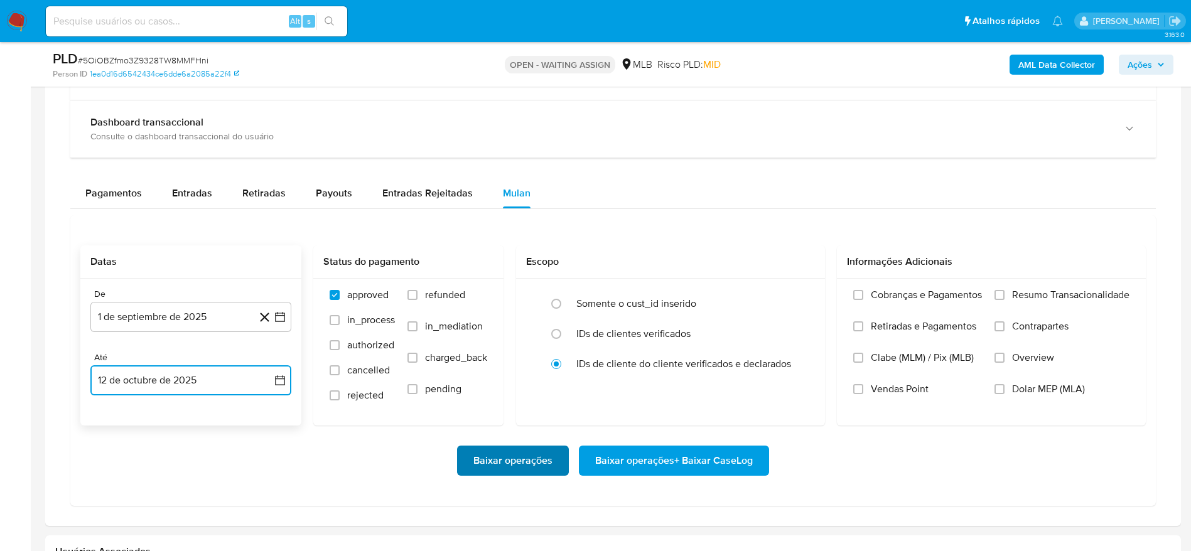
click at [514, 457] on span "Baixar operações" at bounding box center [512, 461] width 79 height 28
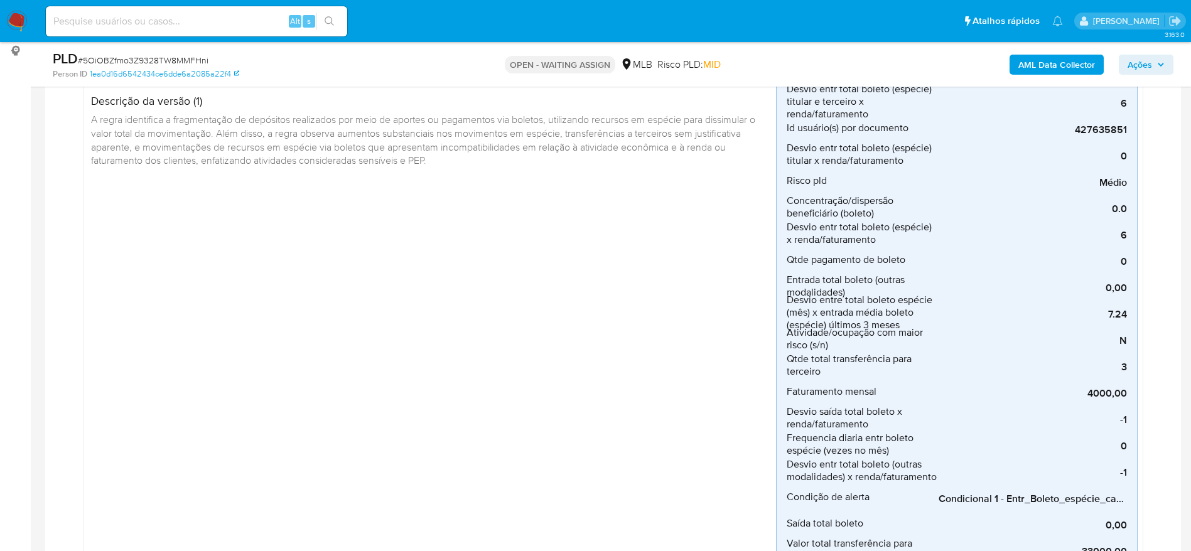
scroll to position [282, 0]
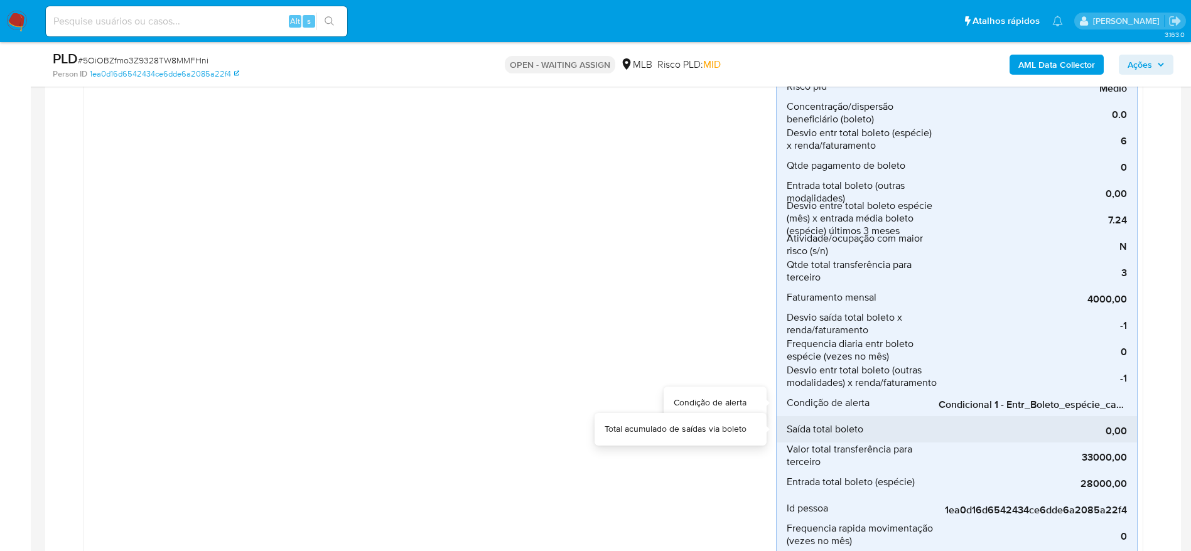
drag, startPoint x: 998, startPoint y: 417, endPoint x: 1088, endPoint y: 417, distance: 89.8
click at [1088, 417] on div "0,00" at bounding box center [1032, 429] width 188 height 26
drag, startPoint x: 1065, startPoint y: 420, endPoint x: 1101, endPoint y: 417, distance: 35.9
click at [1101, 417] on div "0,00" at bounding box center [1032, 429] width 188 height 26
click at [1117, 419] on div "0,00" at bounding box center [1032, 429] width 188 height 26
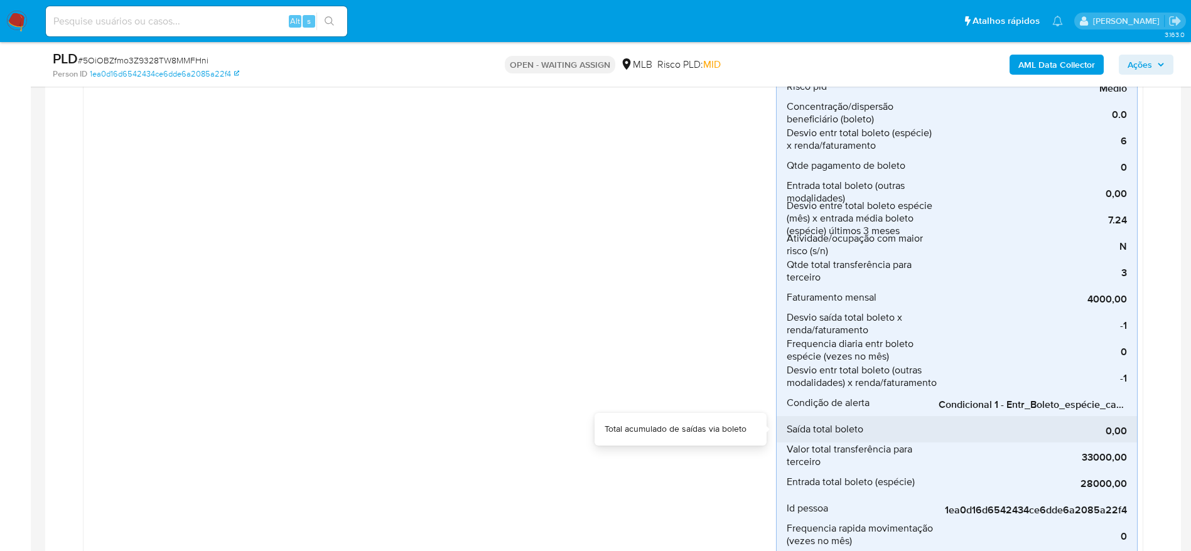
click at [1118, 418] on div "0,00" at bounding box center [1032, 429] width 188 height 26
click at [1120, 417] on div "0,00" at bounding box center [1032, 429] width 188 height 26
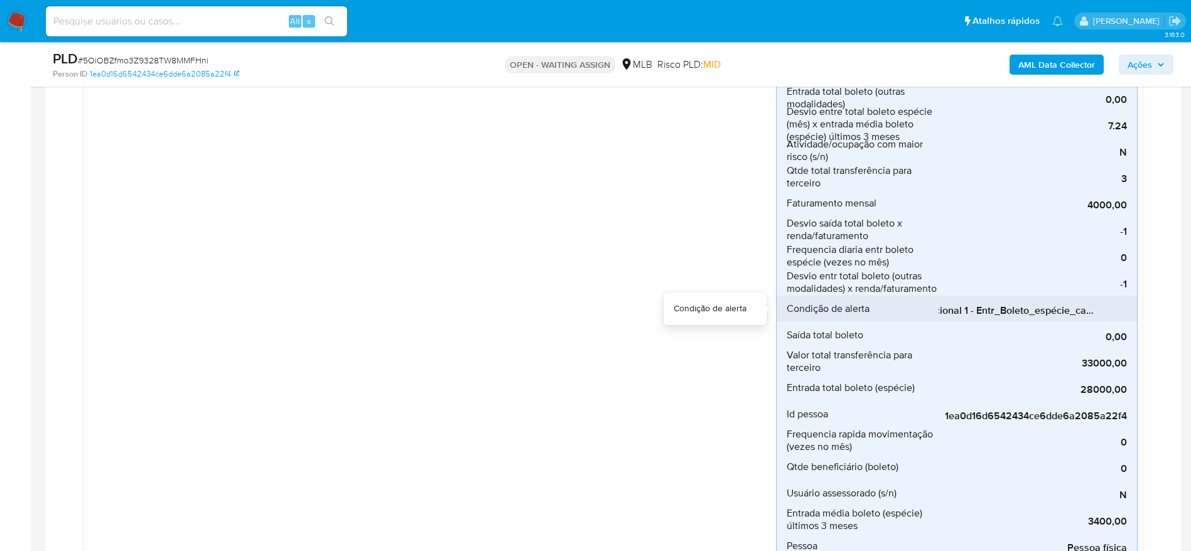
scroll to position [0, 0]
drag, startPoint x: 979, startPoint y: 310, endPoint x: 917, endPoint y: 306, distance: 62.3
click at [917, 306] on li "Condição de alerta Condicional 1 - Entr_Boleto_espécie_capacidade" at bounding box center [956, 309] width 360 height 26
click at [994, 326] on div "0,00" at bounding box center [1032, 335] width 188 height 26
drag, startPoint x: 984, startPoint y: 322, endPoint x: 1081, endPoint y: 314, distance: 97.6
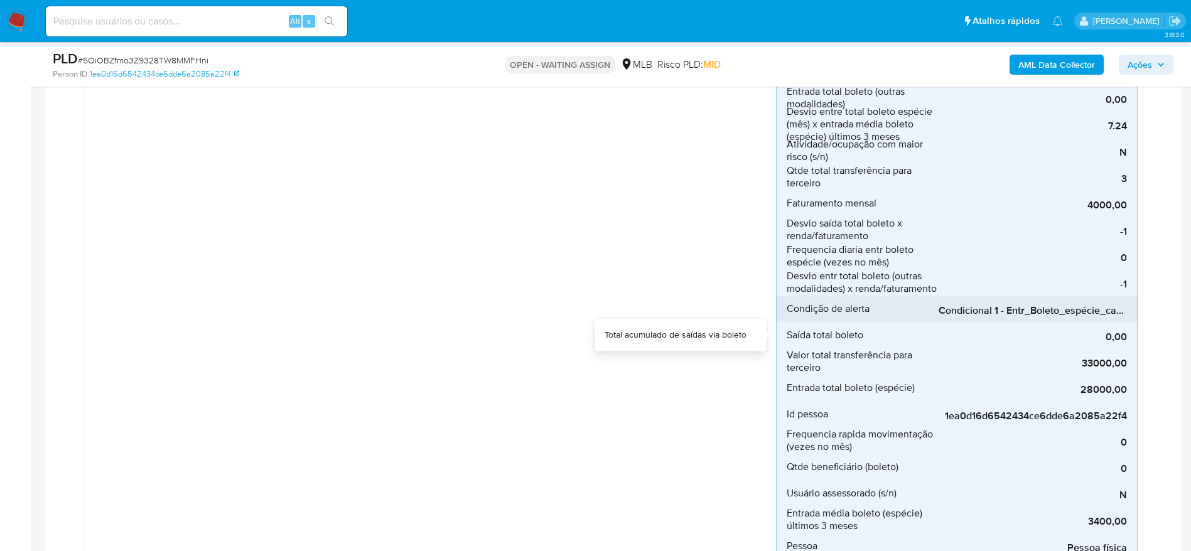
click at [1034, 319] on div "Entrada total boleto (espécie) - terceiro 28000,00 Entrada total boleto (espéci…" at bounding box center [957, 216] width 362 height 699
drag, startPoint x: 999, startPoint y: 308, endPoint x: 1134, endPoint y: 312, distance: 135.0
click at [1134, 312] on li "Condição de alerta Condicional 1 - Entr_Boleto_espécie_capacidade" at bounding box center [956, 309] width 360 height 26
click at [1066, 307] on span "Condicional 1 - Entr_Boleto_espécie_capacidade" at bounding box center [1032, 310] width 188 height 13
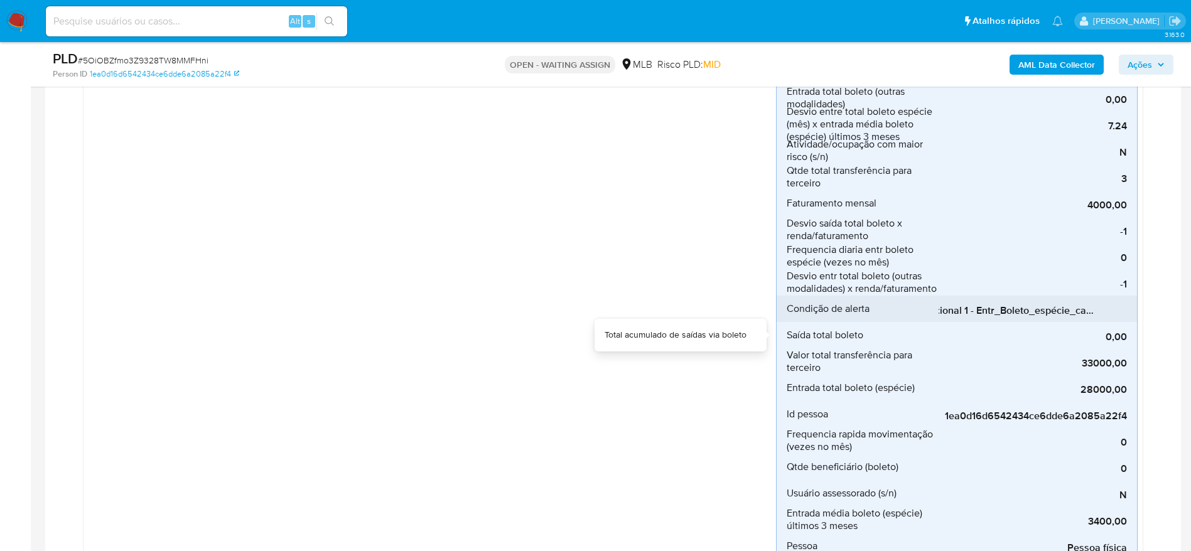
drag, startPoint x: 985, startPoint y: 326, endPoint x: 953, endPoint y: 314, distance: 34.5
click at [952, 323] on div "0,00" at bounding box center [1032, 335] width 188 height 26
drag, startPoint x: 958, startPoint y: 309, endPoint x: 916, endPoint y: 307, distance: 42.1
click at [916, 307] on li "Condição de alerta Condicional 1 - Entr_Boleto_espécie_capacidade" at bounding box center [956, 309] width 360 height 26
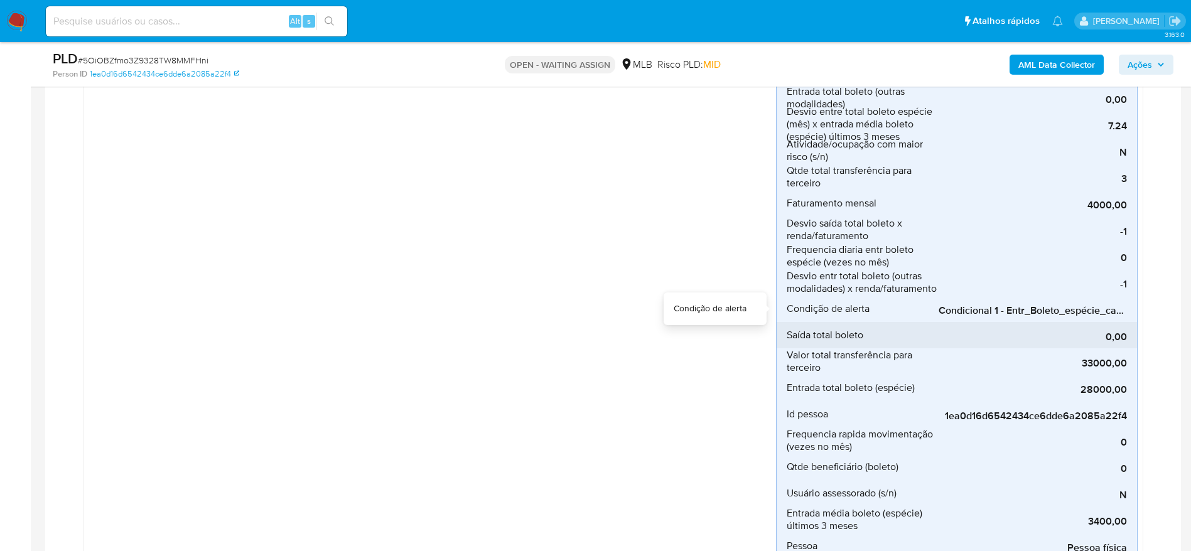
click at [1039, 322] on div "0,00" at bounding box center [1032, 335] width 188 height 26
click at [985, 303] on div "Condicional 1 - Entr_Boleto_espécie_capacidade" at bounding box center [1032, 309] width 188 height 26
click at [1038, 313] on span "Condicional 1 - Entr_Boleto_espécie_capacidade" at bounding box center [1032, 310] width 188 height 13
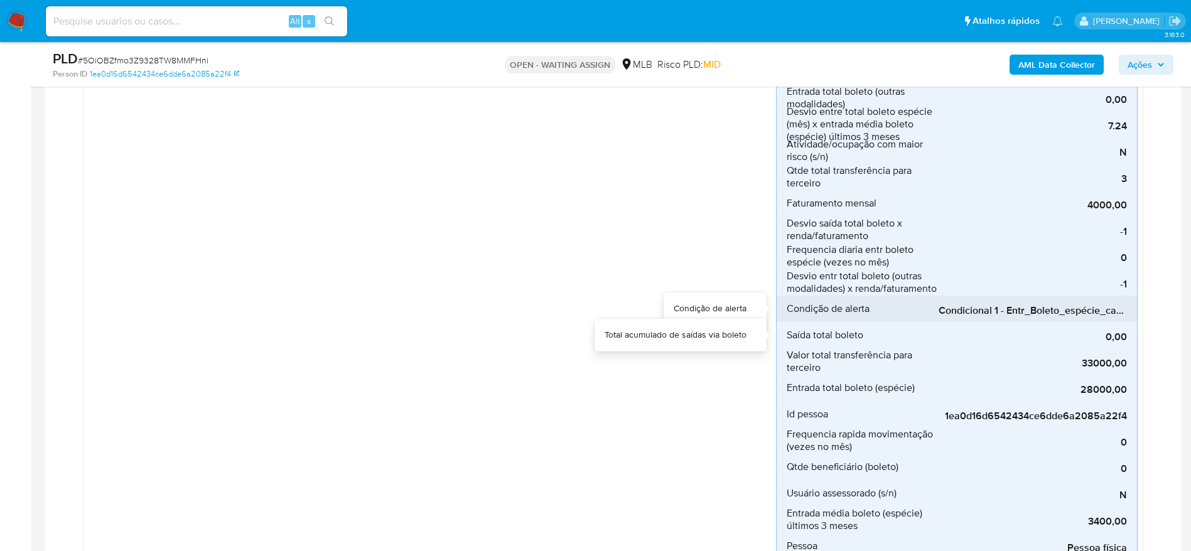
drag, startPoint x: 1004, startPoint y: 322, endPoint x: 1036, endPoint y: 317, distance: 32.4
click at [1021, 322] on div "0,00" at bounding box center [1032, 335] width 188 height 26
drag, startPoint x: 948, startPoint y: 308, endPoint x: 1124, endPoint y: 309, distance: 175.8
click at [1124, 309] on span "Condicional 1 - Entr_Boleto_espécie_capacidade" at bounding box center [1032, 310] width 188 height 13
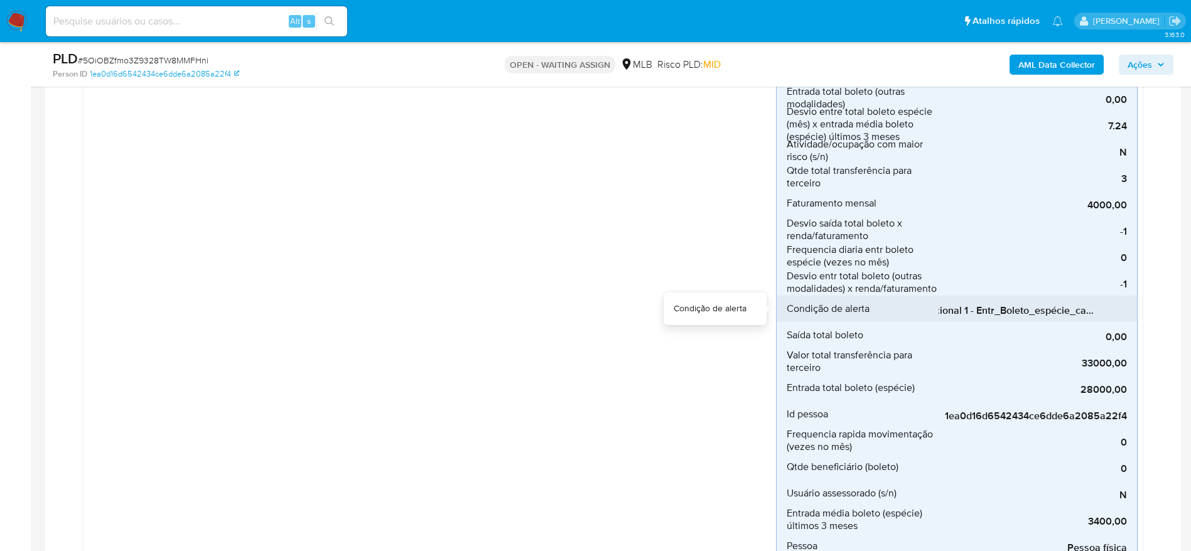
click at [983, 309] on span "Condicional 1 - Entr_Boleto_espécie_capacidade" at bounding box center [1032, 310] width 188 height 13
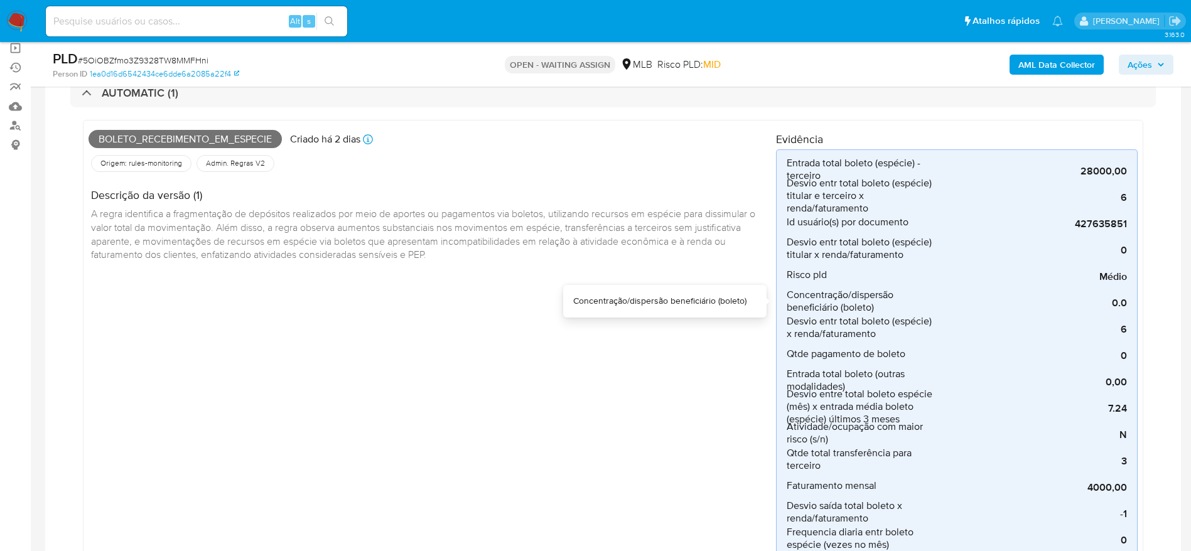
scroll to position [471, 0]
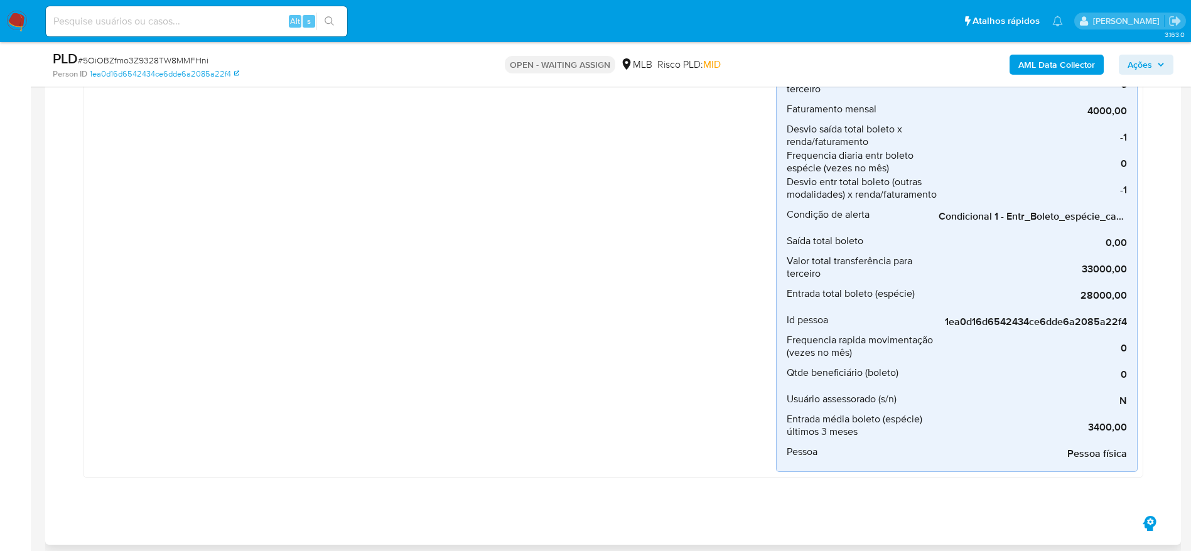
click at [582, 294] on div "Boleto_recebimento_em_especie Criado há 2 dias Criado: [DATE] 00:32:35 Origem: …" at bounding box center [432, 110] width 687 height 723
click at [726, 353] on div "Boleto_recebimento_em_especie Criado há 2 dias Criado: [DATE] 00:32:35 Origem: …" at bounding box center [432, 110] width 687 height 723
